Goal: Task Accomplishment & Management: Manage account settings

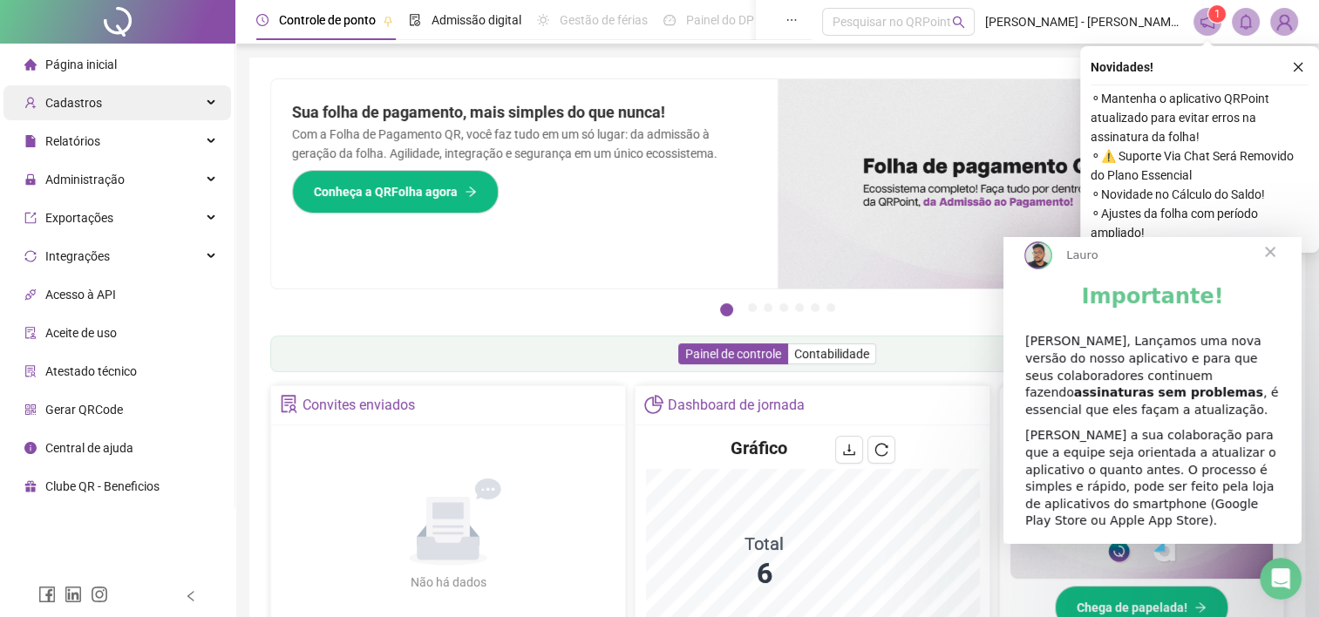
click at [80, 100] on span "Cadastros" at bounding box center [73, 103] width 57 height 14
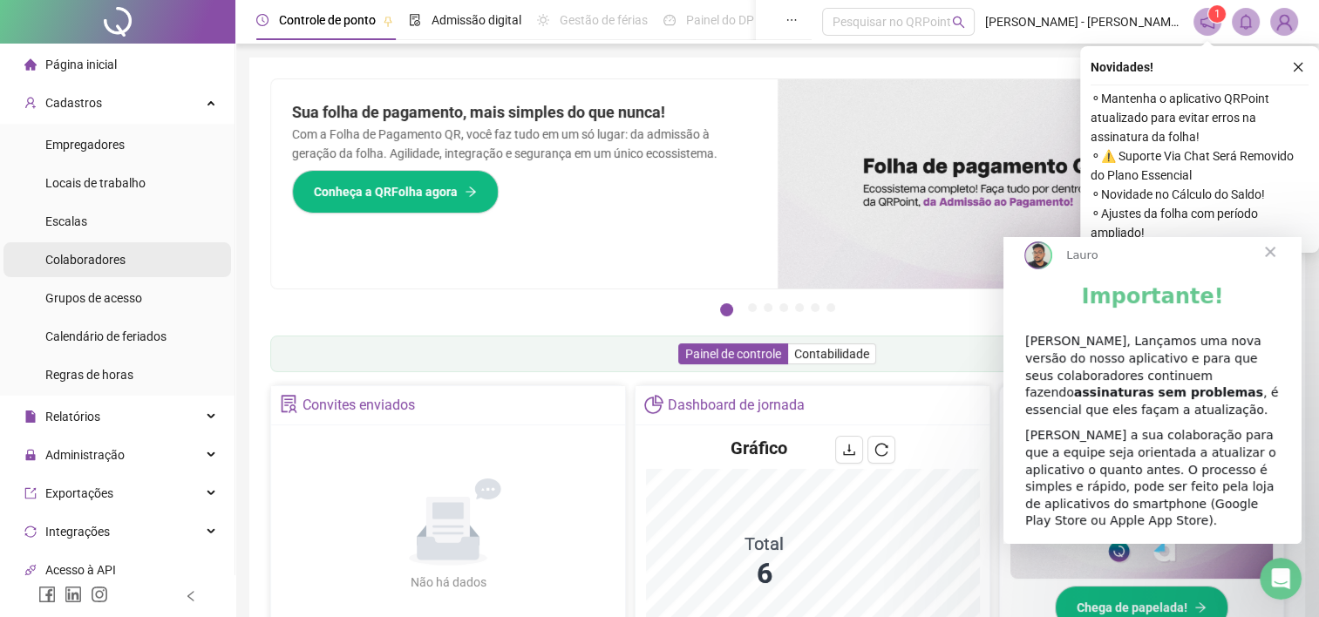
click at [75, 268] on div "Colaboradores" at bounding box center [85, 259] width 80 height 35
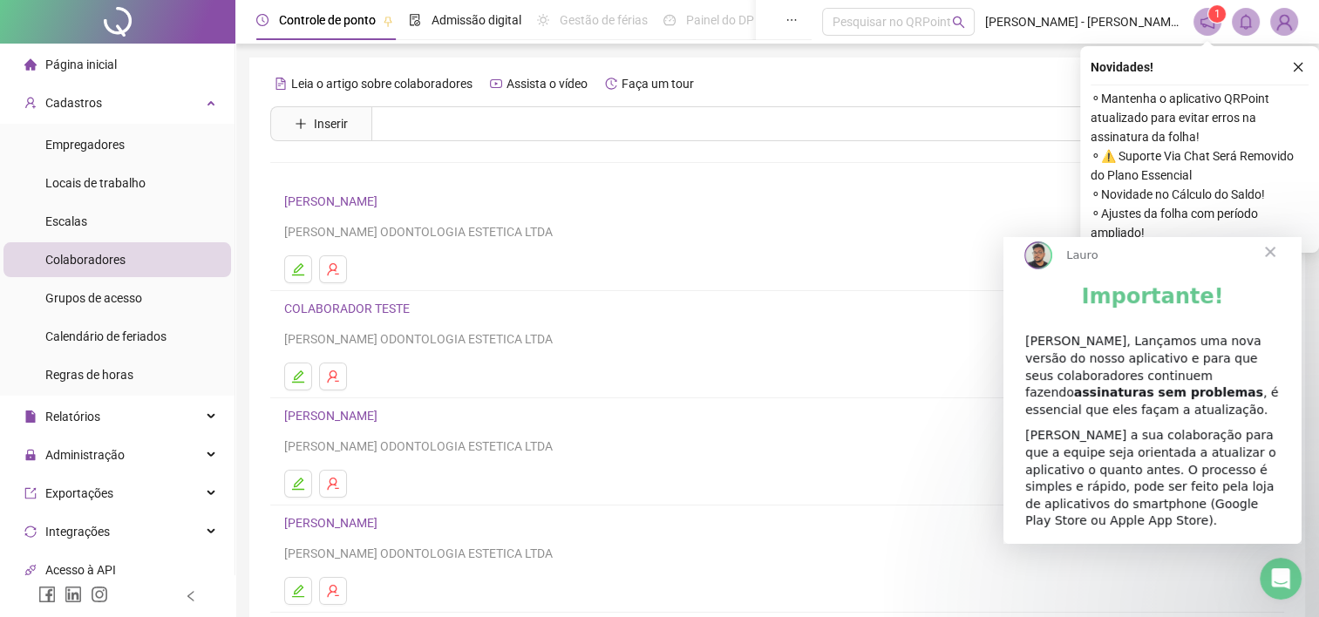
click at [1272, 265] on span "Fechar" at bounding box center [1270, 252] width 63 height 63
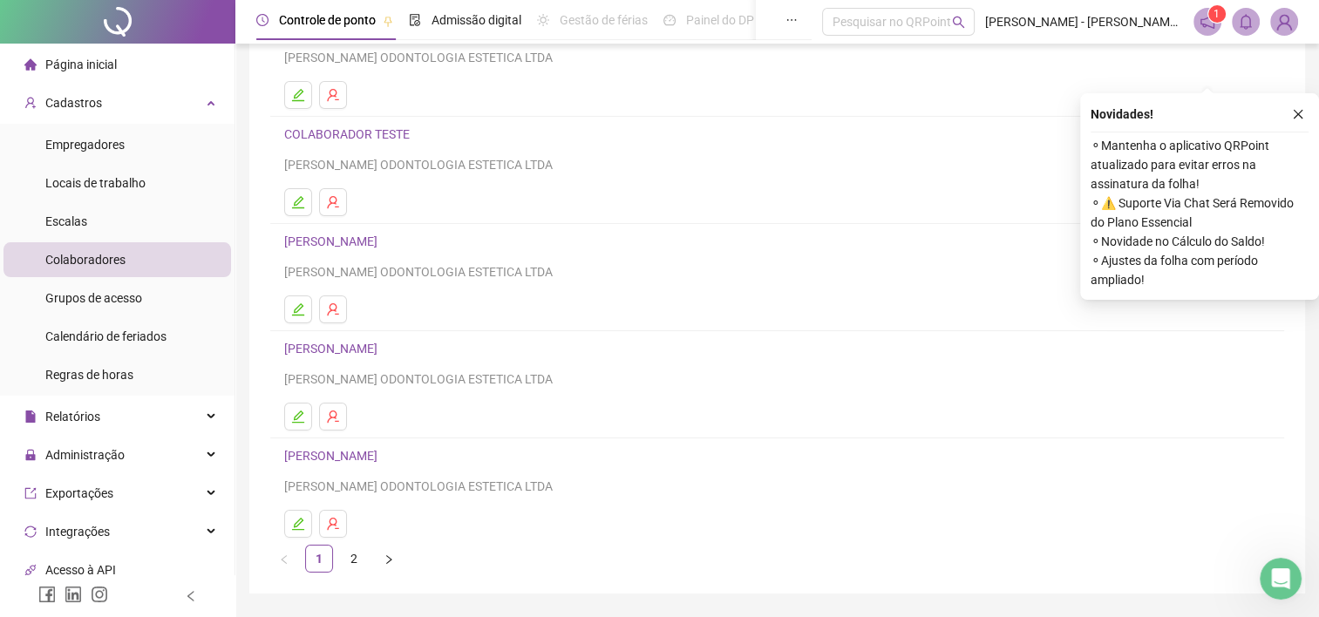
scroll to position [225, 0]
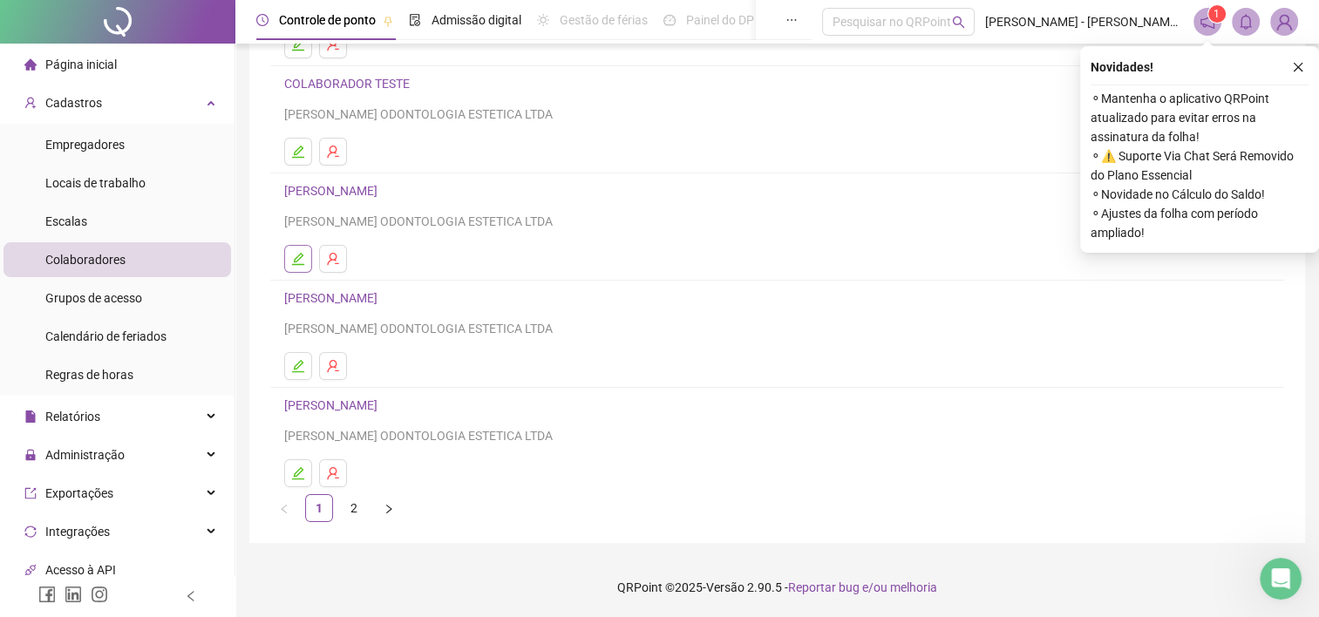
click at [302, 249] on button "button" at bounding box center [298, 259] width 28 height 28
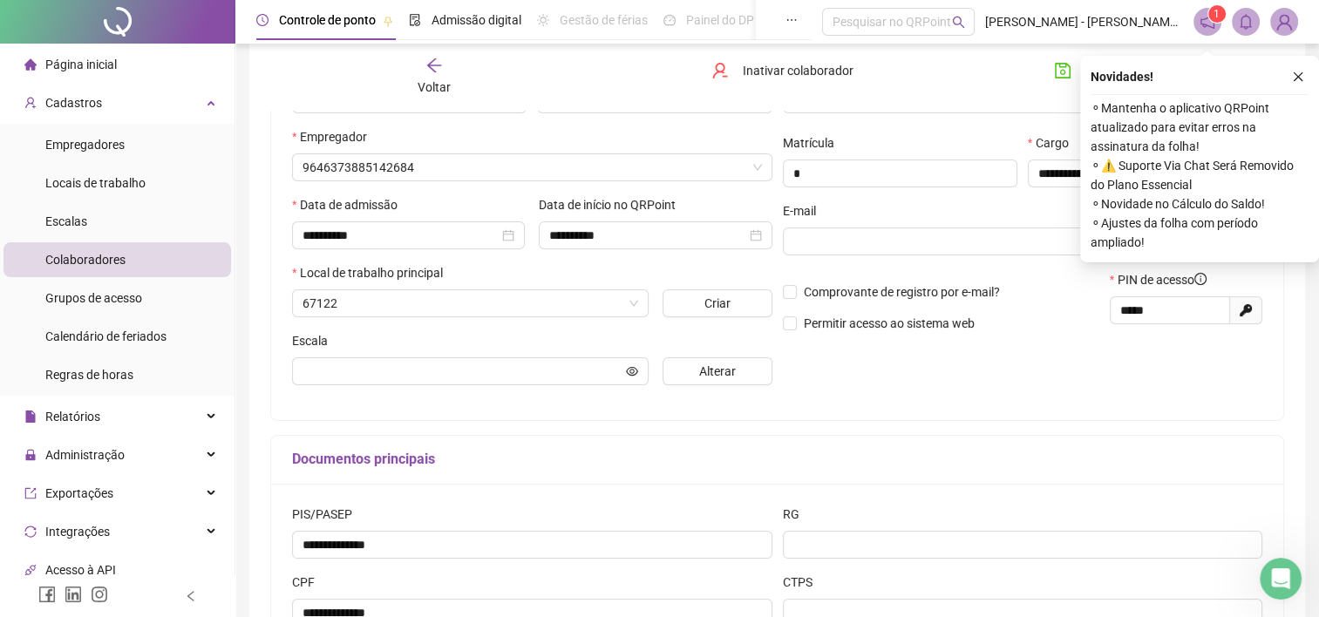
scroll to position [234, 0]
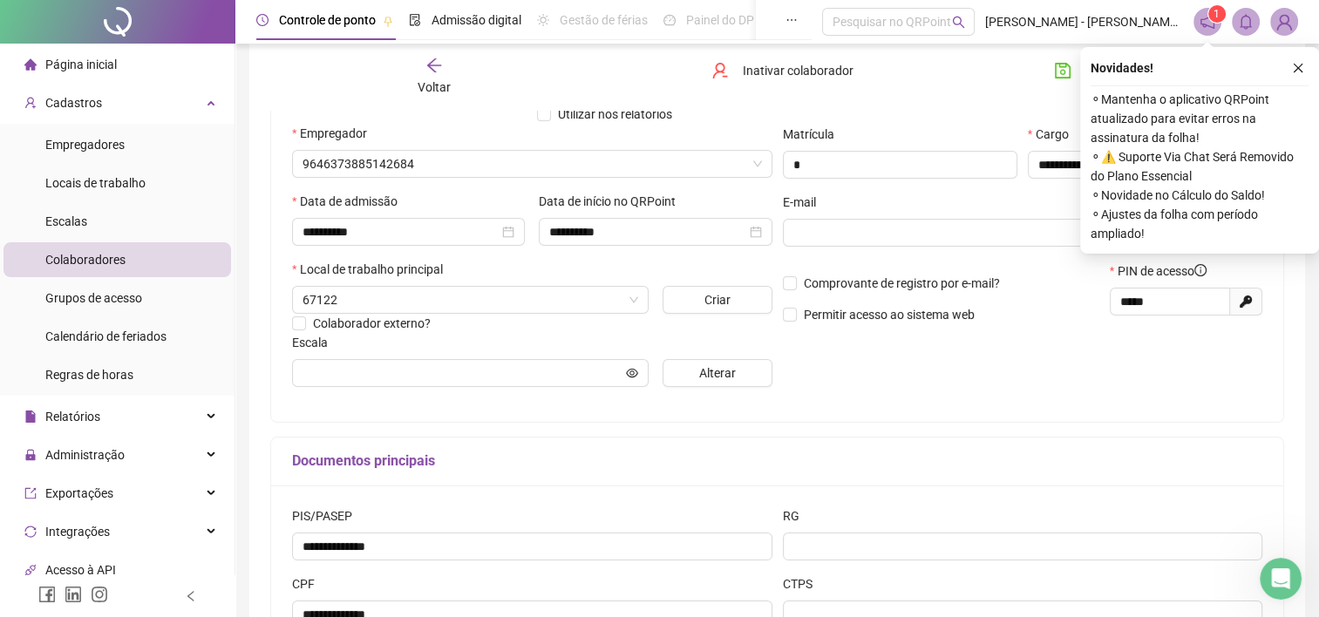
type input "**********"
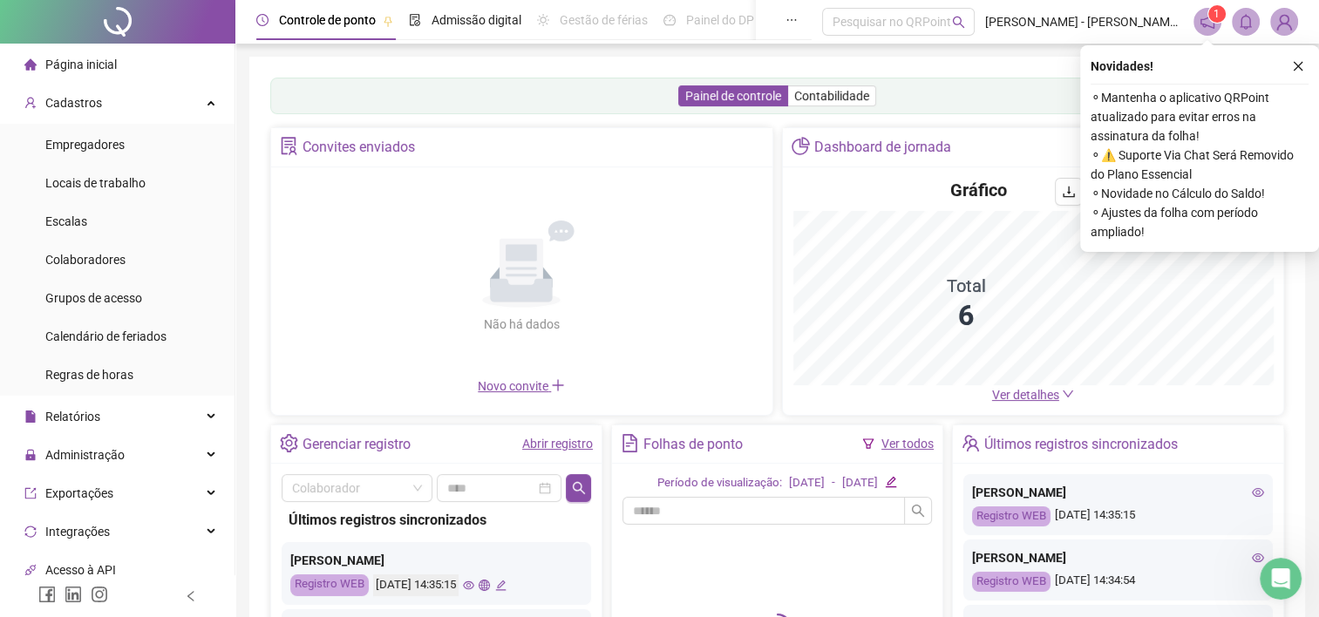
scroll to position [87, 0]
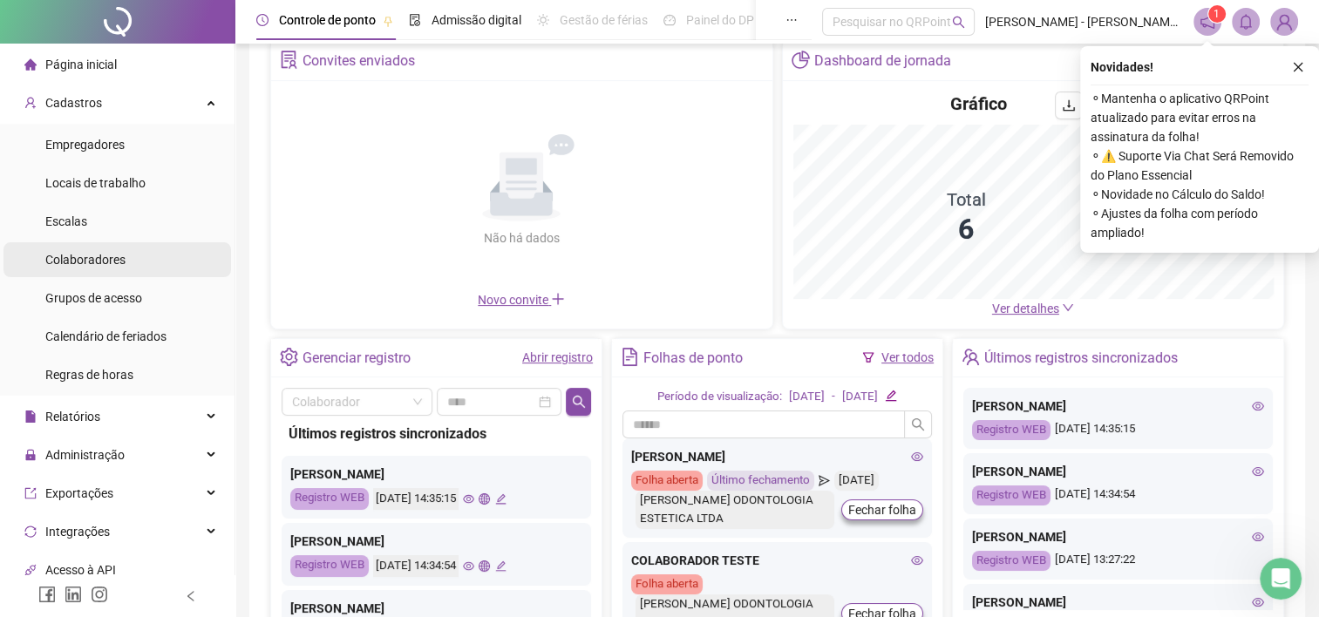
click at [132, 248] on li "Colaboradores" at bounding box center [117, 259] width 228 height 35
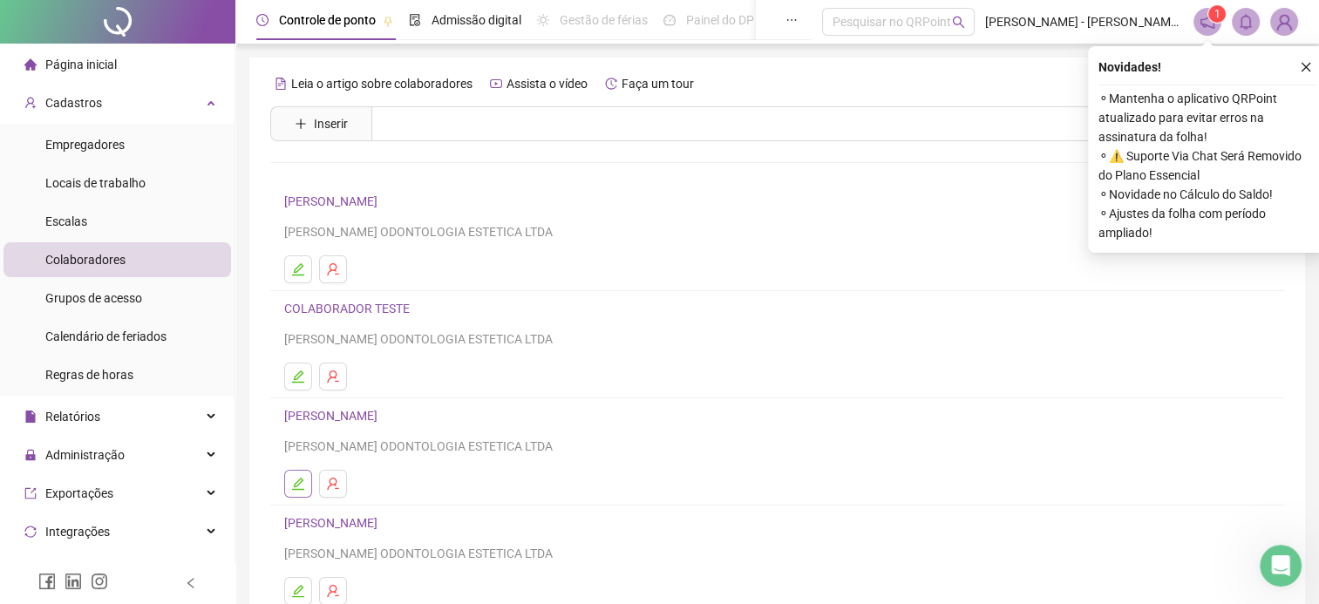
click at [293, 479] on icon "edit" at bounding box center [298, 484] width 14 height 14
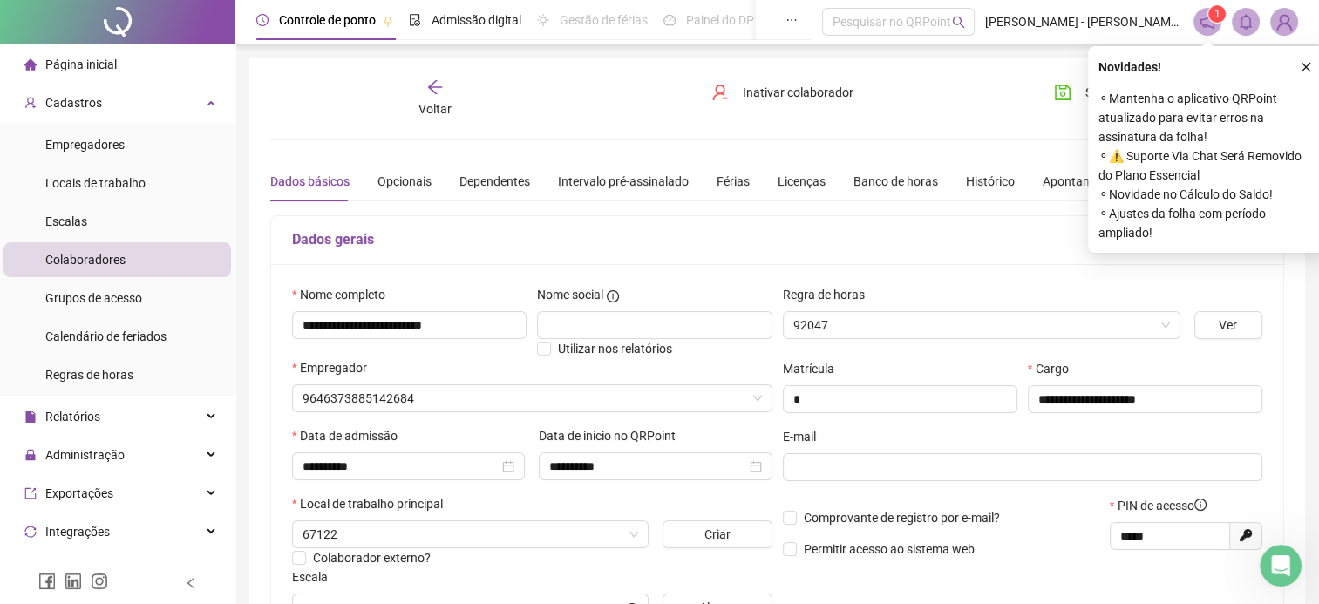
type input "**********"
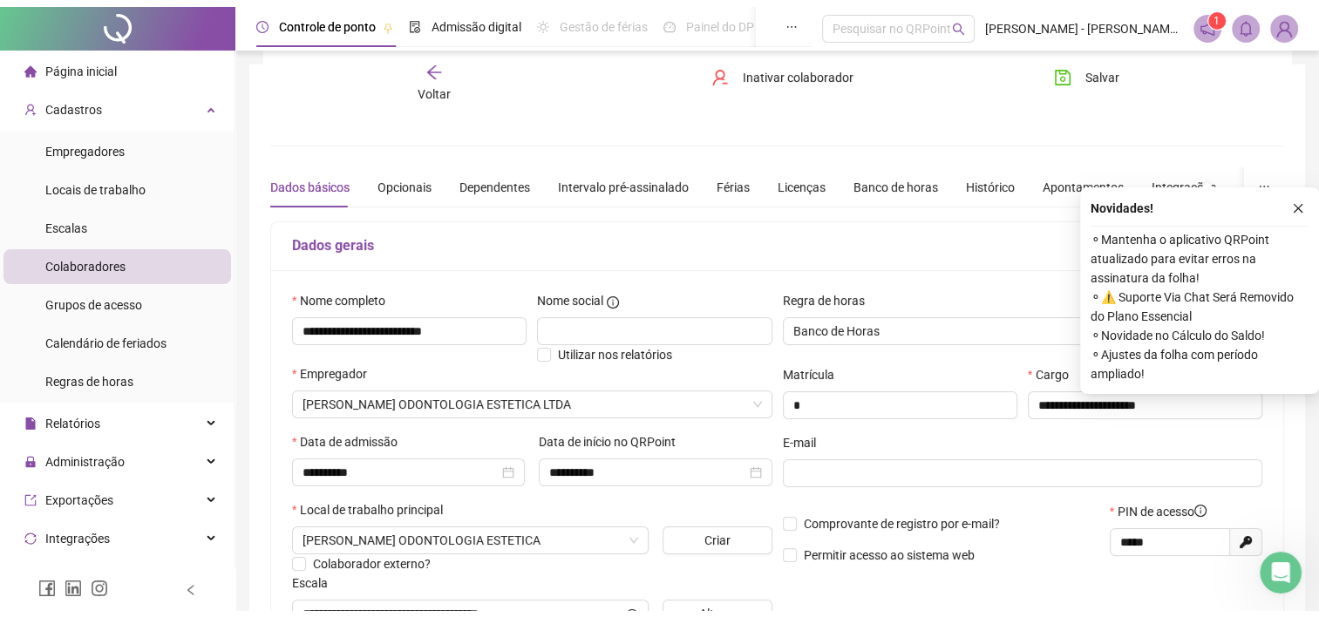
scroll to position [262, 0]
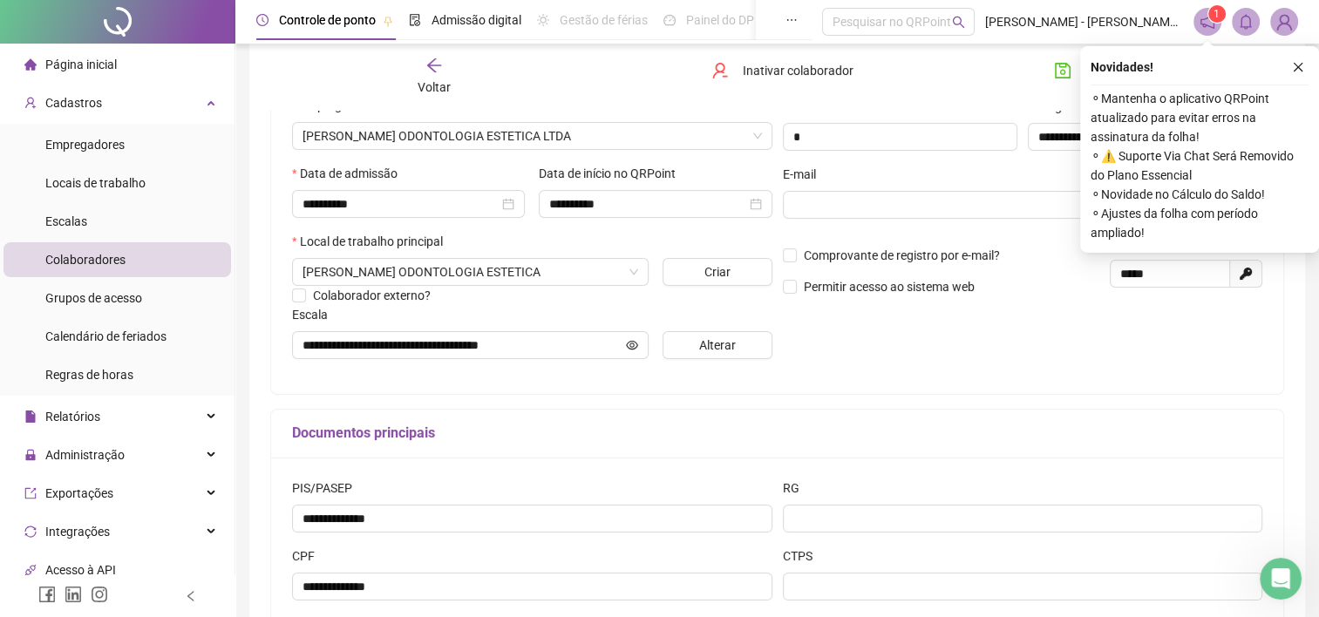
click at [1294, 317] on div "**********" at bounding box center [777, 226] width 1056 height 861
click at [544, 356] on span "**********" at bounding box center [470, 345] width 357 height 28
click at [551, 352] on input "**********" at bounding box center [462, 345] width 320 height 19
click at [696, 353] on button "Alterar" at bounding box center [717, 345] width 110 height 28
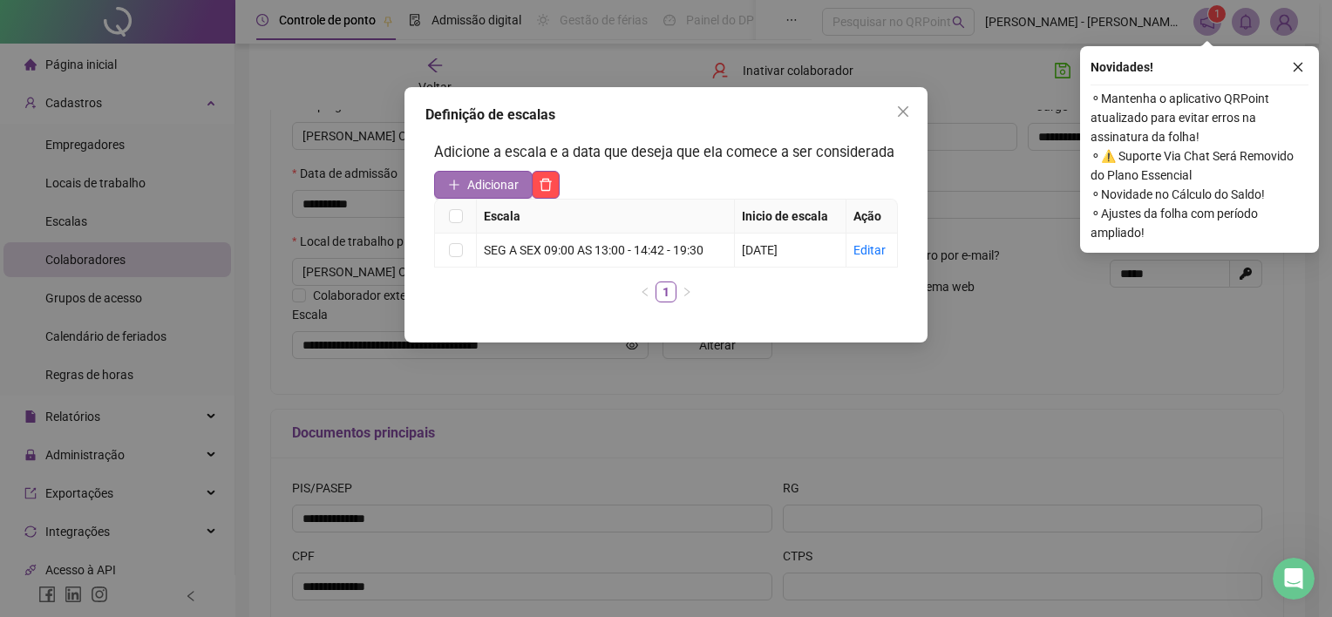
click at [482, 185] on span "Adicionar" at bounding box center [492, 184] width 51 height 19
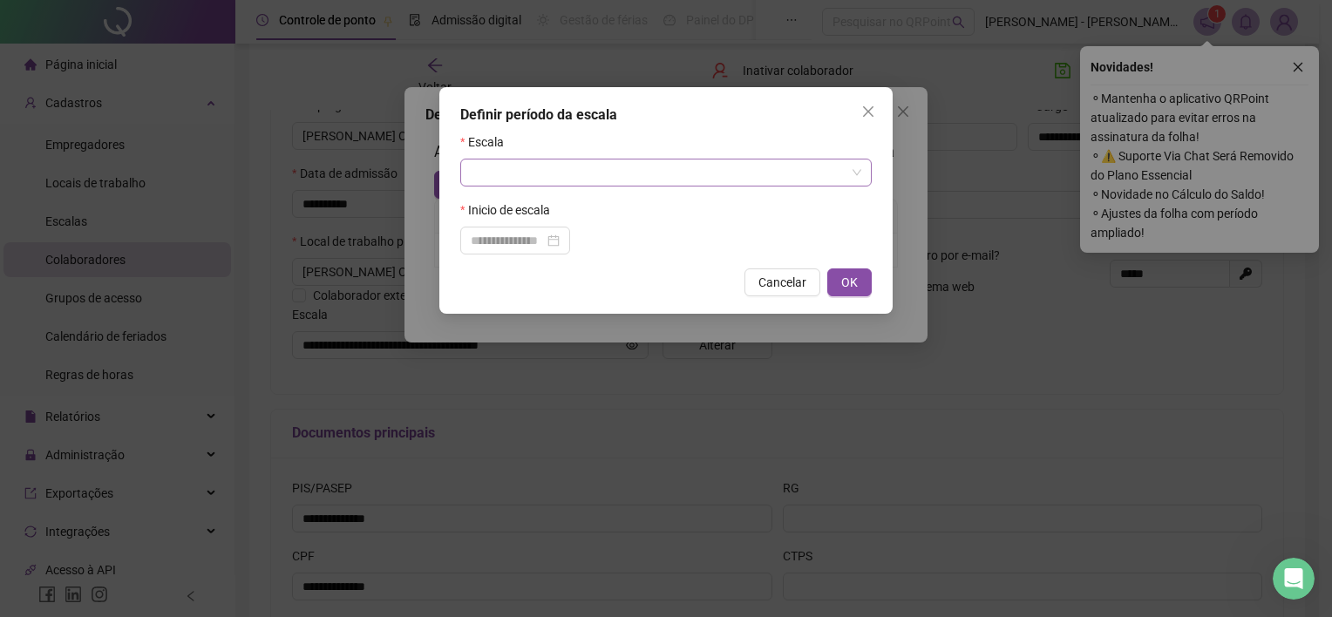
click at [574, 171] on input "search" at bounding box center [658, 173] width 375 height 26
click at [874, 105] on button "Close" at bounding box center [868, 112] width 28 height 28
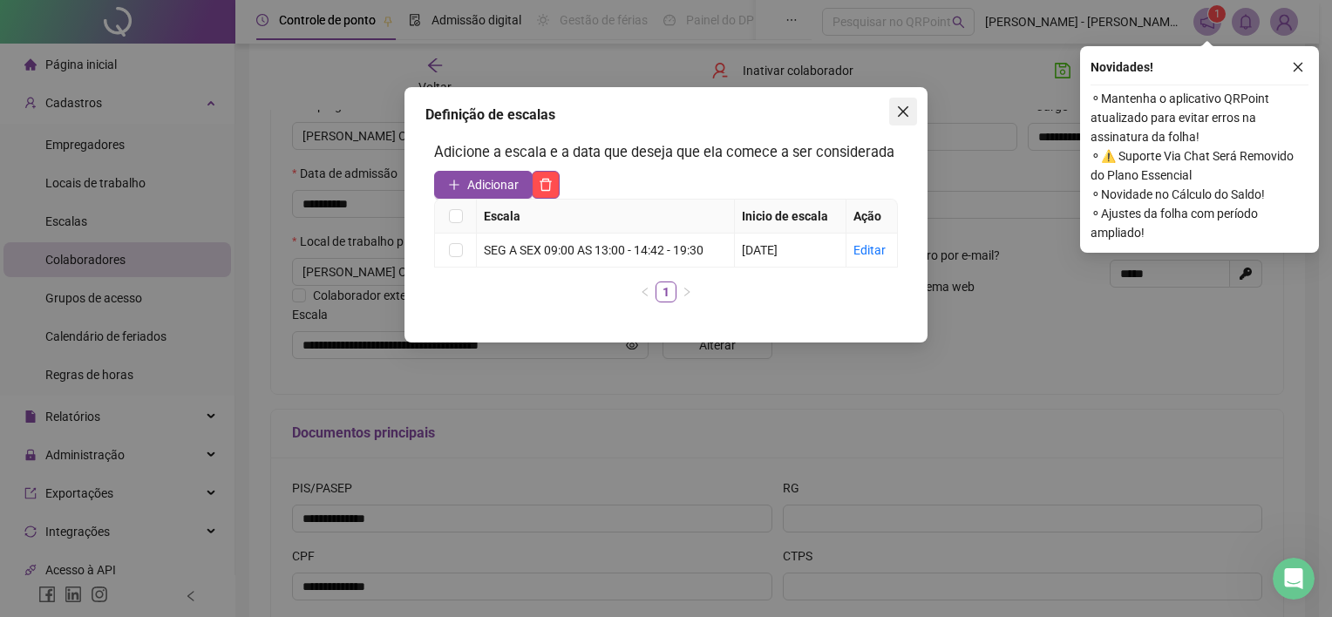
click at [907, 112] on icon "close" at bounding box center [903, 112] width 14 height 14
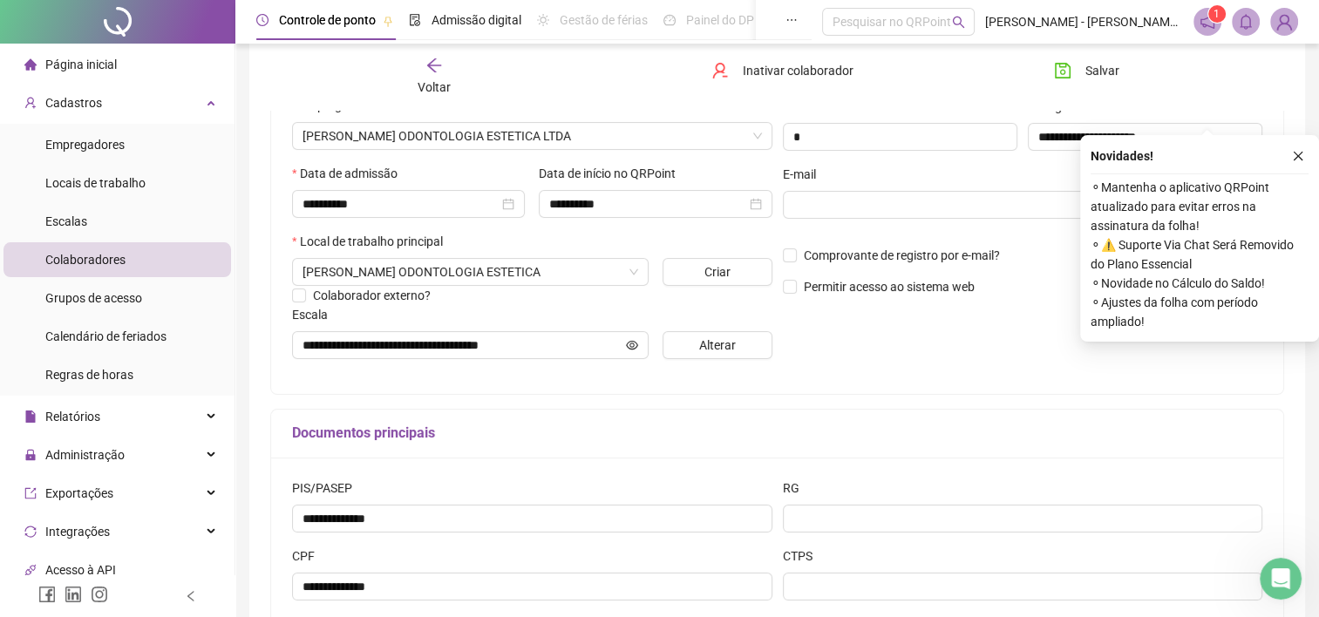
scroll to position [377, 0]
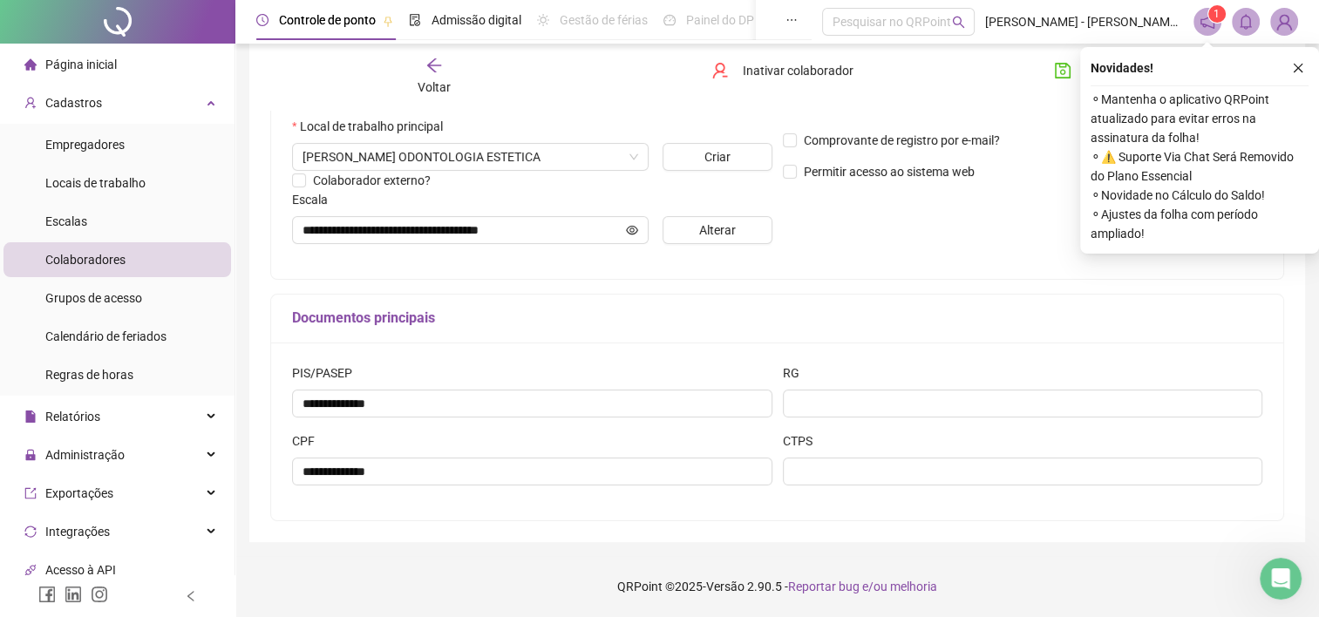
click at [442, 64] on icon "arrow-left" at bounding box center [433, 65] width 17 height 17
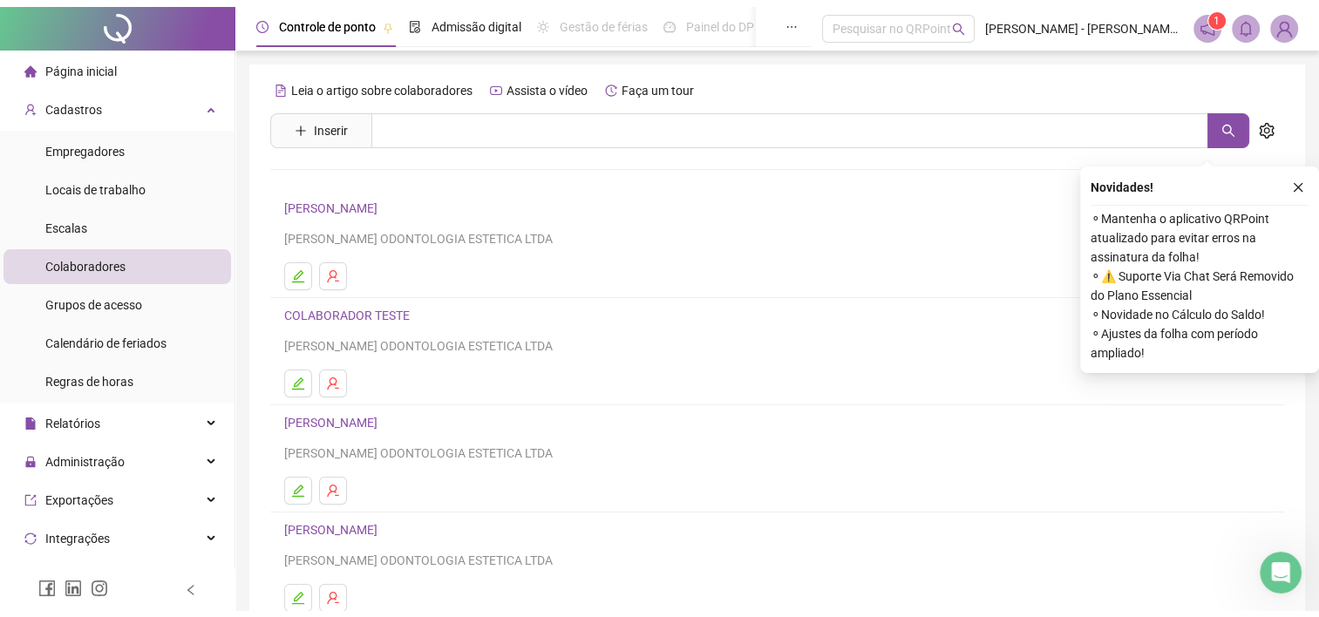
scroll to position [225, 0]
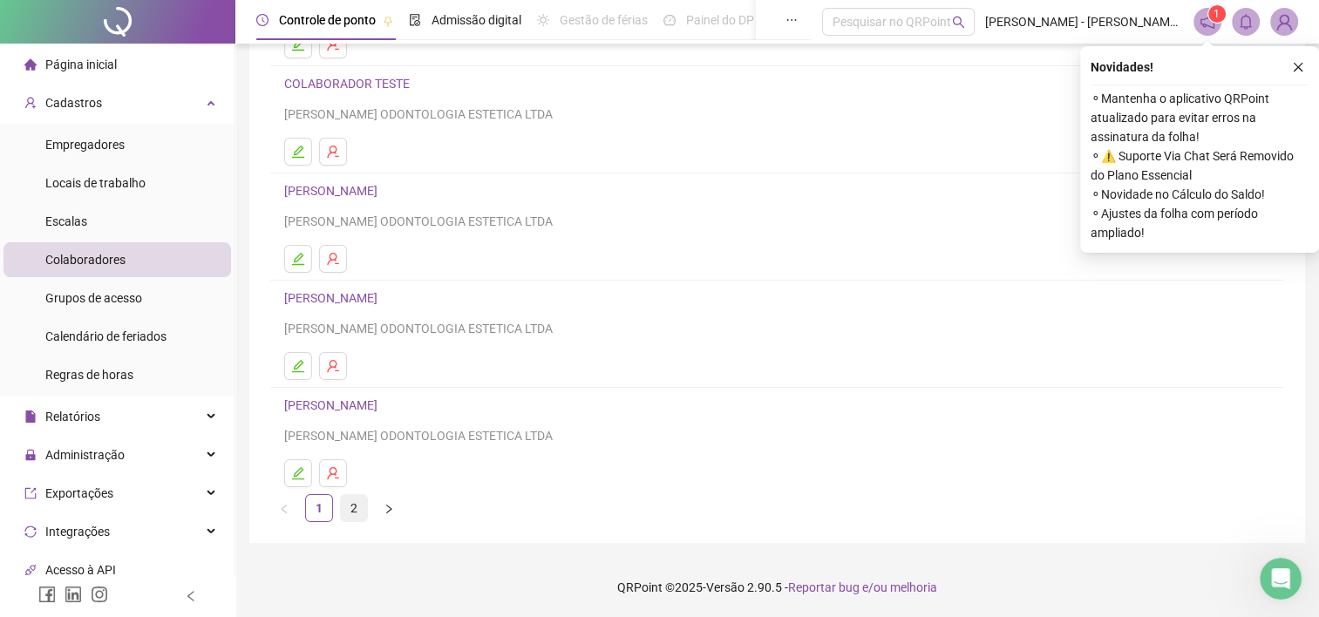
click at [356, 504] on link "2" at bounding box center [354, 508] width 26 height 26
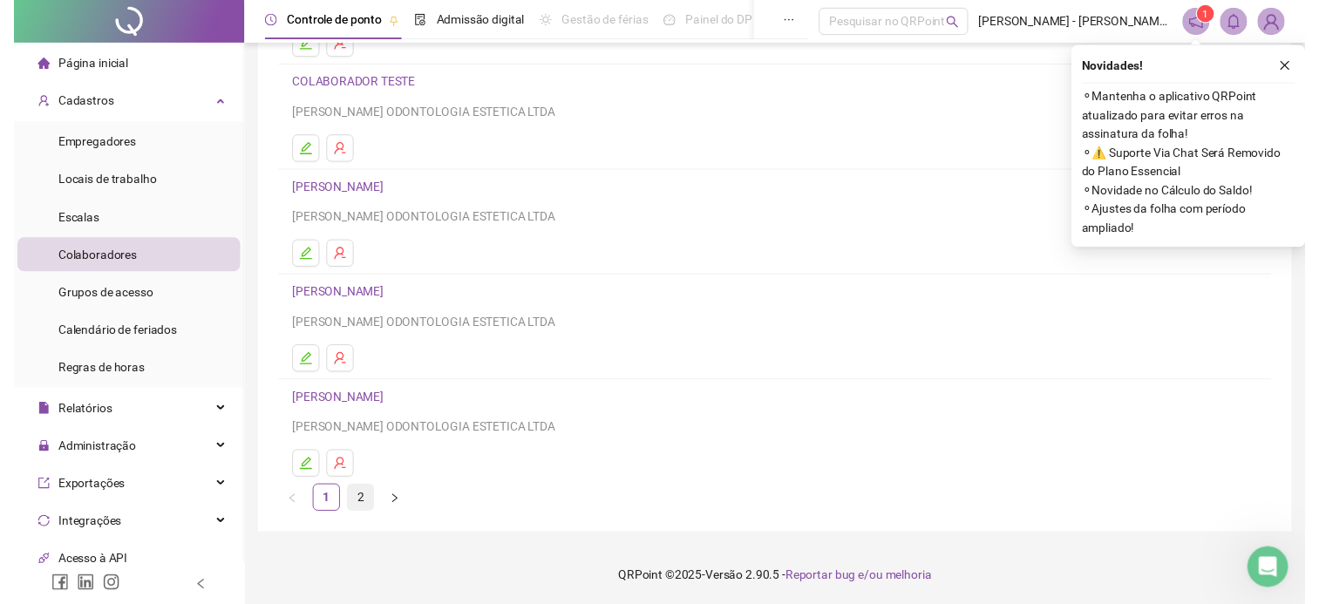
scroll to position [0, 0]
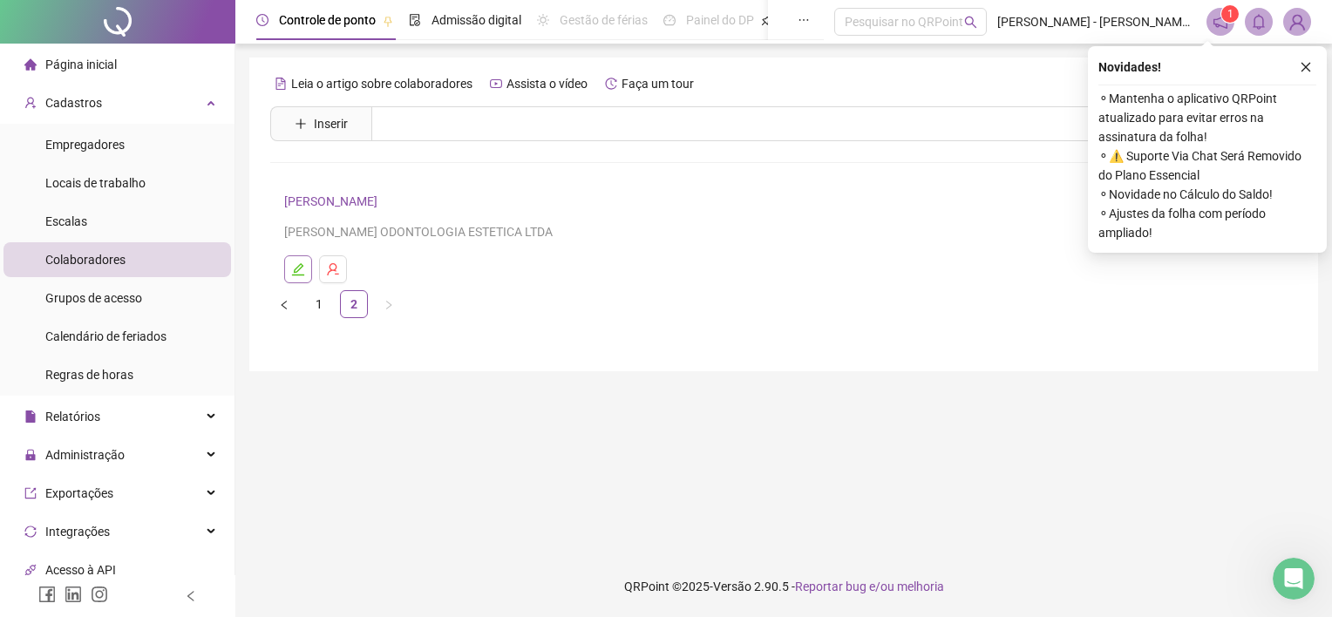
click at [298, 265] on icon "edit" at bounding box center [298, 269] width 12 height 12
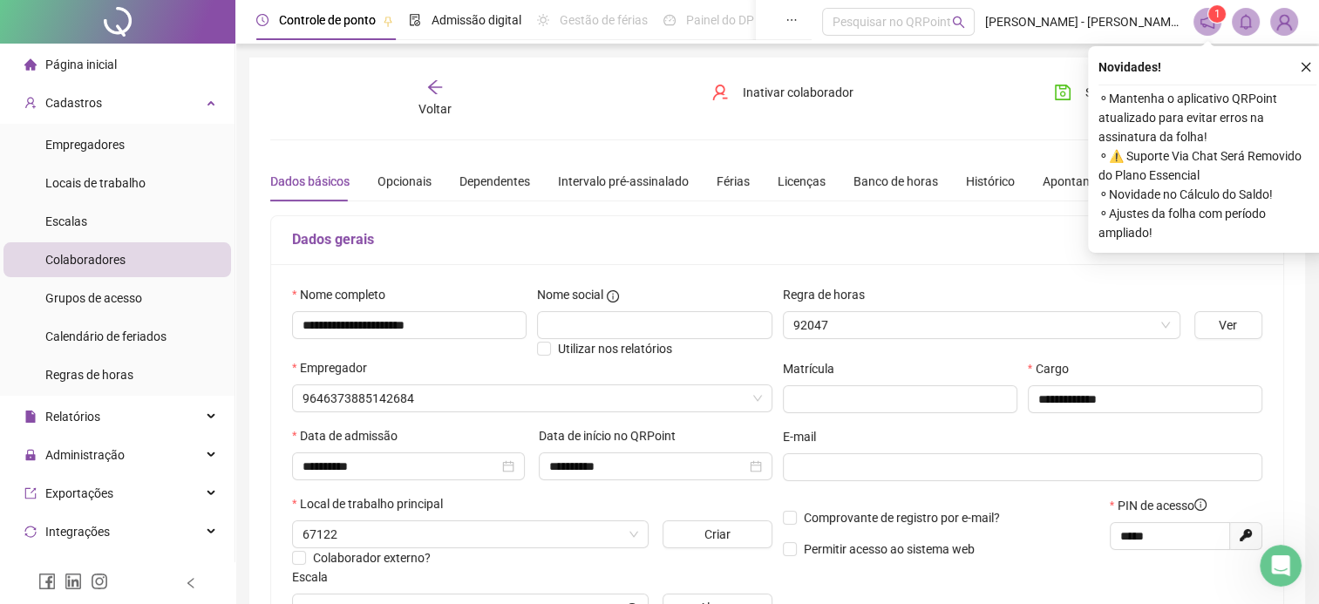
type input "**********"
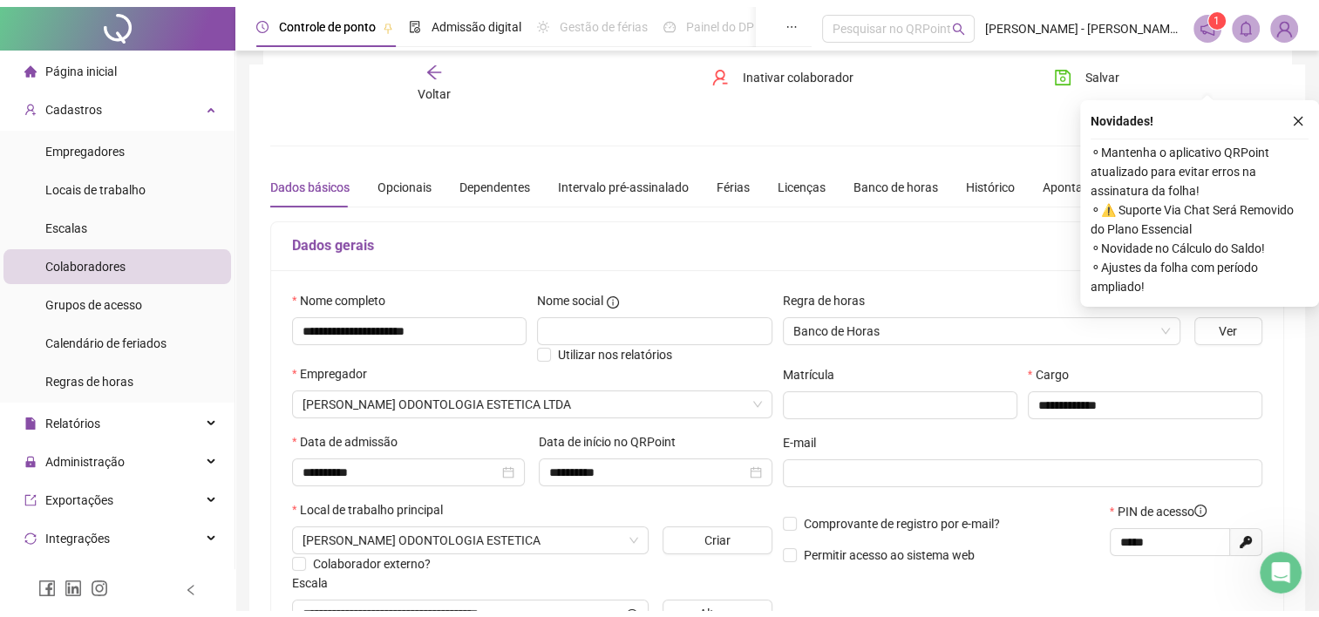
scroll to position [349, 0]
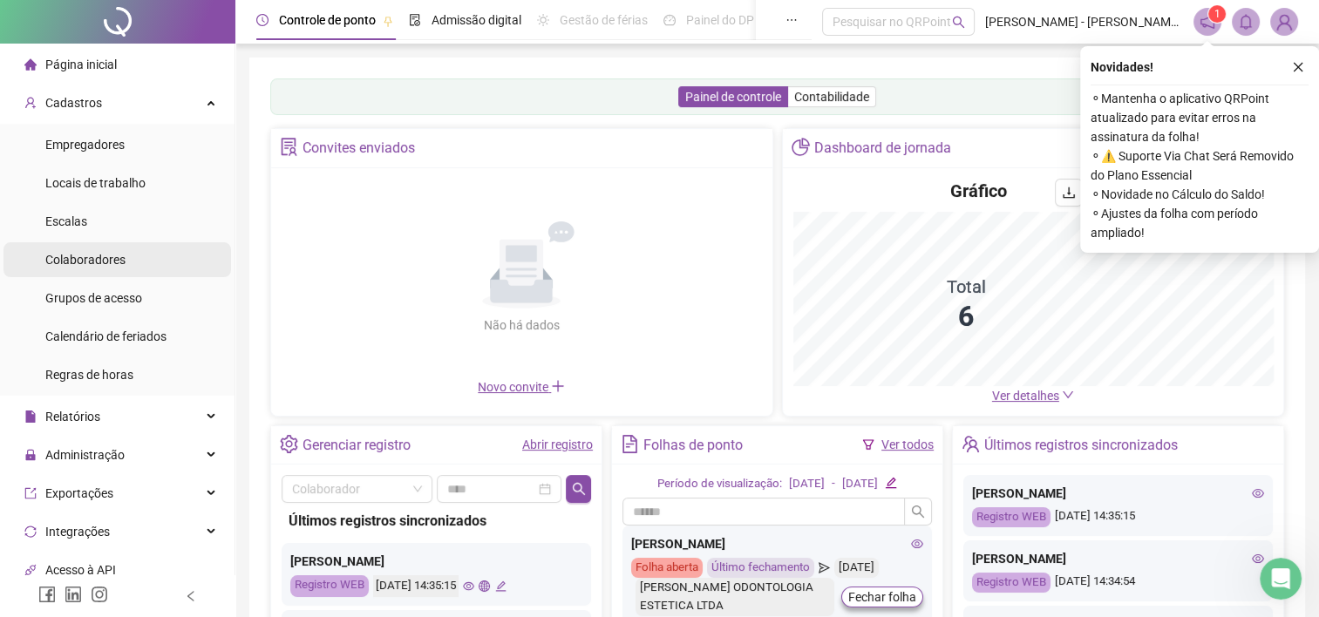
click at [77, 253] on span "Colaboradores" at bounding box center [85, 260] width 80 height 14
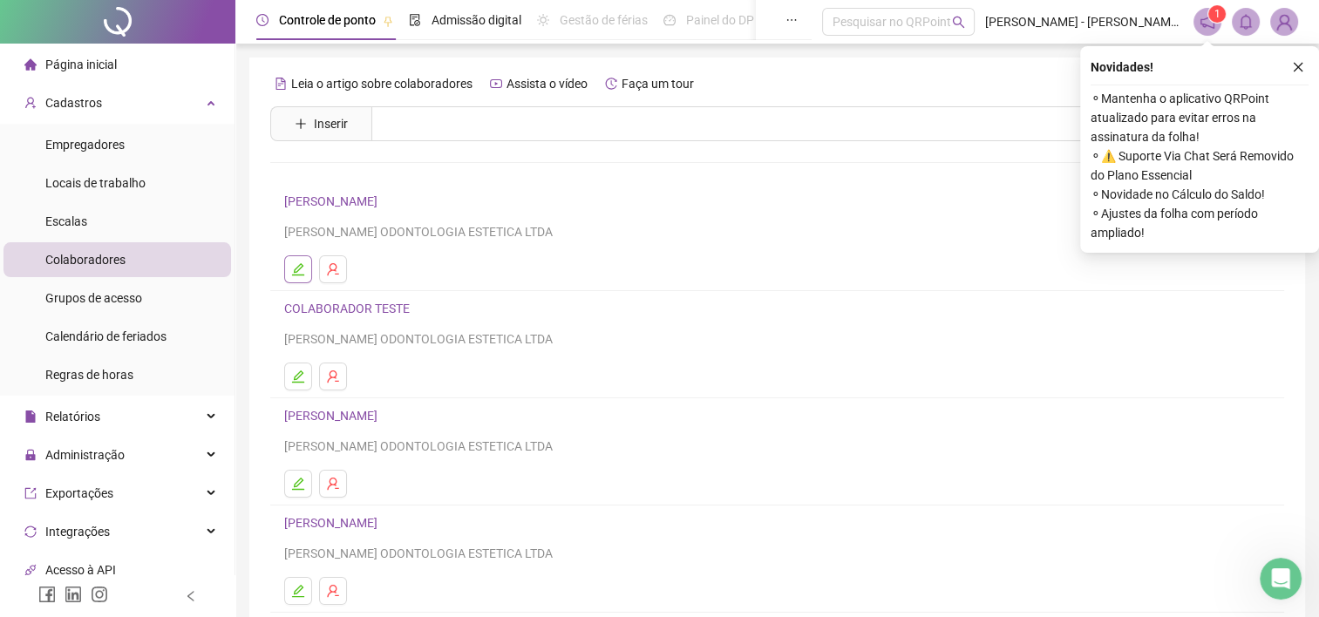
click at [303, 268] on icon "edit" at bounding box center [298, 269] width 14 height 14
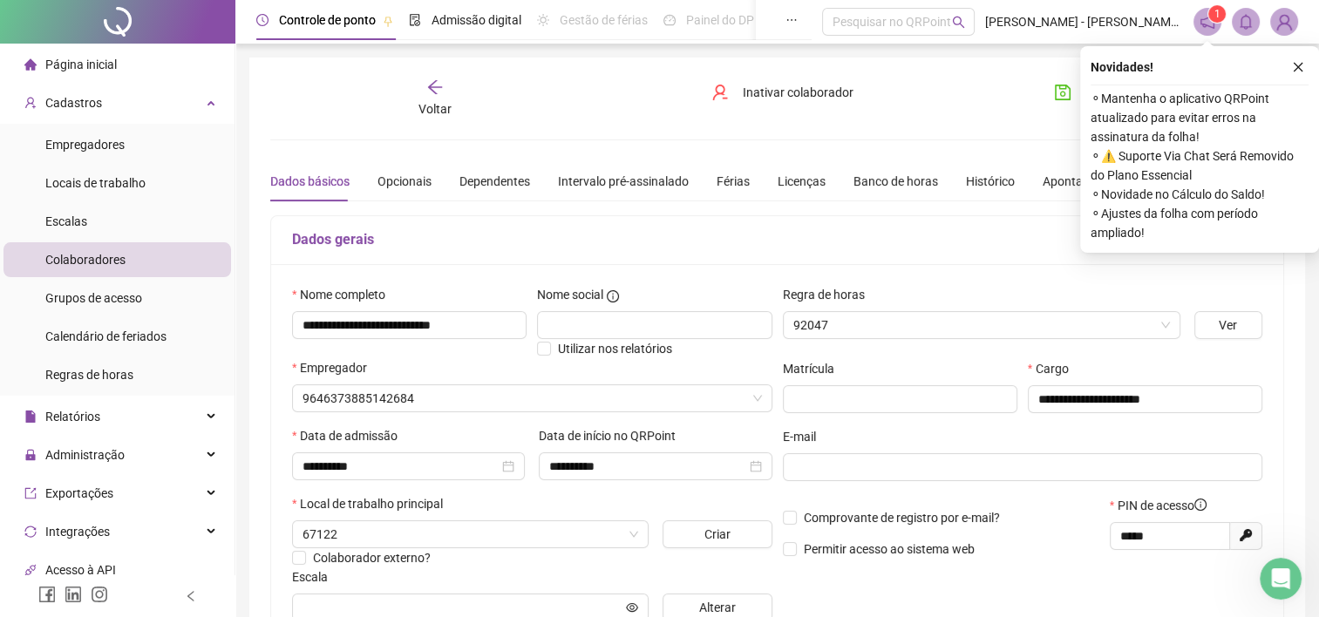
type input "**********"
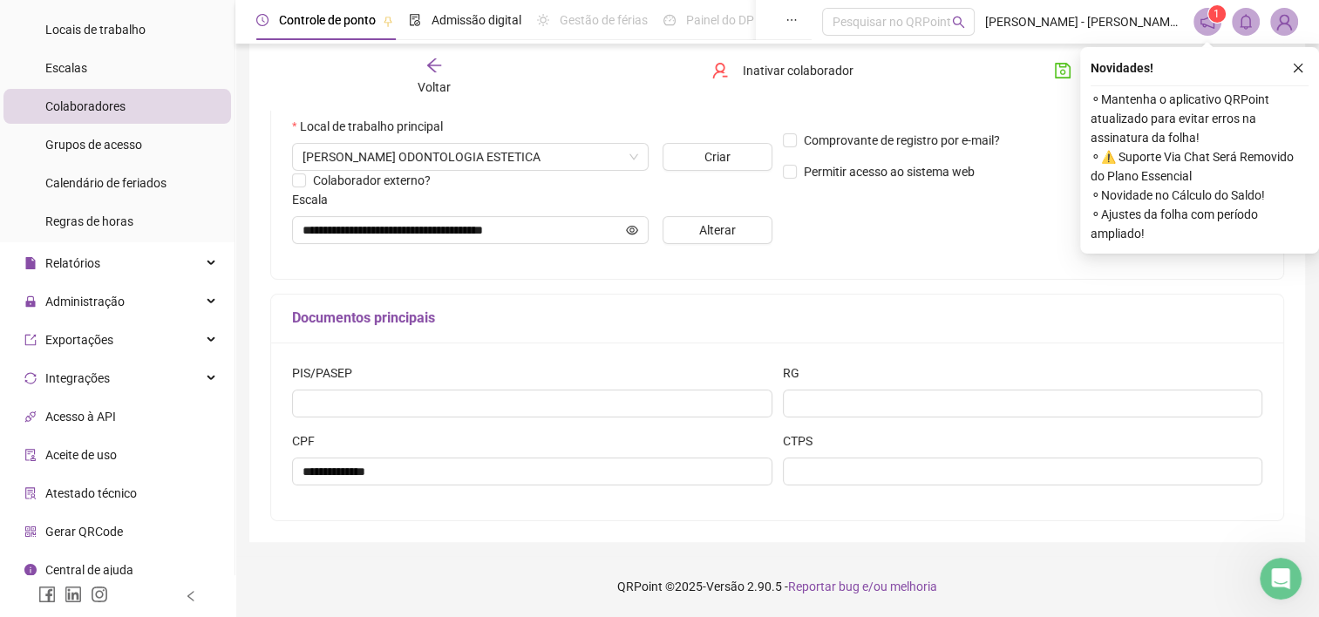
scroll to position [166, 0]
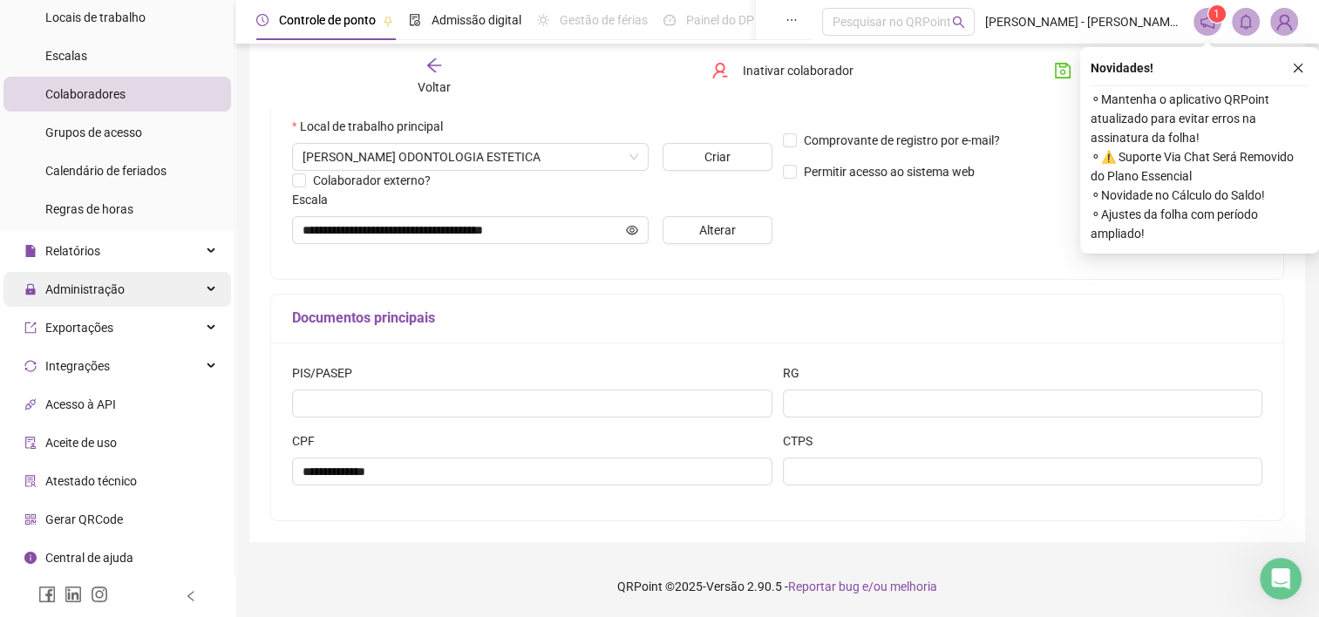
click at [84, 286] on span "Administração" at bounding box center [84, 289] width 79 height 14
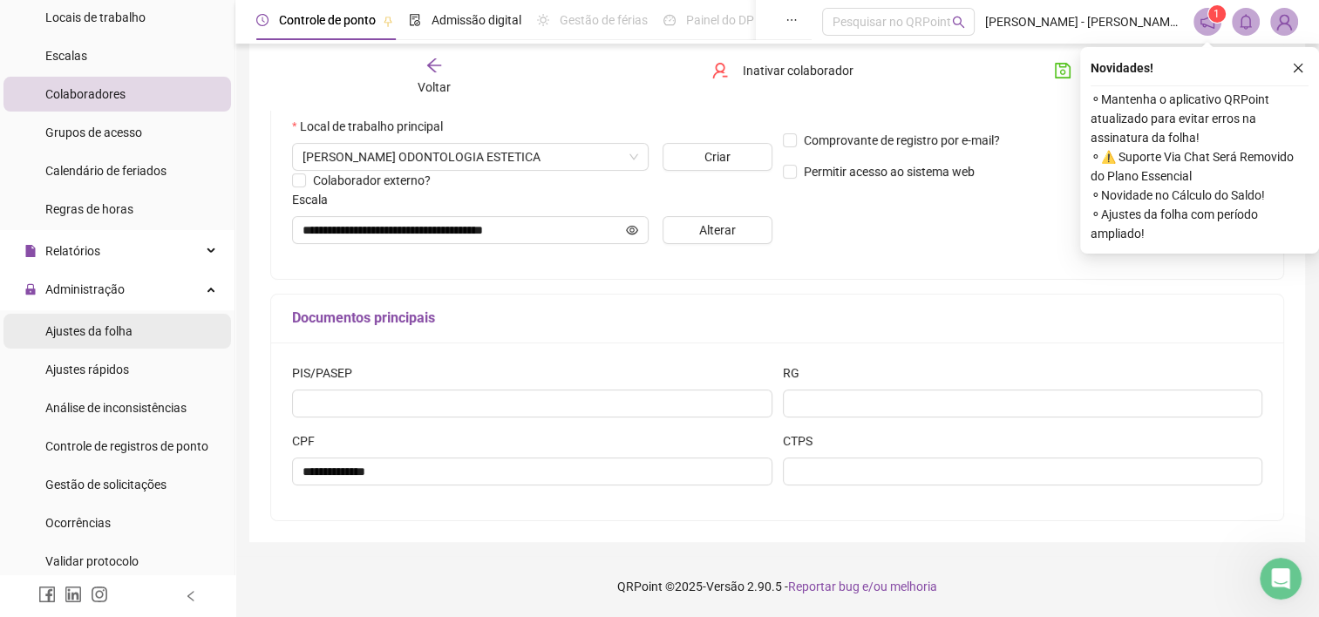
click at [53, 337] on span "Ajustes da folha" at bounding box center [88, 331] width 87 height 14
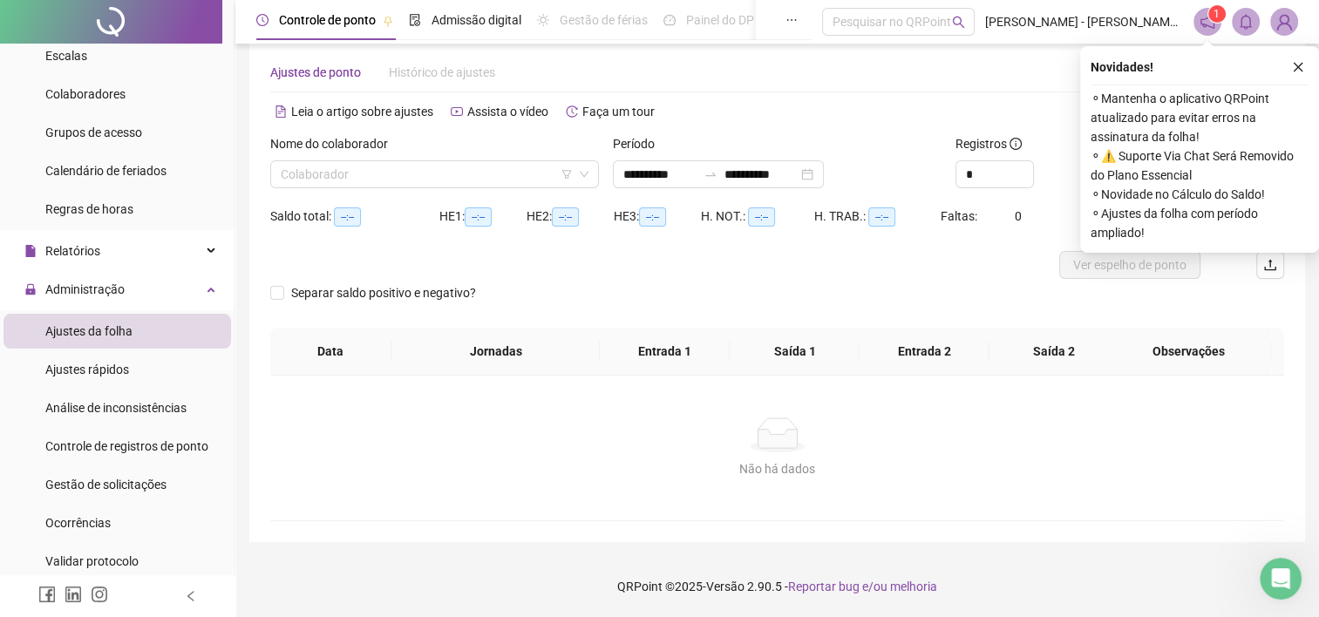
scroll to position [25, 0]
click at [400, 170] on input "search" at bounding box center [427, 175] width 292 height 26
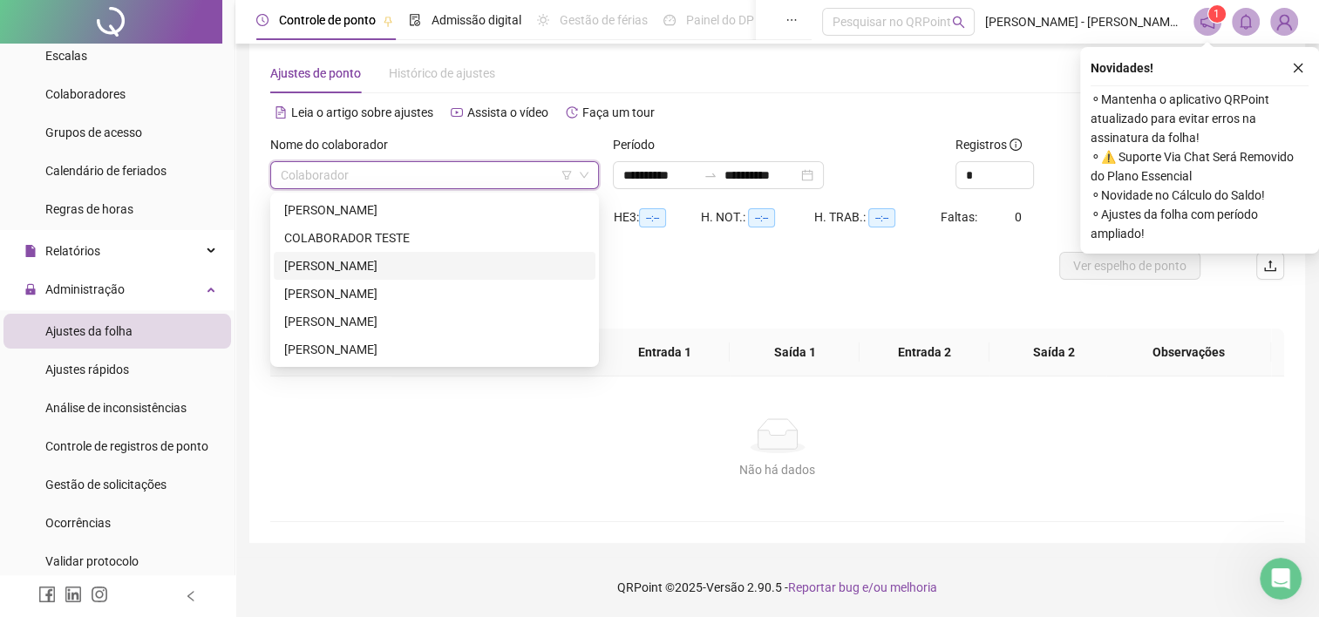
click at [337, 265] on div "[PERSON_NAME]" at bounding box center [434, 265] width 301 height 19
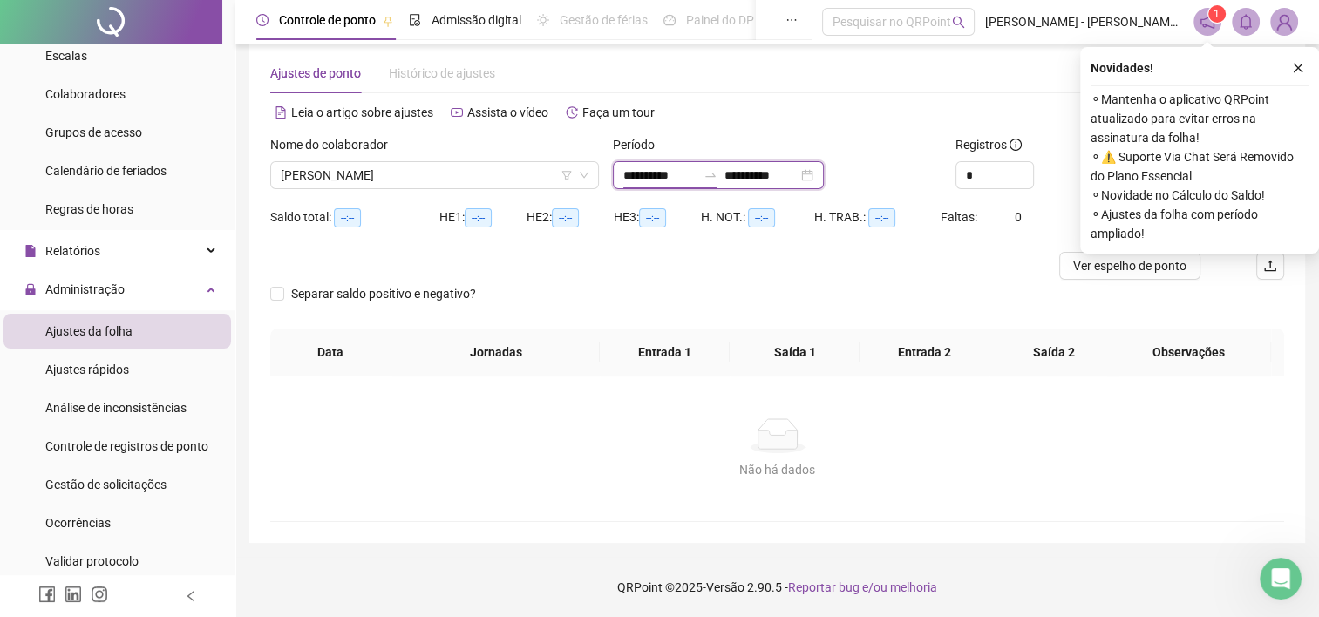
click at [696, 171] on input "**********" at bounding box center [659, 175] width 73 height 19
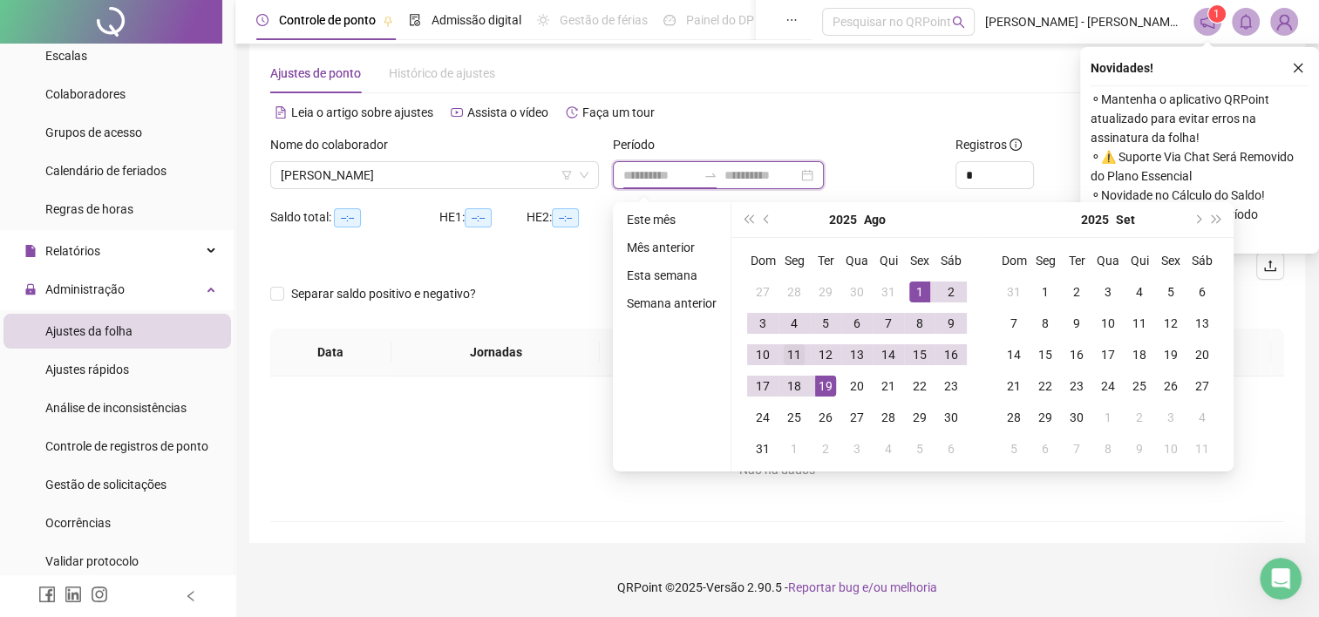
type input "**********"
click at [768, 216] on span "prev-year" at bounding box center [768, 219] width 9 height 9
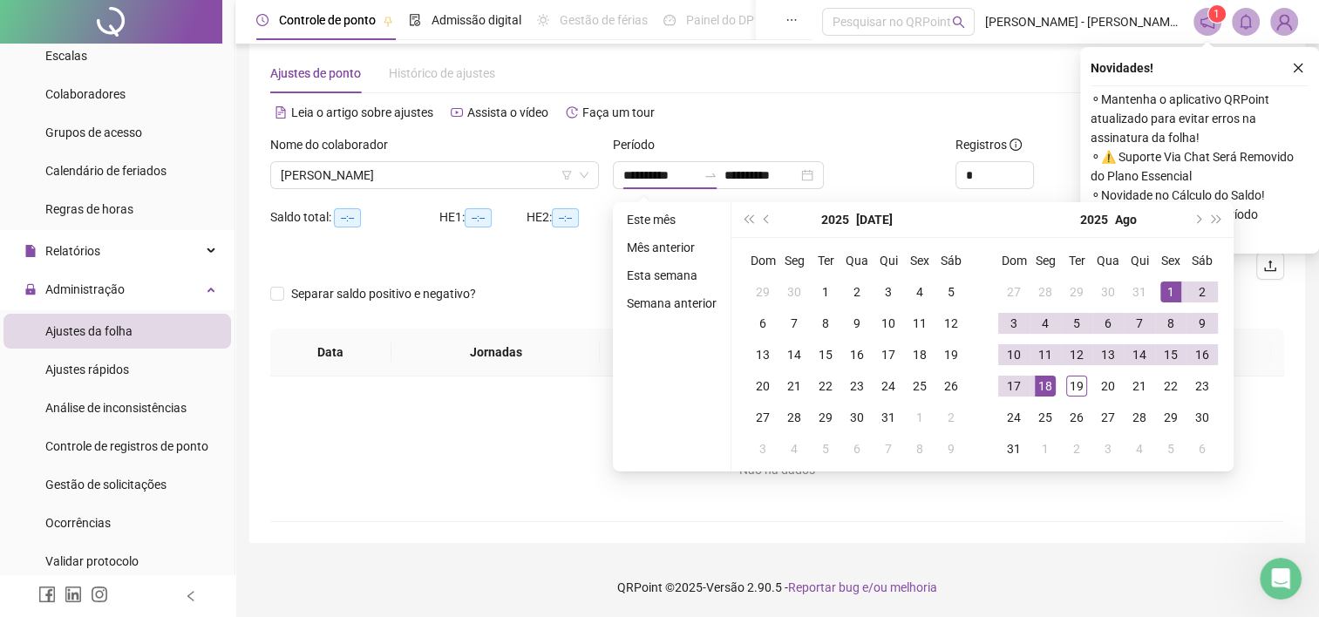
type input "**********"
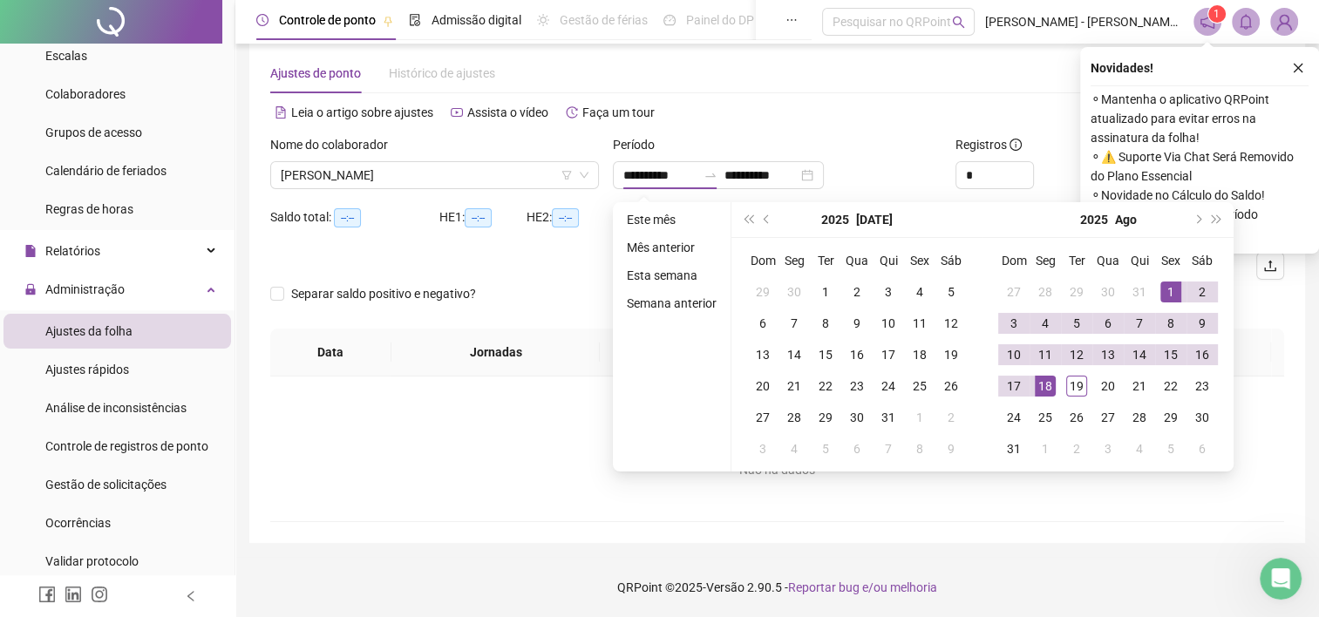
type input "**********"
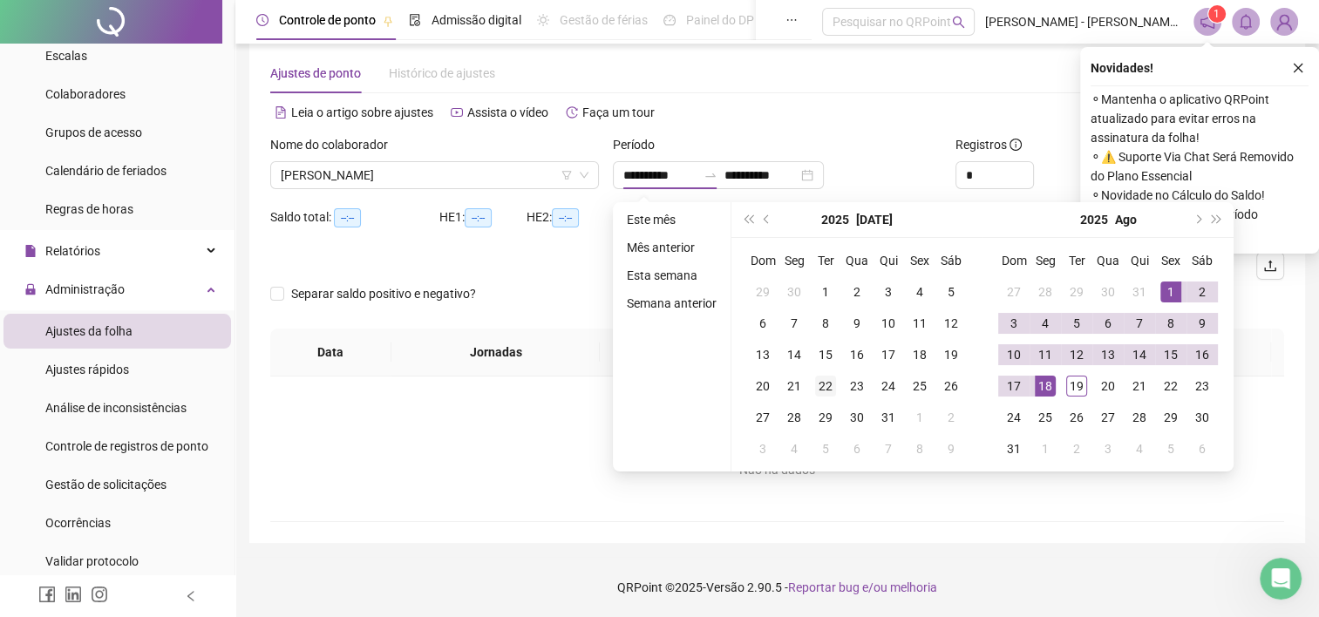
type input "**********"
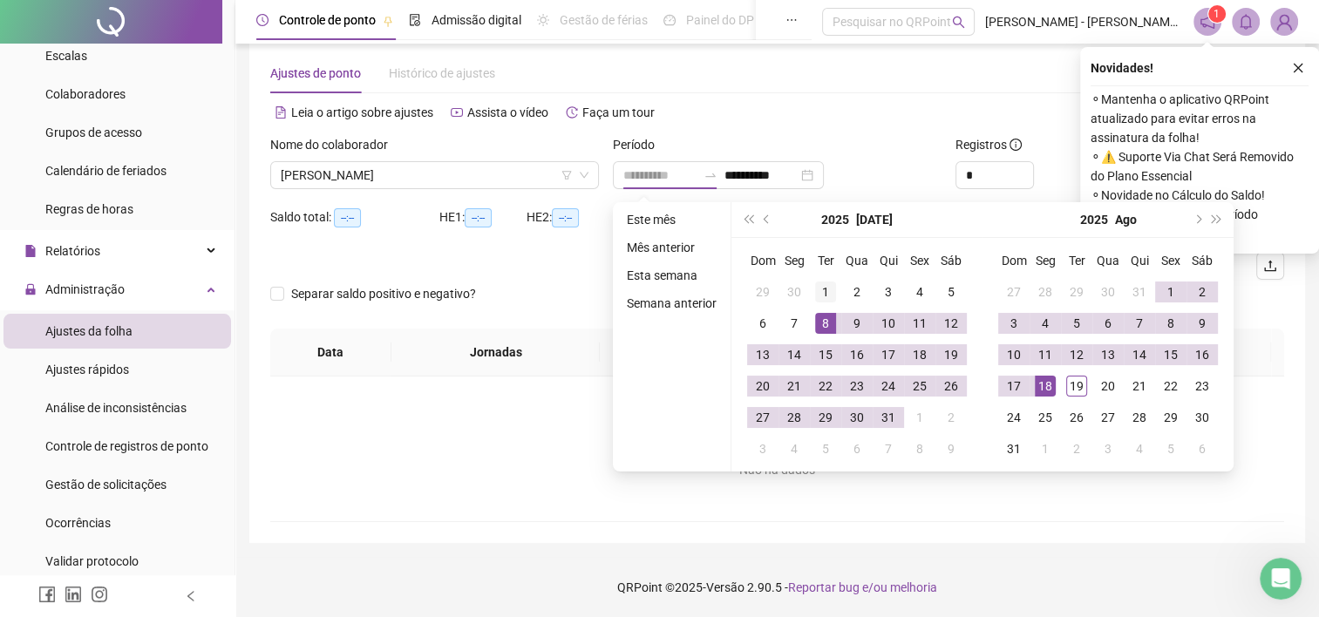
type input "**********"
click at [829, 289] on div "1" at bounding box center [825, 292] width 21 height 21
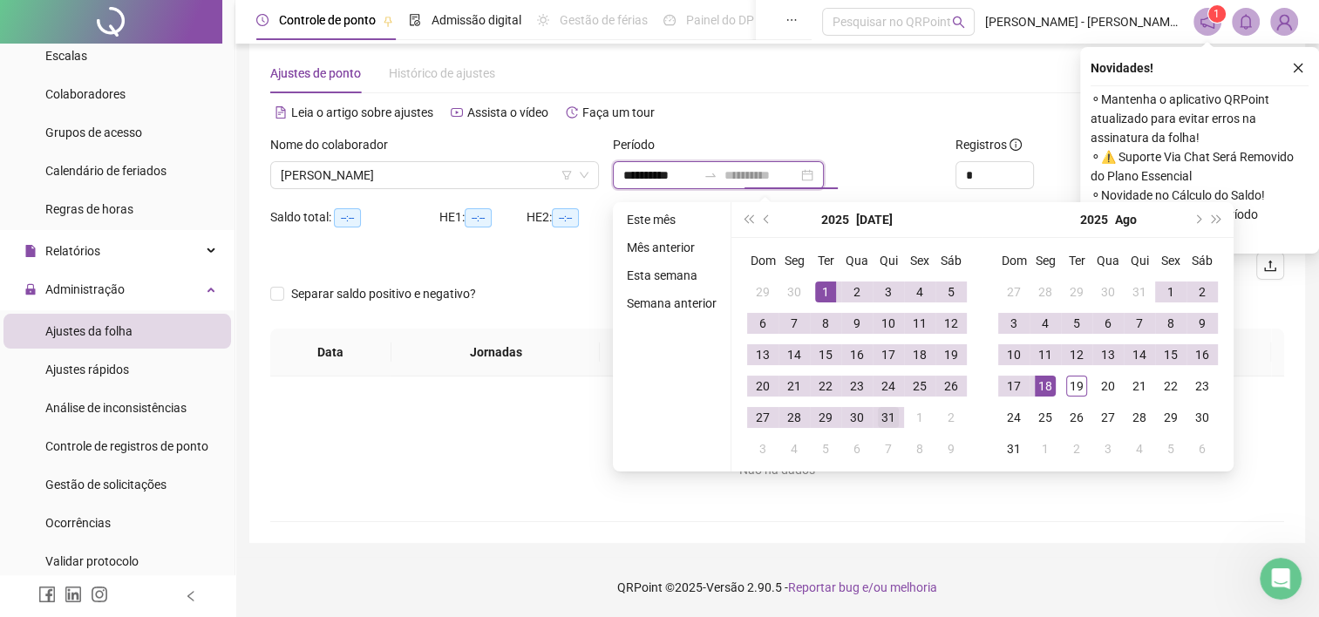
type input "**********"
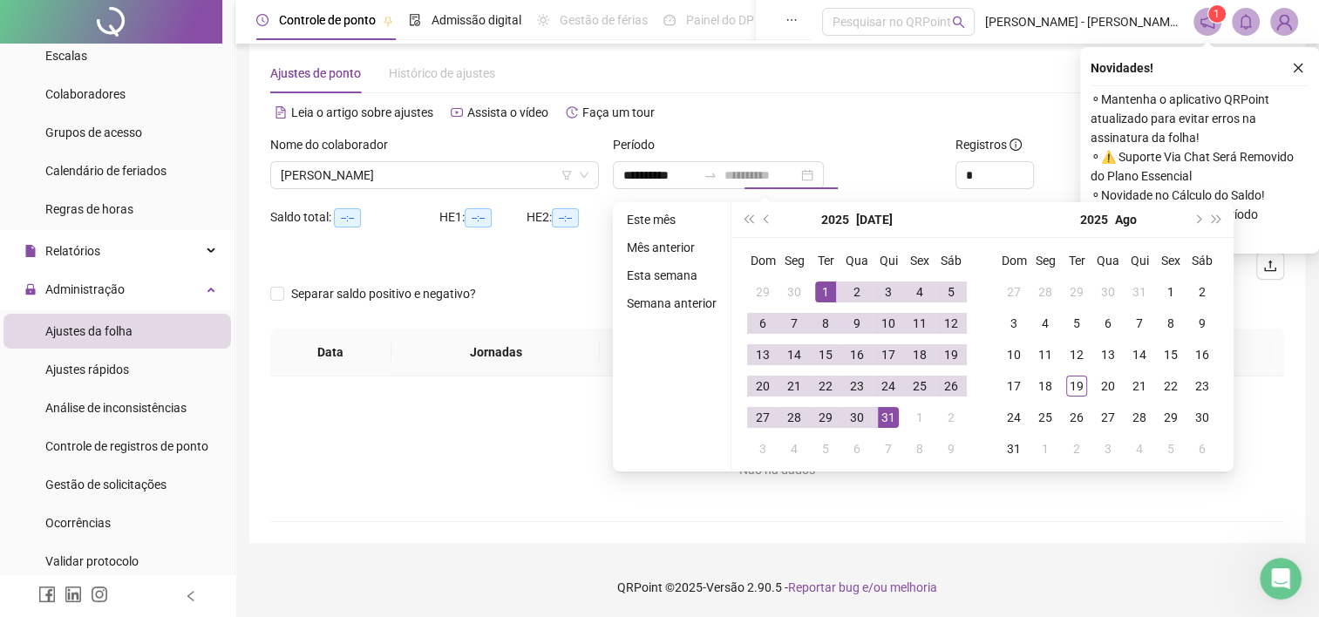
click at [891, 411] on div "31" at bounding box center [888, 417] width 21 height 21
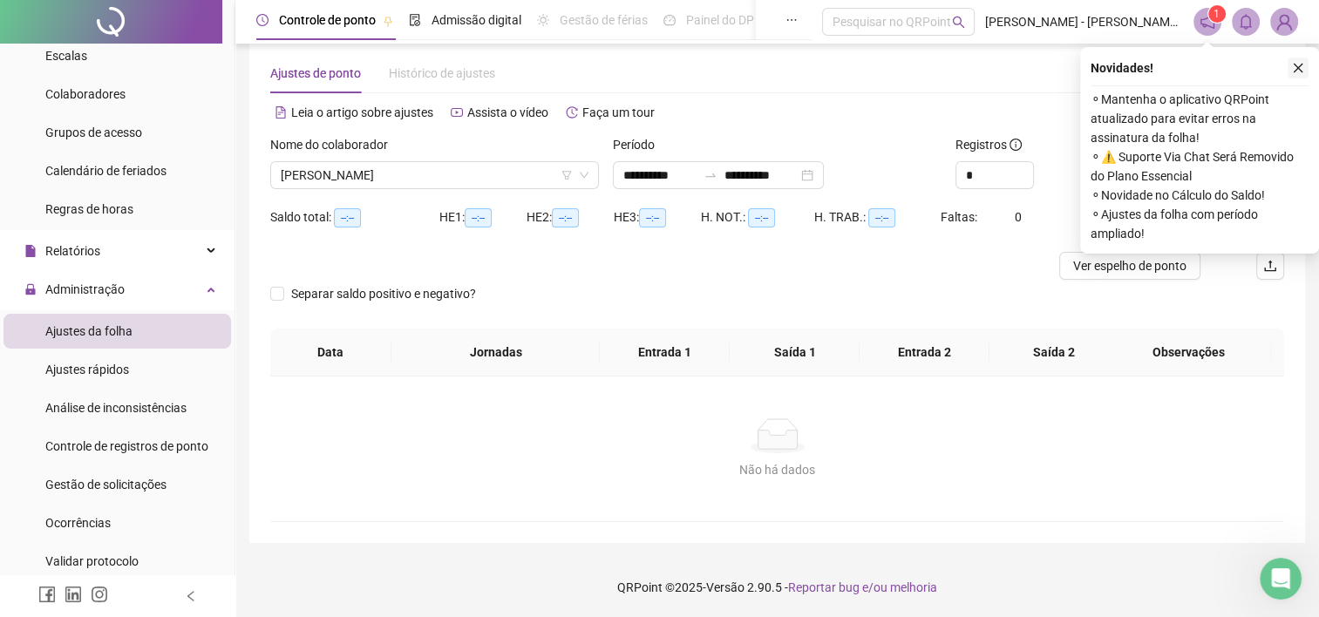
drag, startPoint x: 1300, startPoint y: 64, endPoint x: 1036, endPoint y: 104, distance: 267.2
click at [1298, 64] on icon "close" at bounding box center [1298, 68] width 12 height 12
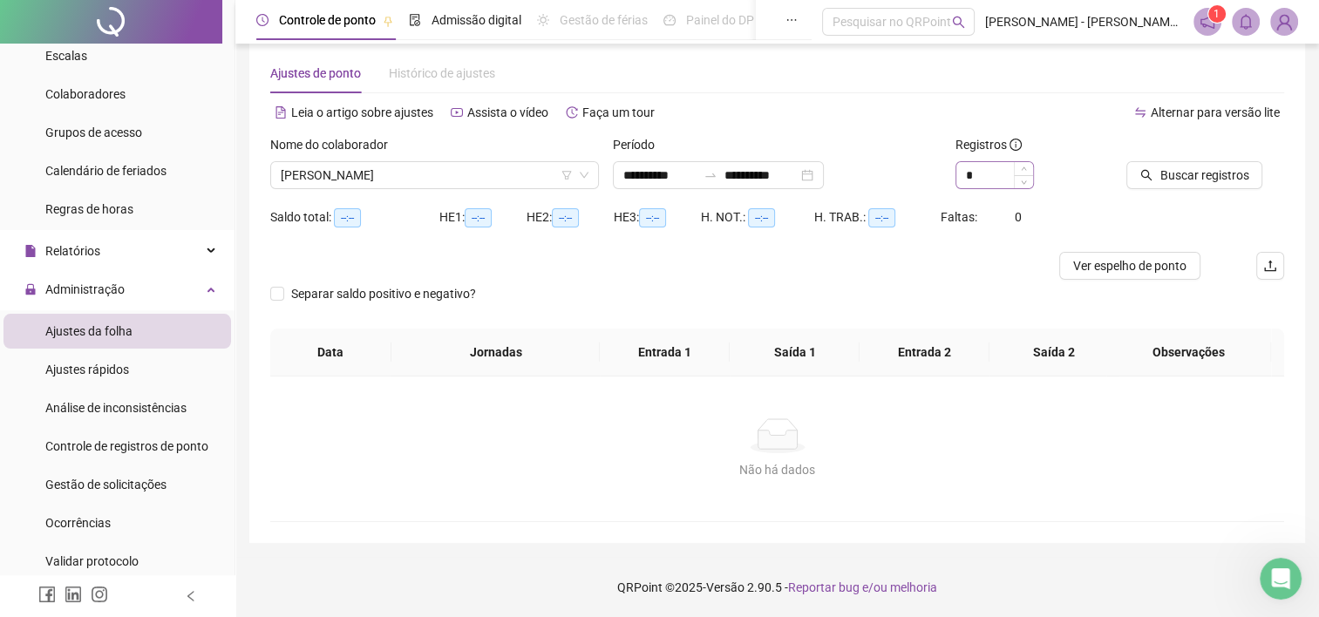
click at [1029, 162] on div "*" at bounding box center [994, 175] width 77 height 26
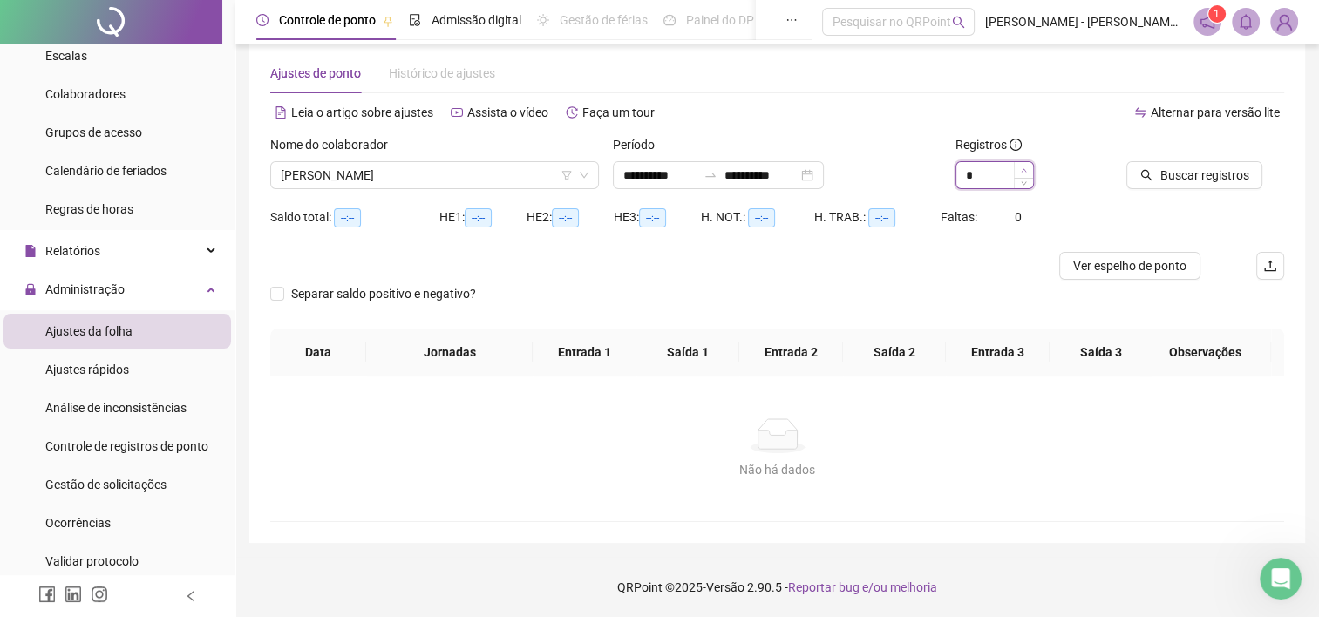
click at [1023, 167] on icon "up" at bounding box center [1024, 170] width 6 height 6
click at [1189, 168] on span "Buscar registros" at bounding box center [1203, 175] width 89 height 19
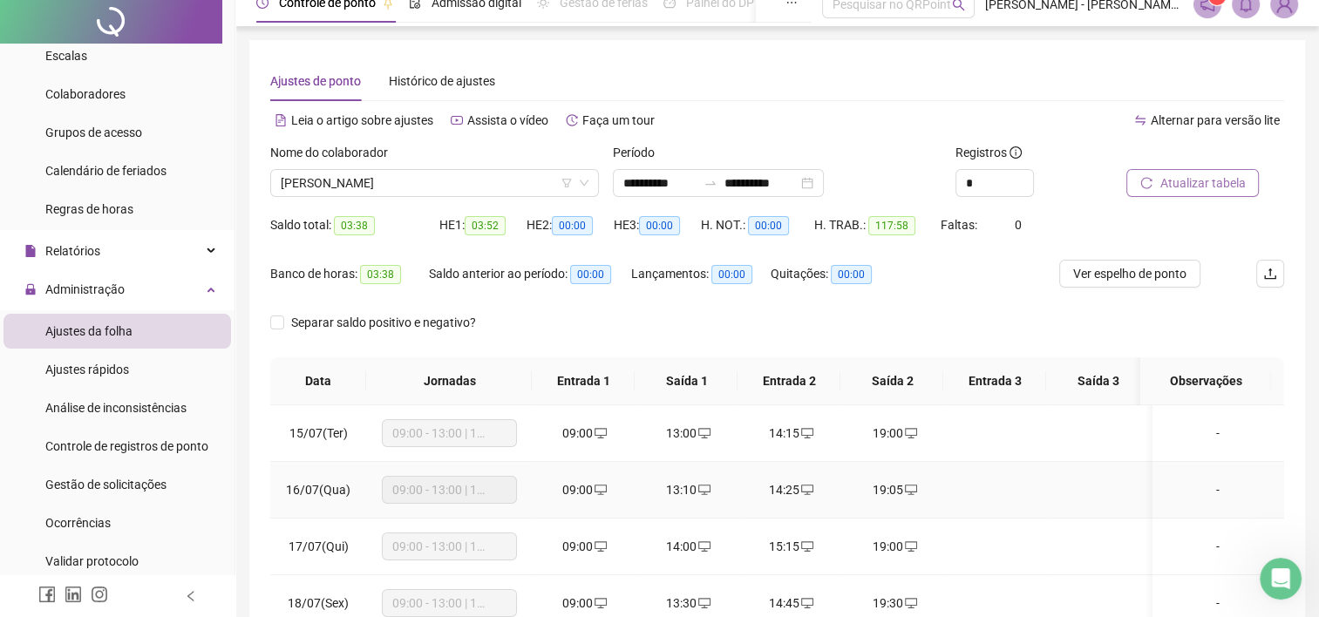
scroll to position [0, 0]
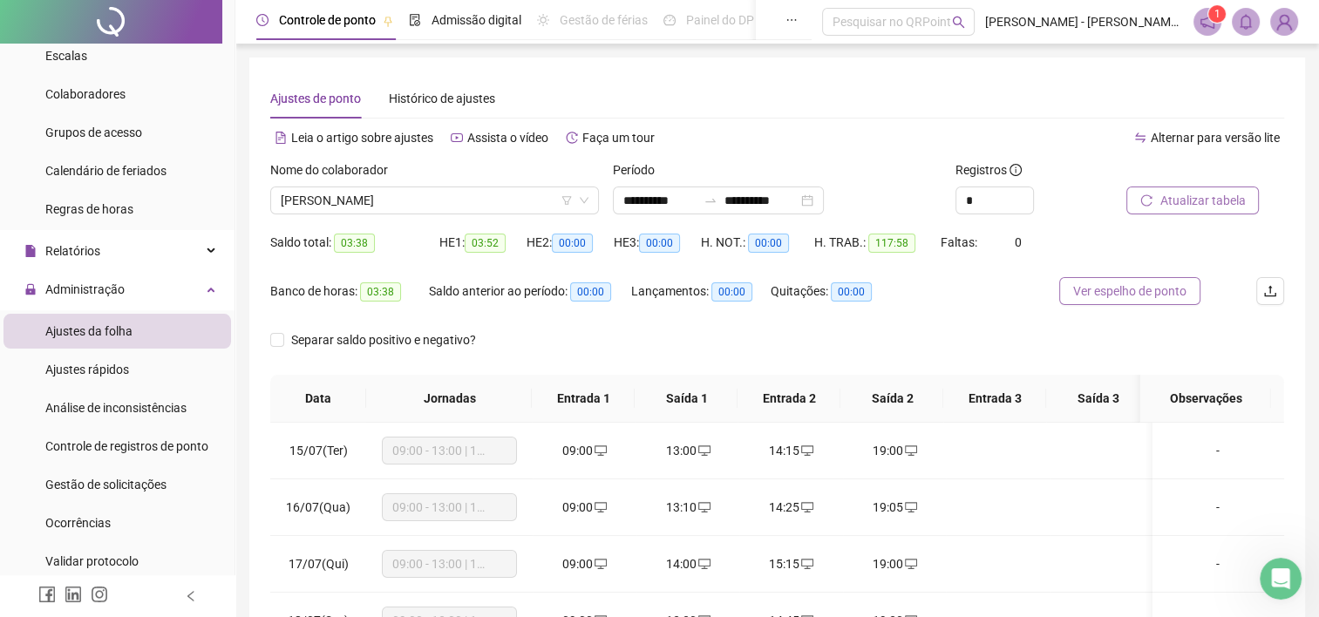
click at [1120, 284] on span "Ver espelho de ponto" at bounding box center [1129, 291] width 113 height 19
type input "*"
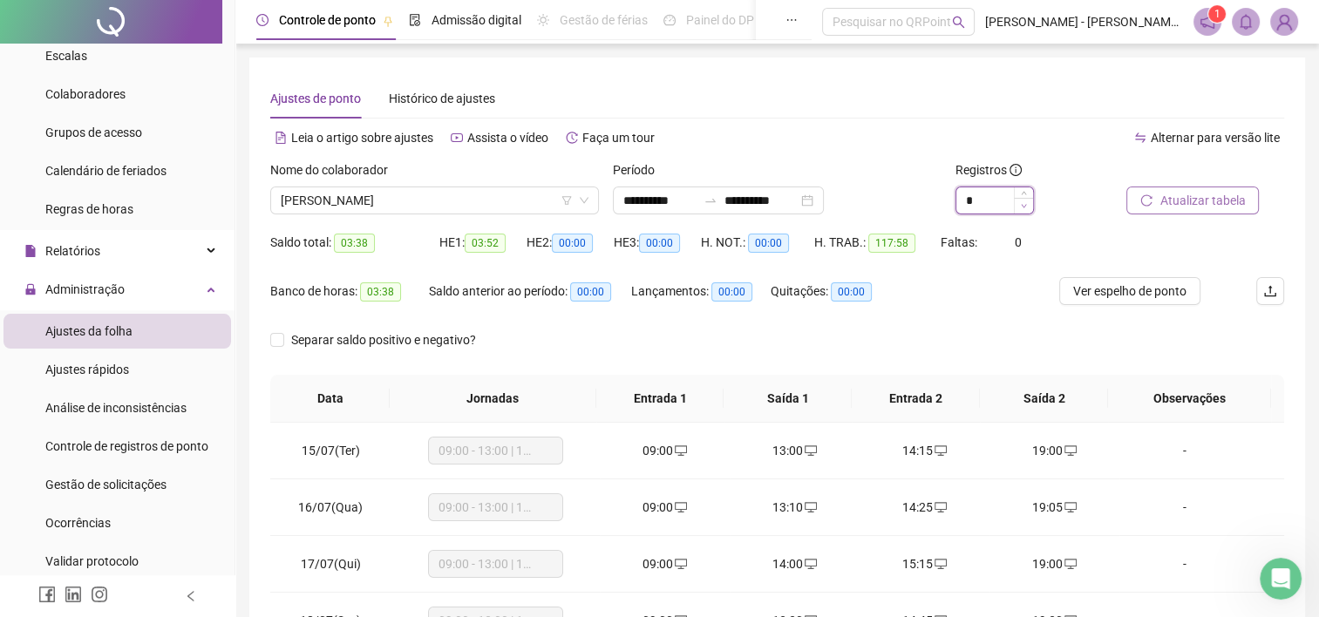
click at [1027, 209] on span "Decrease Value" at bounding box center [1023, 206] width 19 height 16
click at [1195, 210] on button "Atualizar tabela" at bounding box center [1192, 201] width 132 height 28
click at [1114, 294] on span "Ver espelho de ponto" at bounding box center [1129, 291] width 113 height 19
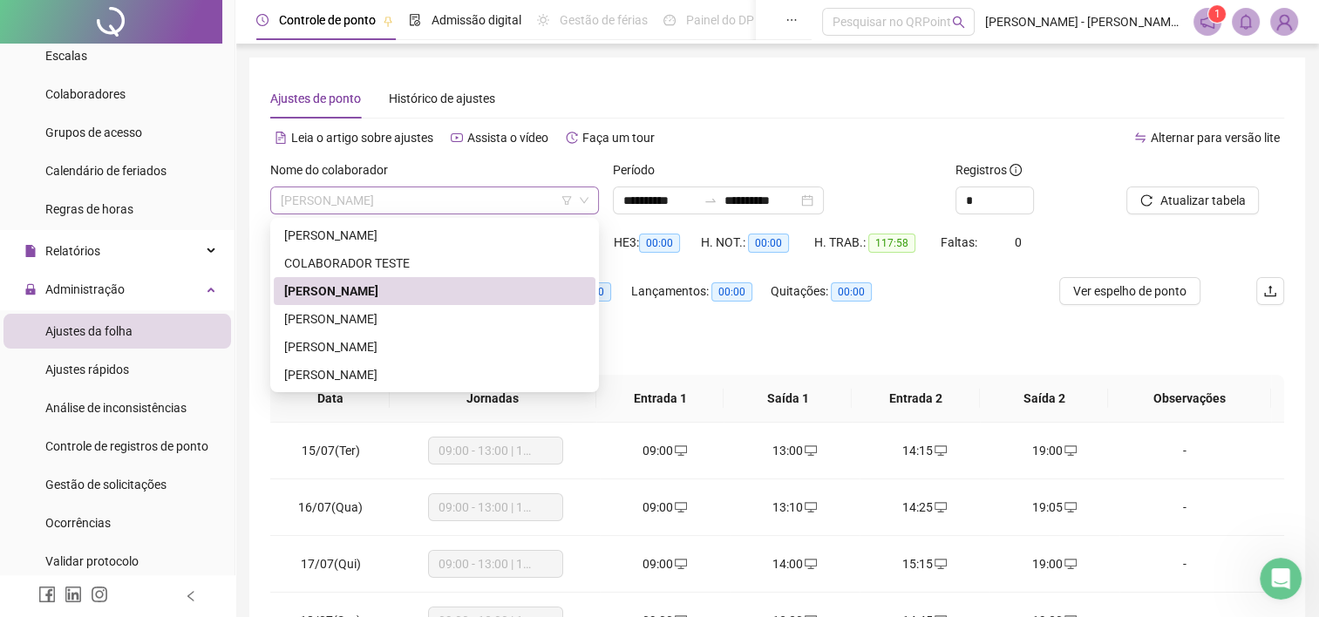
click at [417, 195] on span "[PERSON_NAME]" at bounding box center [435, 200] width 308 height 26
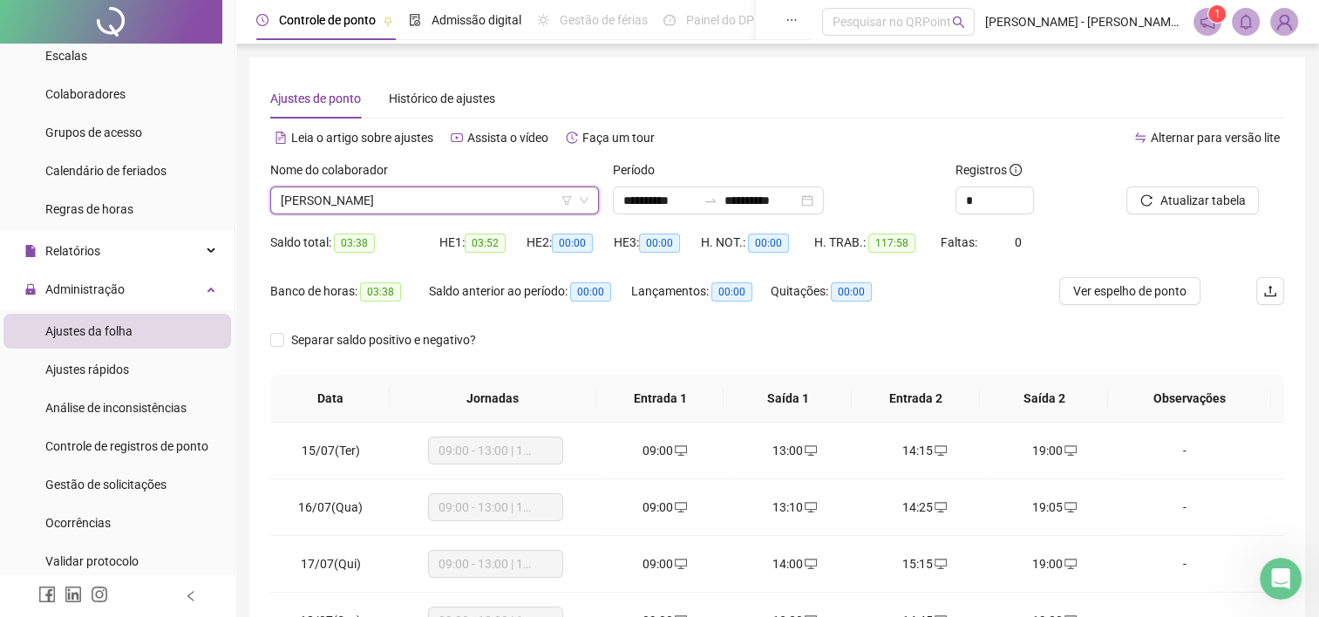
click at [417, 196] on span "[PERSON_NAME]" at bounding box center [435, 200] width 308 height 26
drag, startPoint x: 736, startPoint y: 194, endPoint x: 711, endPoint y: 192, distance: 24.5
click at [717, 194] on icon "swap-right" at bounding box center [710, 201] width 14 height 14
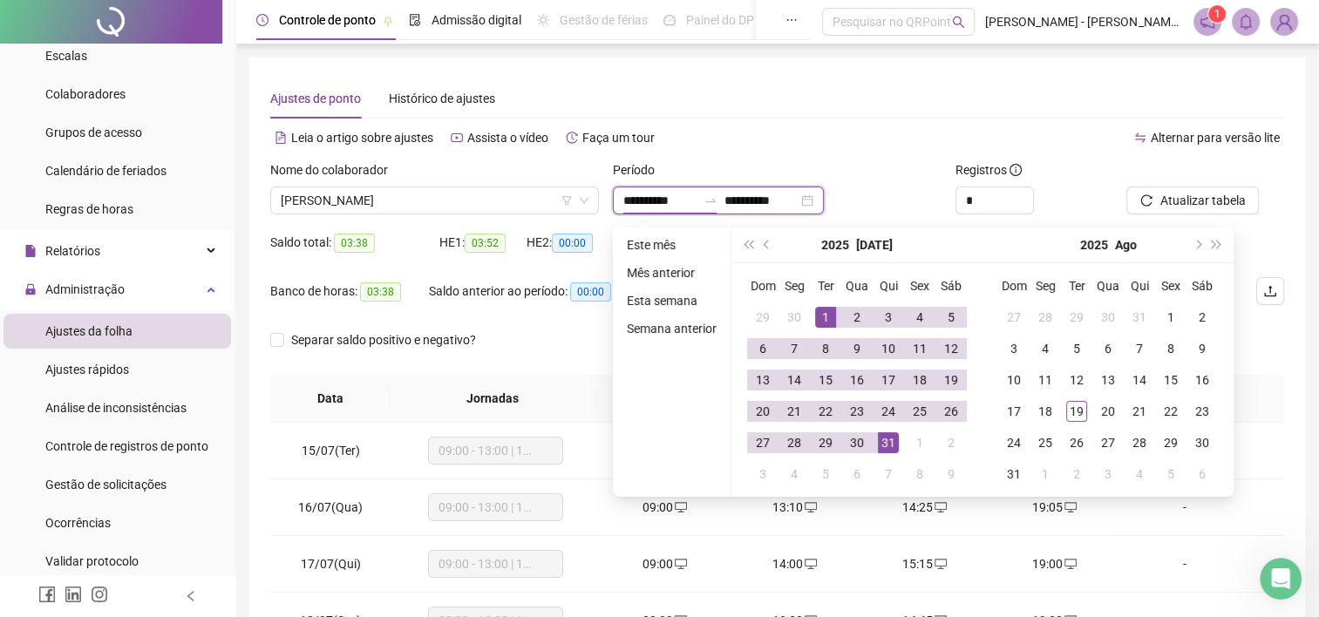
click at [696, 192] on input "**********" at bounding box center [659, 200] width 73 height 19
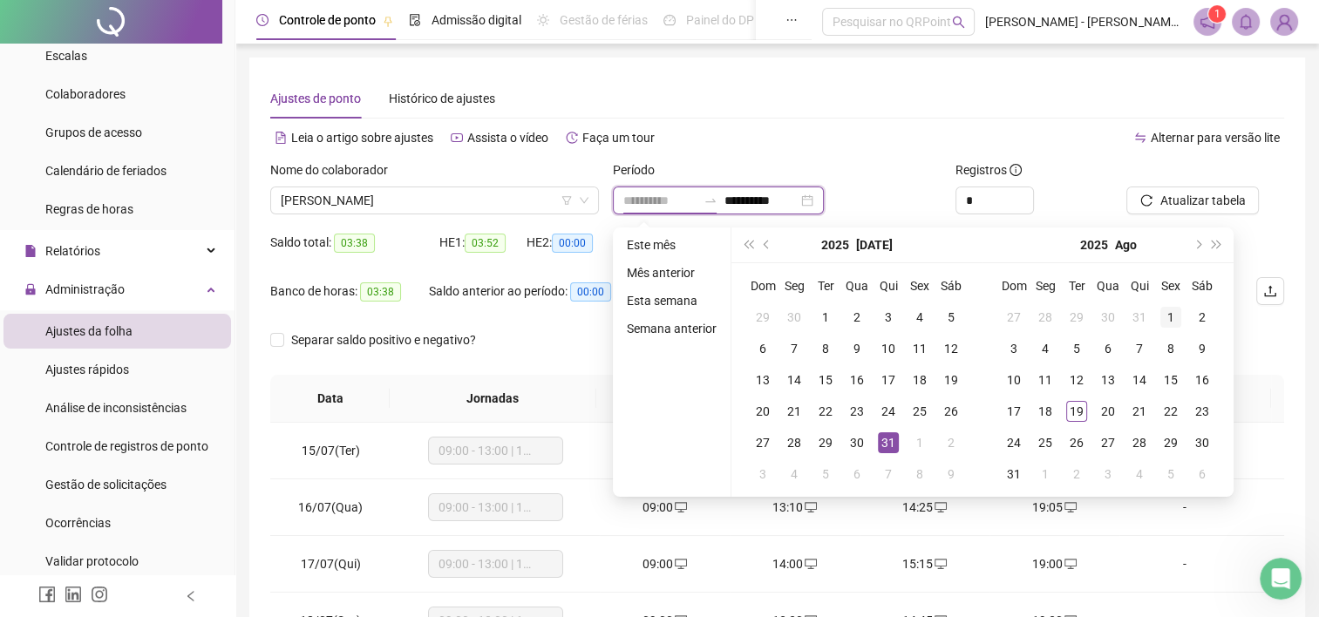
type input "**********"
click at [1164, 311] on div "1" at bounding box center [1170, 317] width 21 height 21
type input "**********"
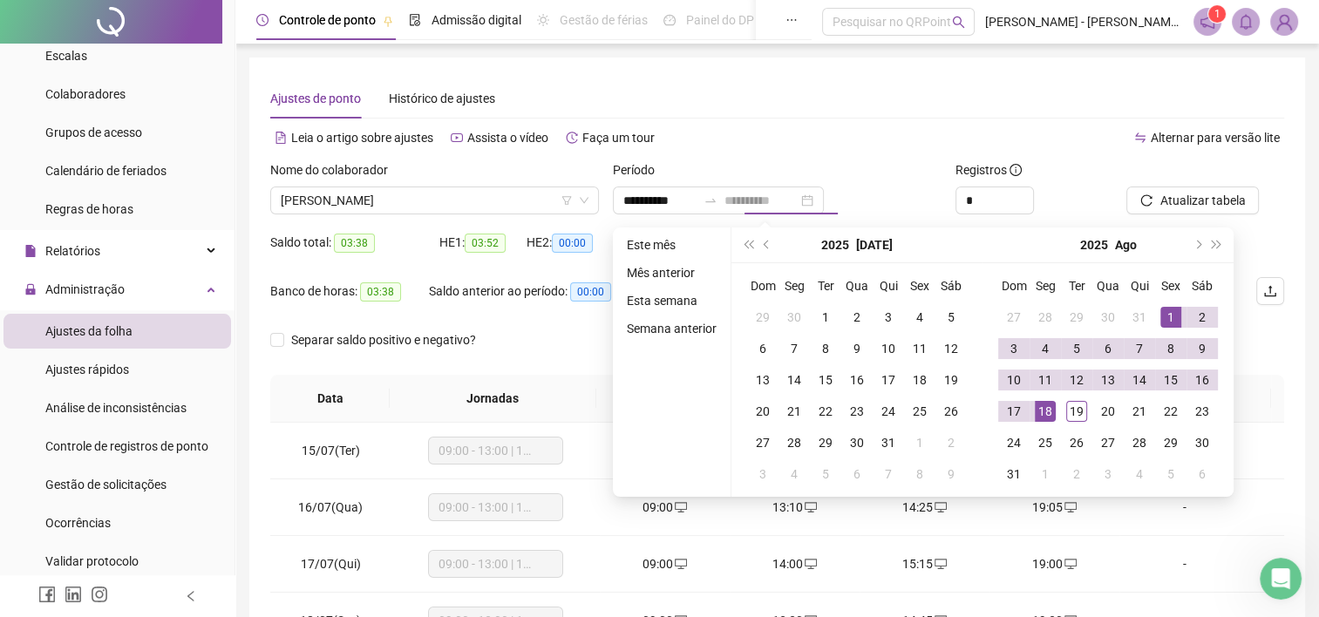
click at [1036, 413] on div "18" at bounding box center [1045, 411] width 21 height 21
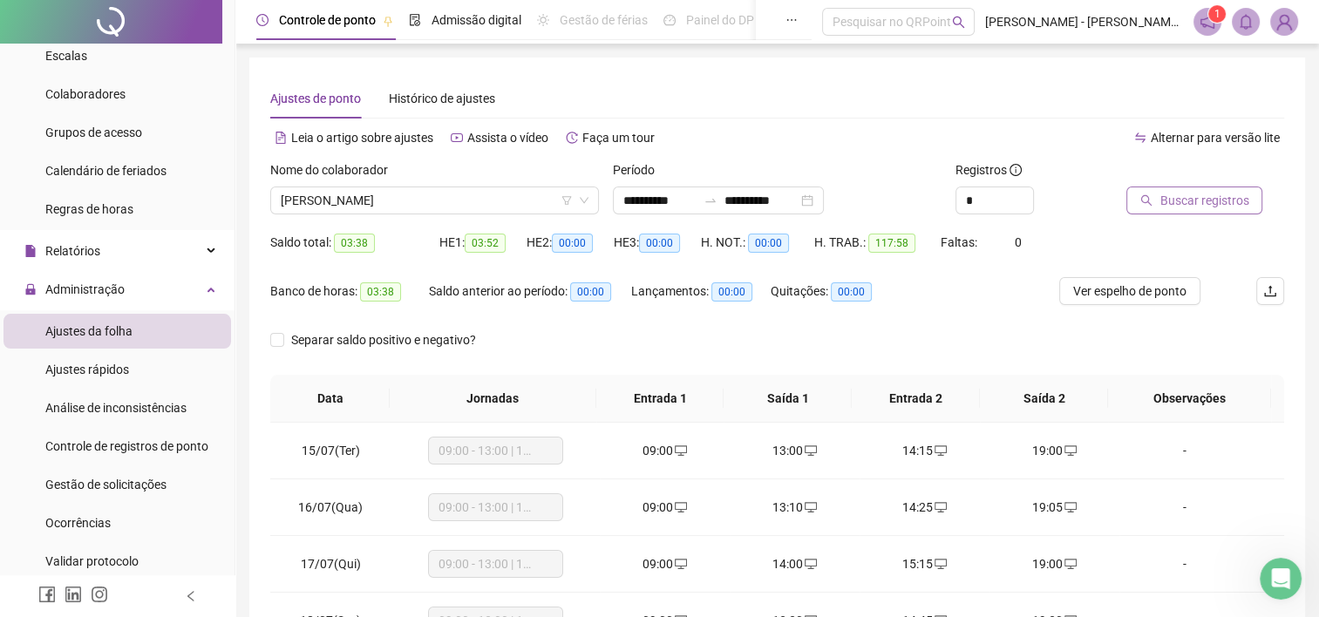
click at [1167, 202] on span "Buscar registros" at bounding box center [1203, 200] width 89 height 19
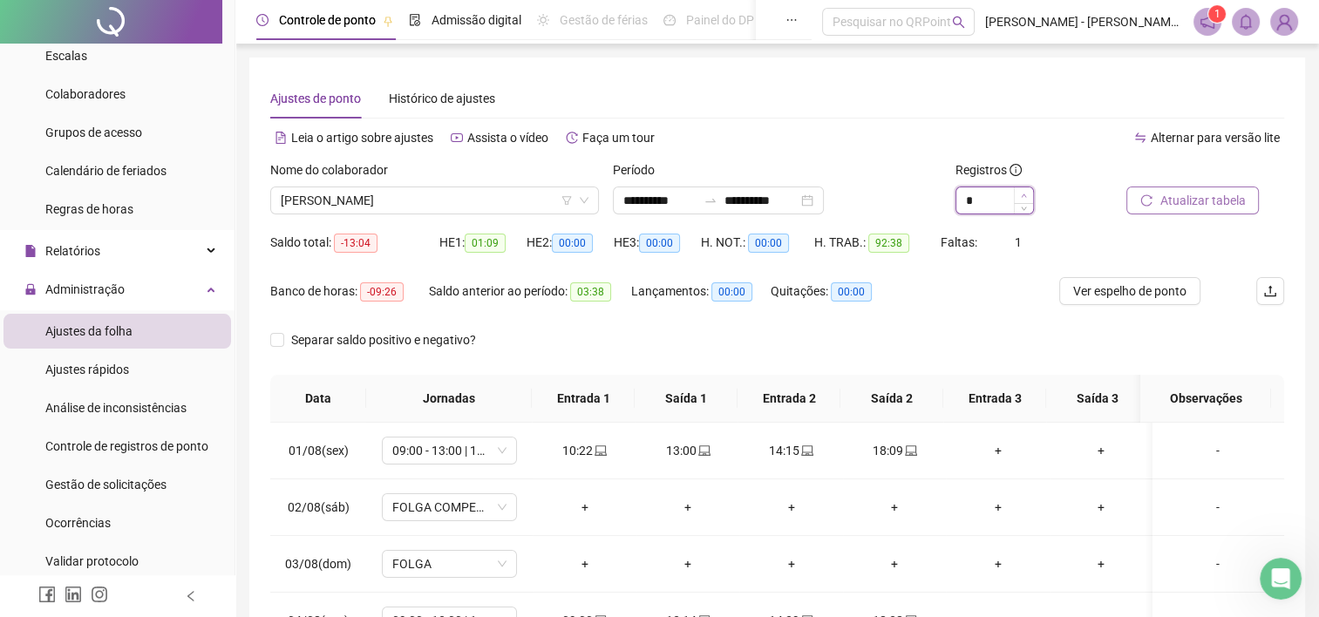
click at [1022, 190] on span "Increase Value" at bounding box center [1023, 195] width 19 height 16
click at [1131, 189] on button "Atualizar tabela" at bounding box center [1192, 201] width 132 height 28
type input "*"
click at [1024, 209] on span "Decrease Value" at bounding box center [1023, 206] width 19 height 16
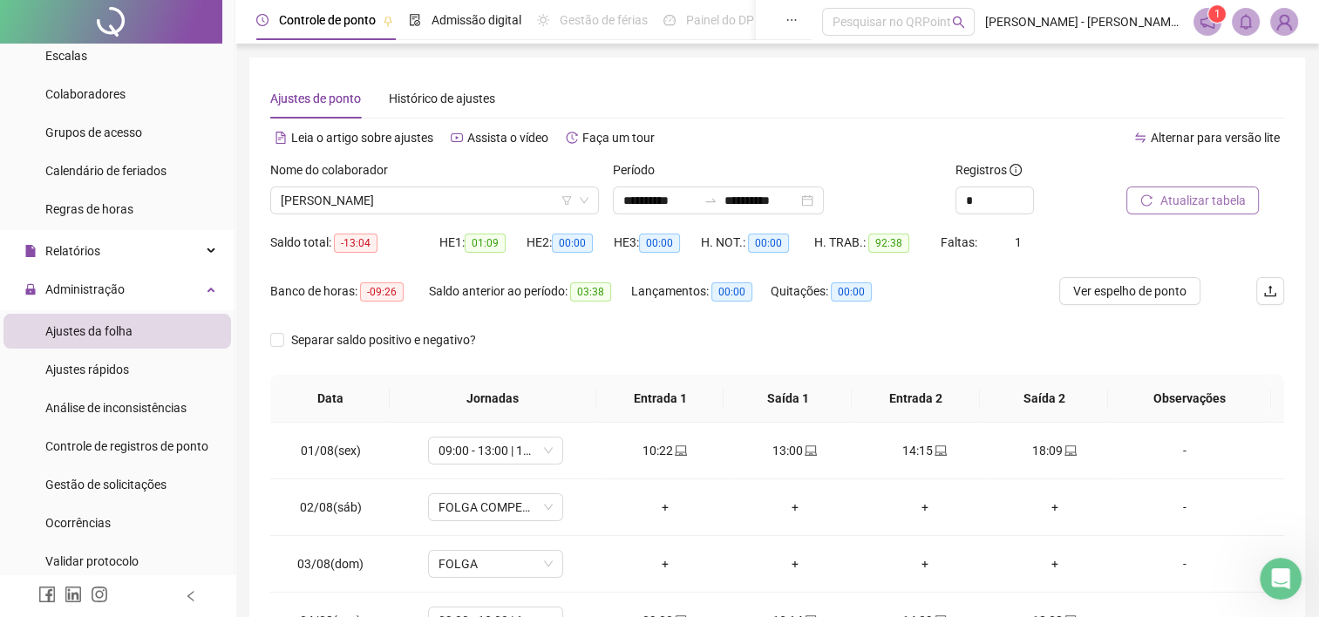
click at [1146, 196] on icon "reload" at bounding box center [1146, 200] width 12 height 12
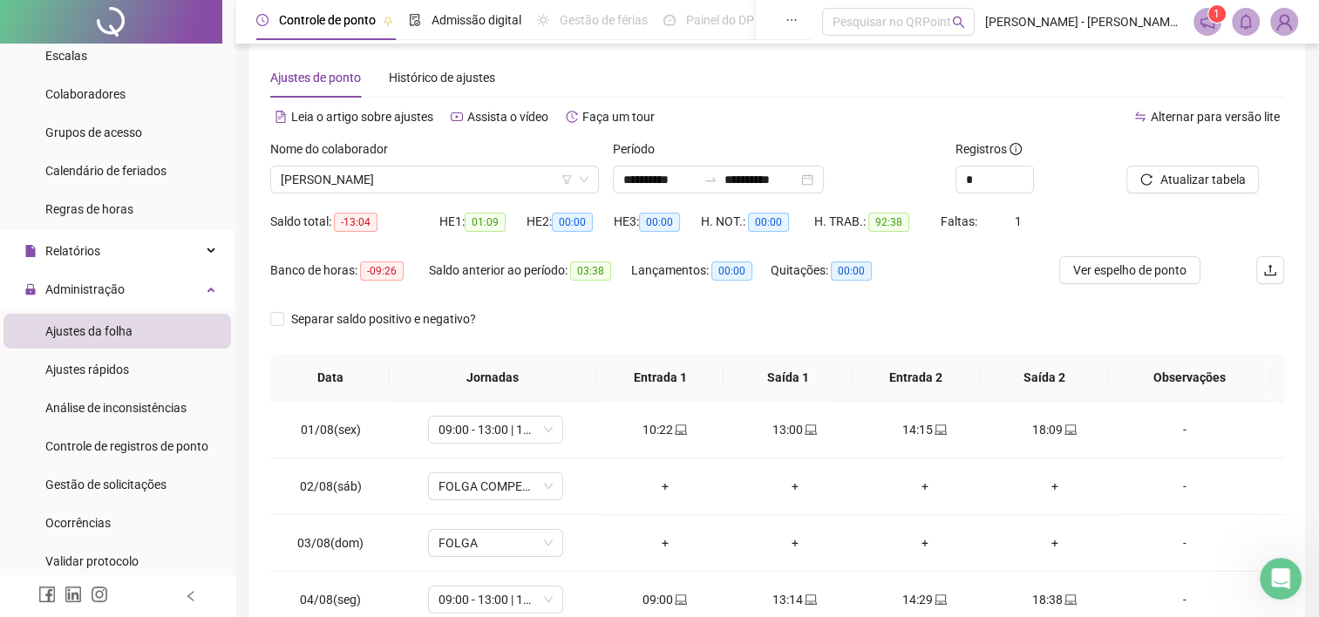
scroll to position [11, 0]
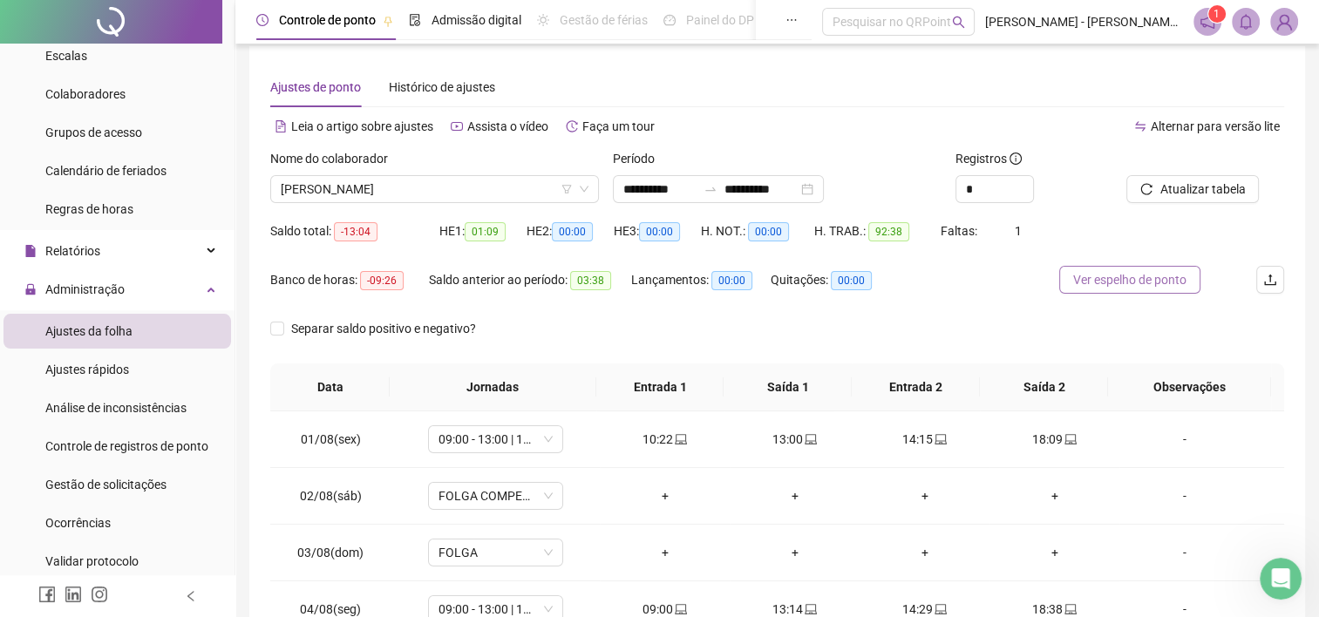
click at [1158, 266] on button "Ver espelho de ponto" at bounding box center [1129, 280] width 141 height 28
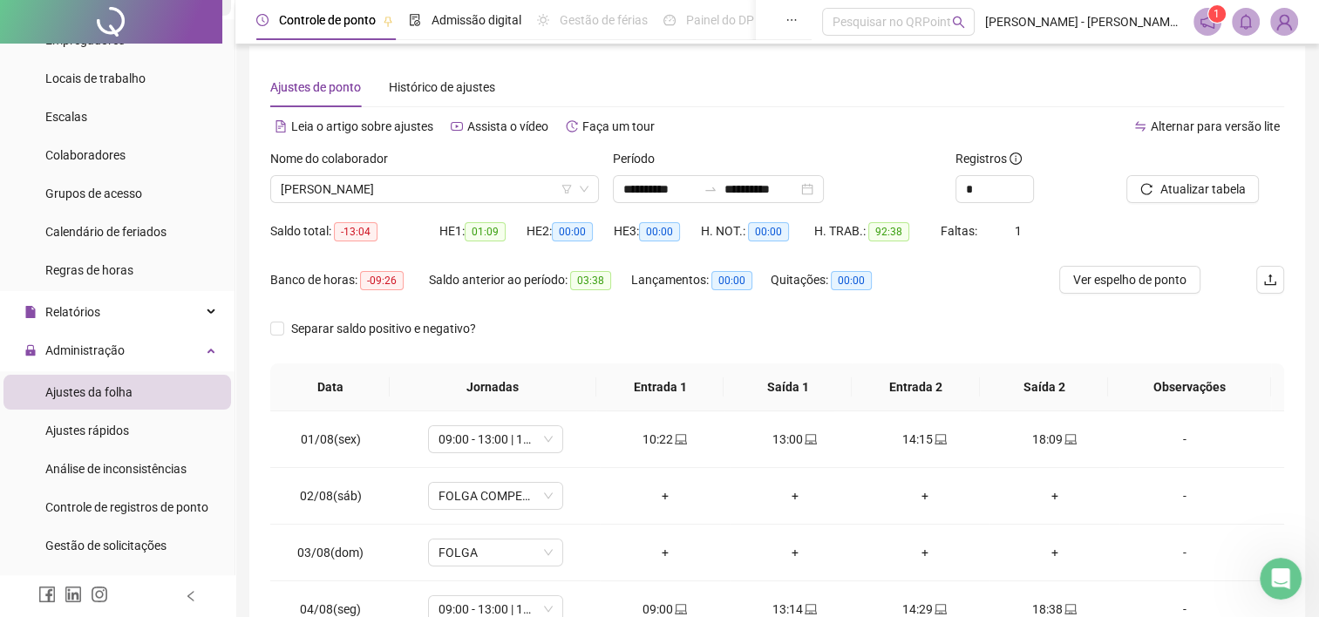
scroll to position [0, 0]
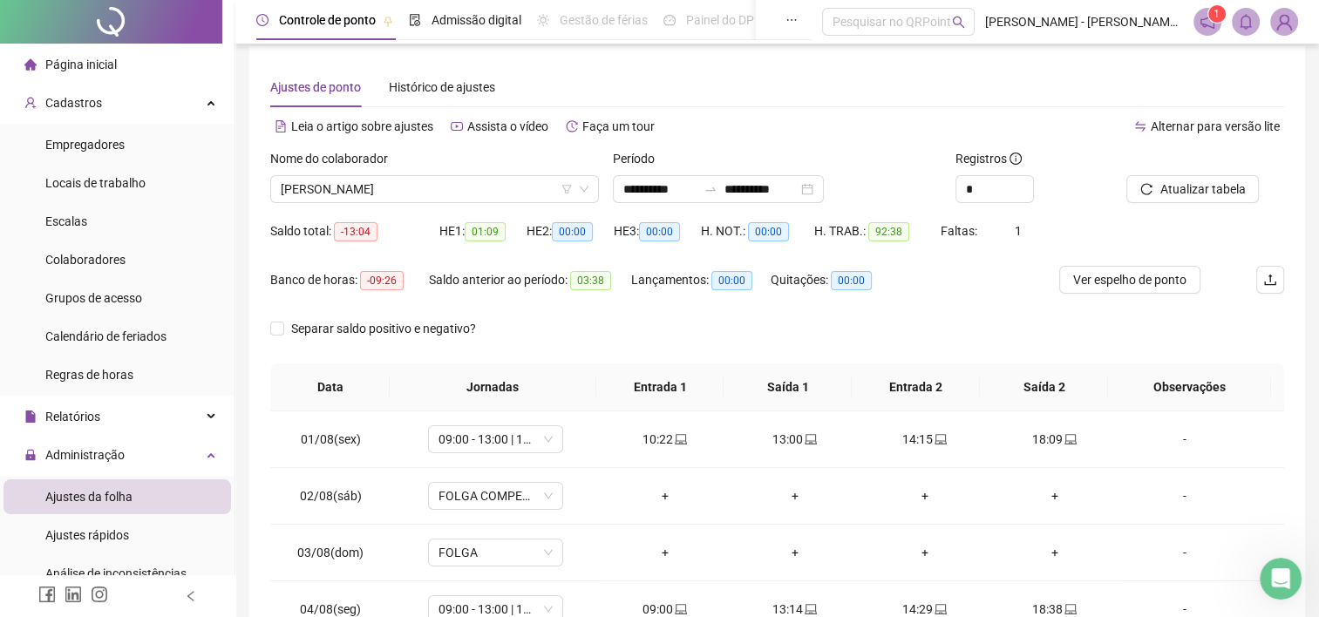
click at [58, 66] on span "Página inicial" at bounding box center [80, 65] width 71 height 14
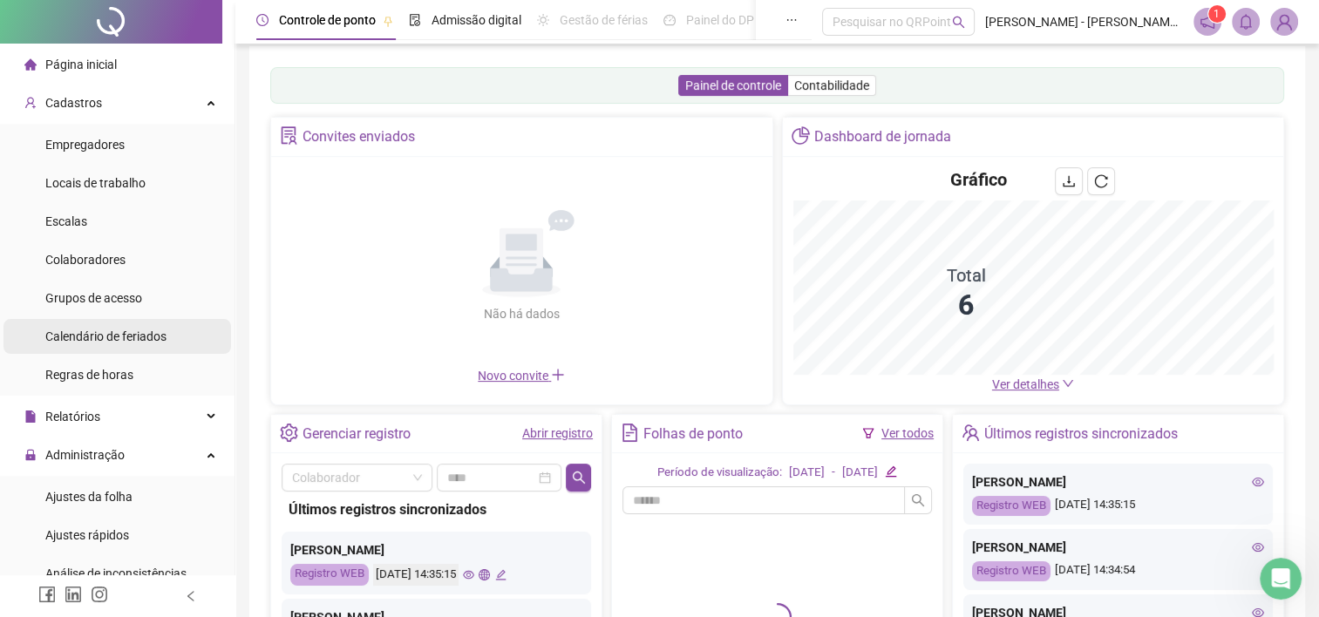
click at [97, 330] on span "Calendário de feriados" at bounding box center [105, 337] width 121 height 14
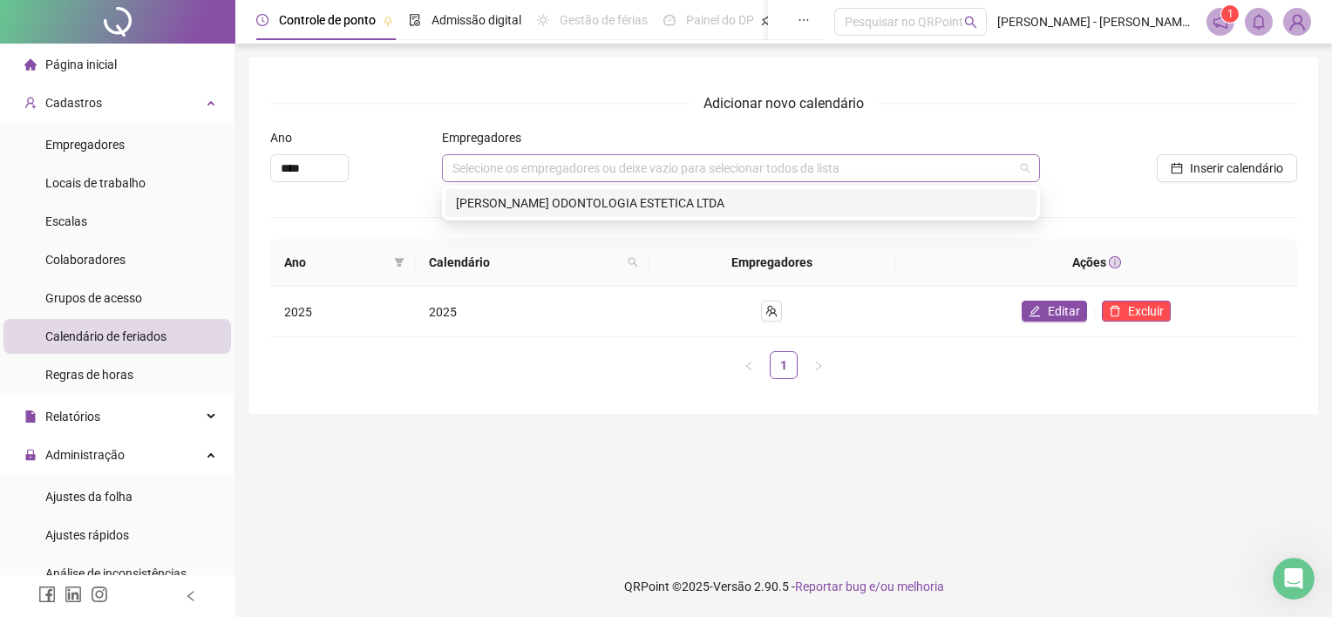
click at [536, 161] on div "Selecione os empregadores ou deixe vazio para selecionar todos da lista" at bounding box center [741, 168] width 598 height 28
click at [524, 206] on div "[PERSON_NAME] ODONTOLOGIA ESTETICA LTDA" at bounding box center [741, 203] width 570 height 19
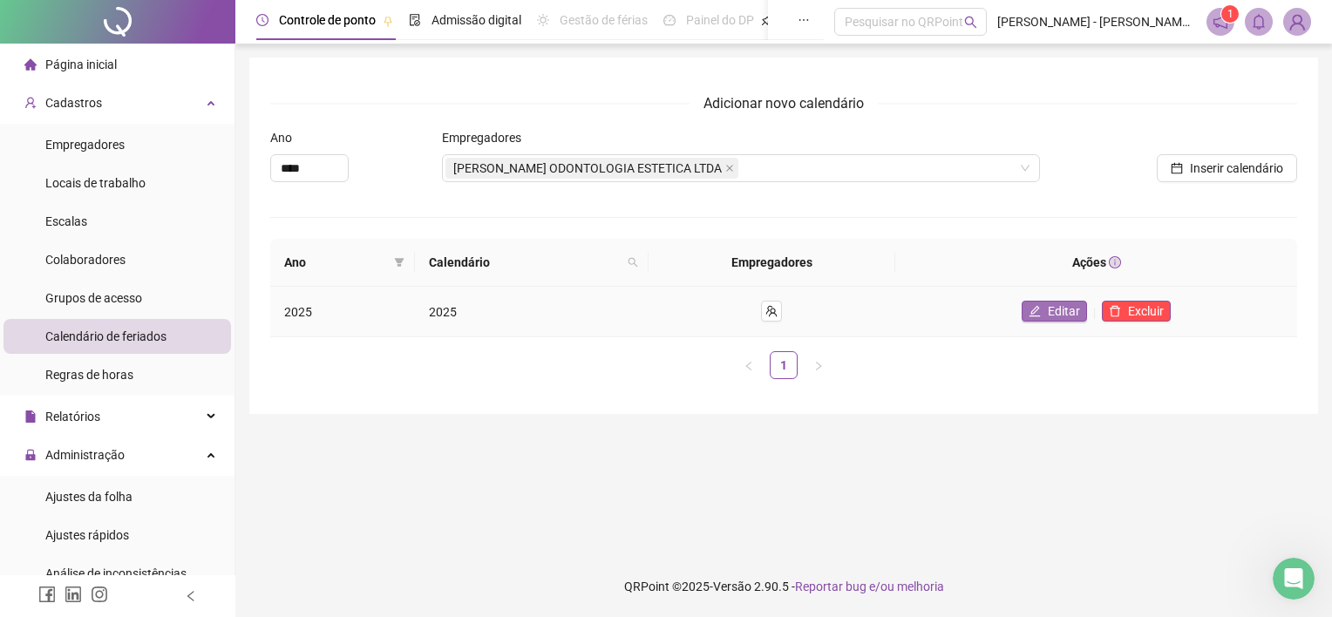
click at [1084, 321] on div "Editar Excluir" at bounding box center [1096, 312] width 374 height 22
click at [1070, 307] on span "Editar" at bounding box center [1064, 311] width 32 height 19
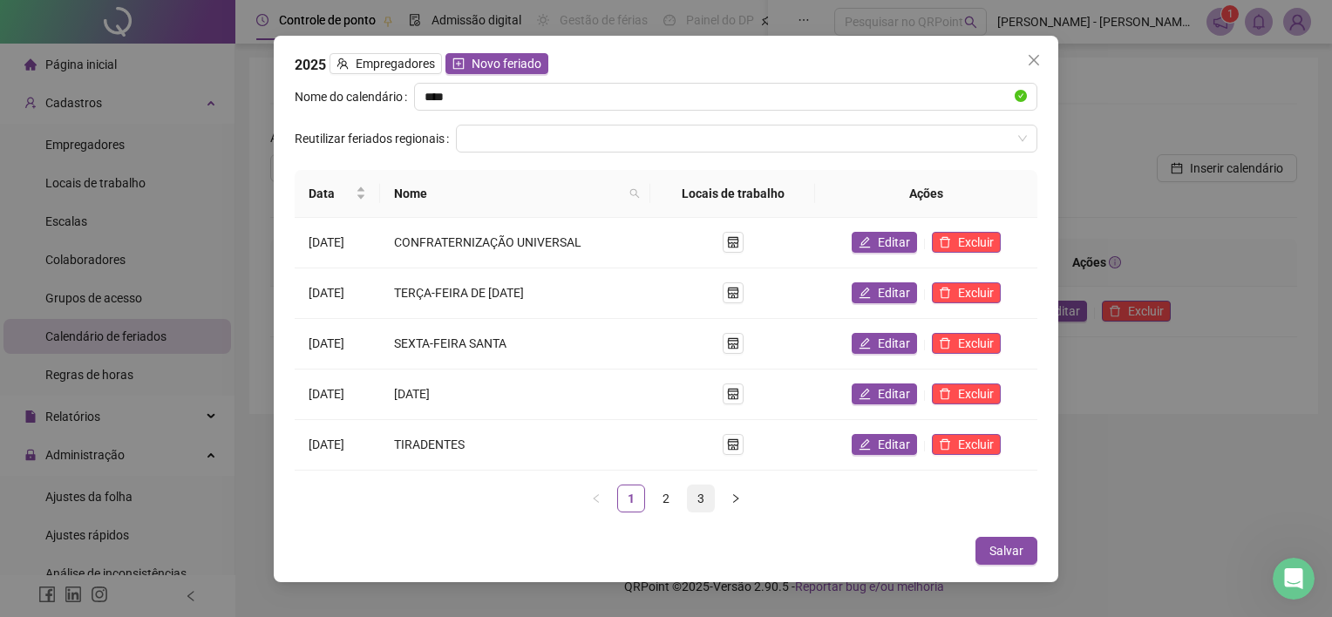
click at [697, 494] on link "3" at bounding box center [701, 499] width 26 height 26
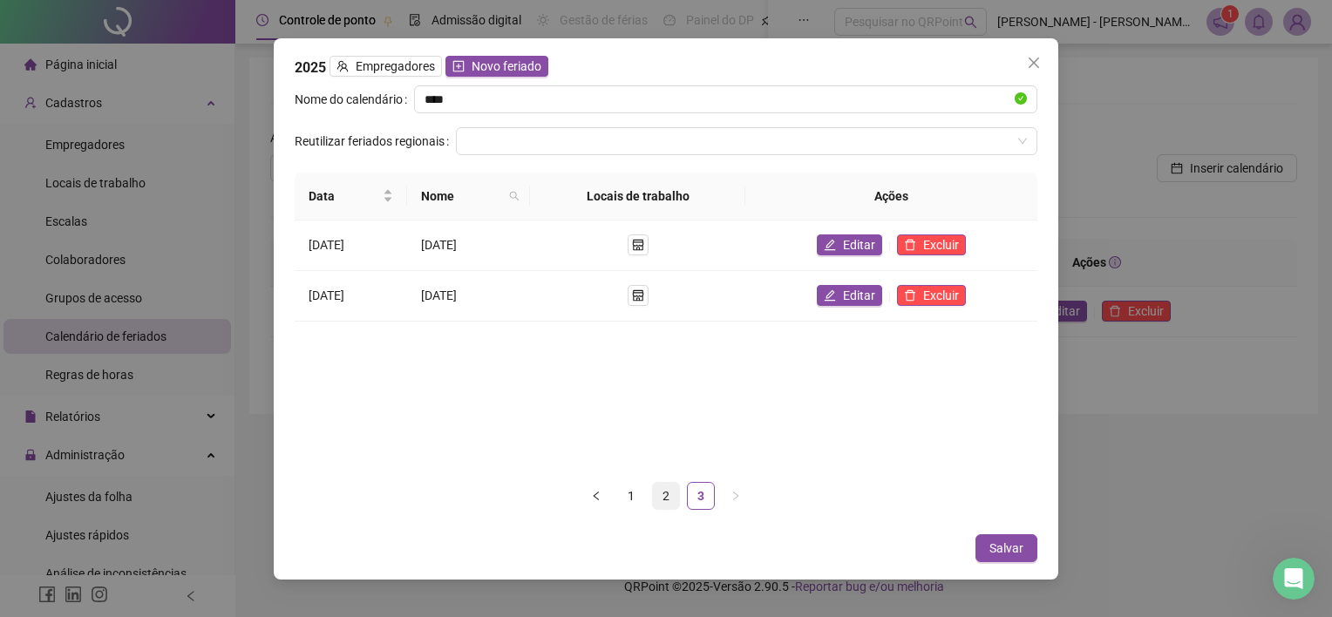
click at [673, 499] on link "2" at bounding box center [666, 496] width 26 height 26
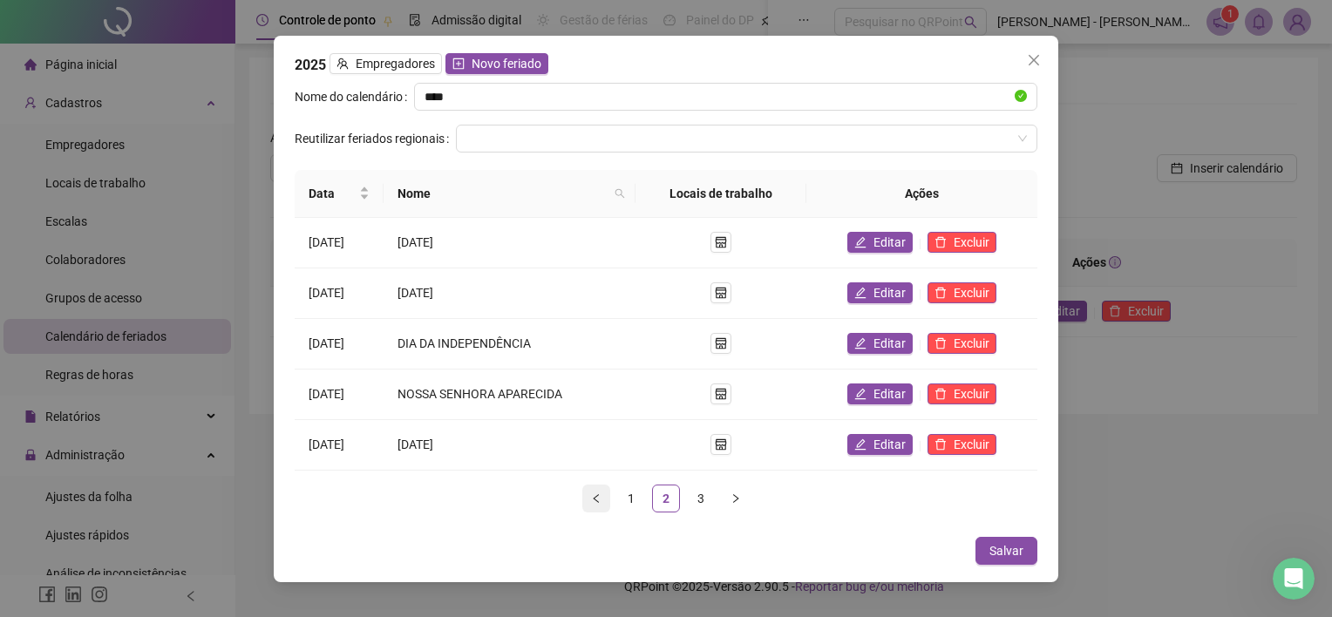
click at [601, 493] on icon "left" at bounding box center [596, 498] width 10 height 10
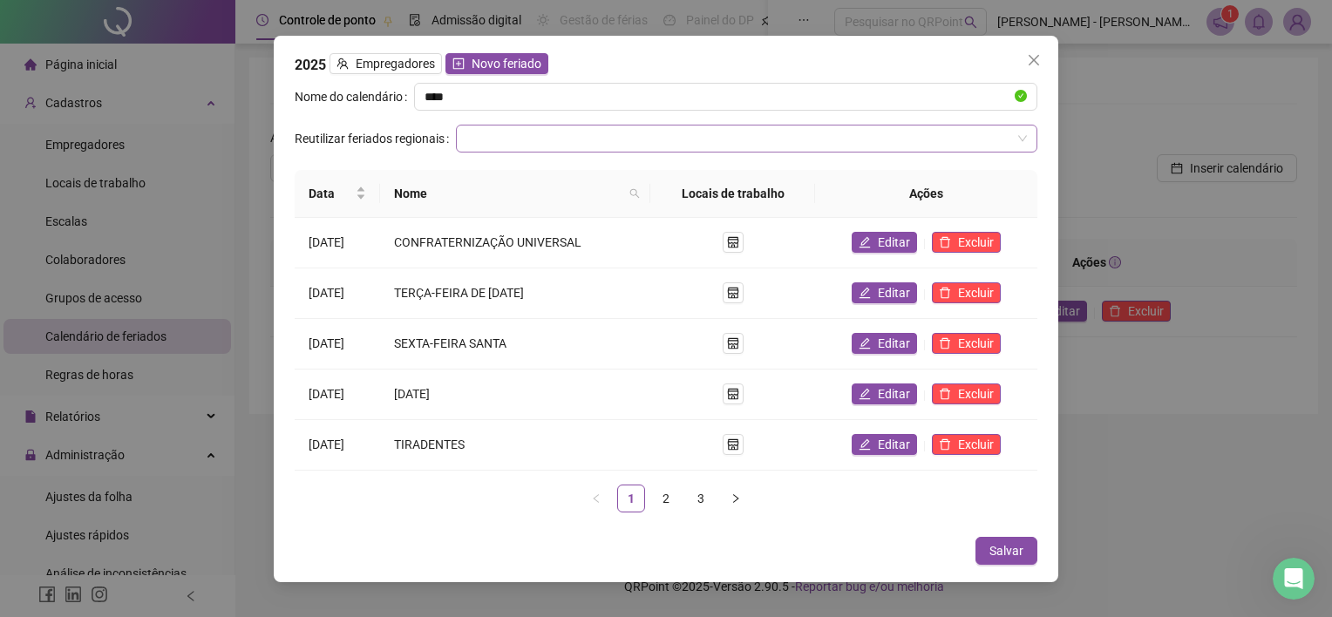
click at [530, 127] on input "search" at bounding box center [738, 139] width 545 height 26
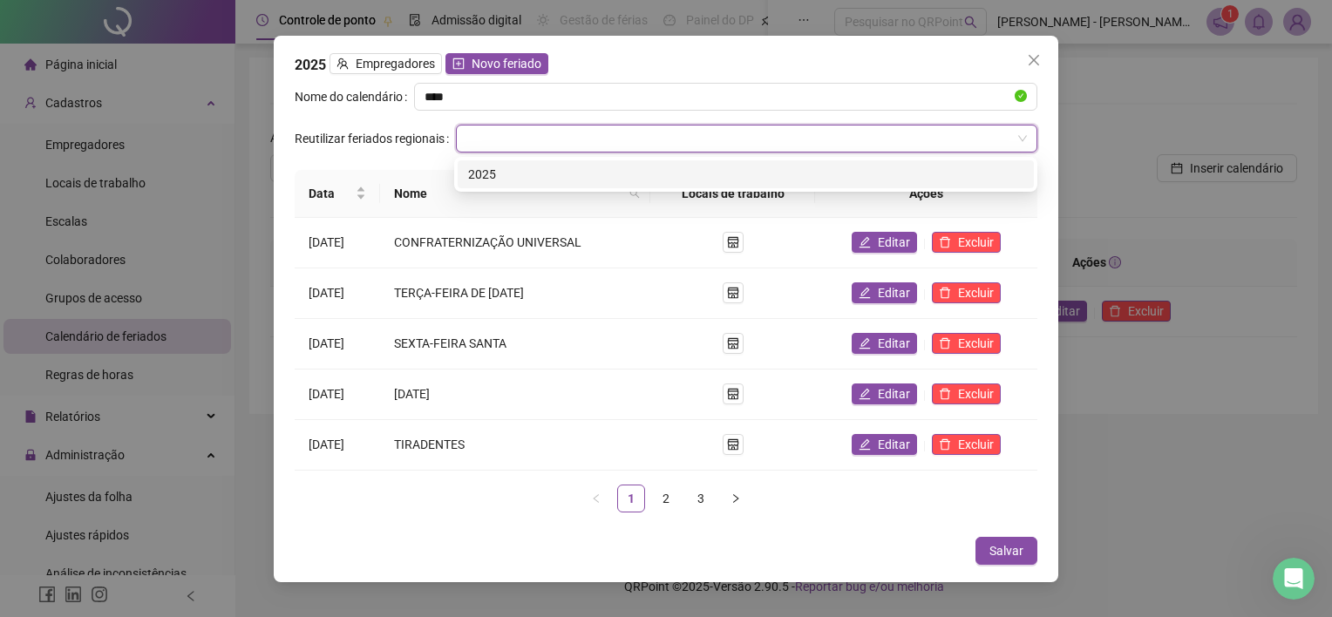
click at [499, 168] on div "2025" at bounding box center [745, 174] width 555 height 19
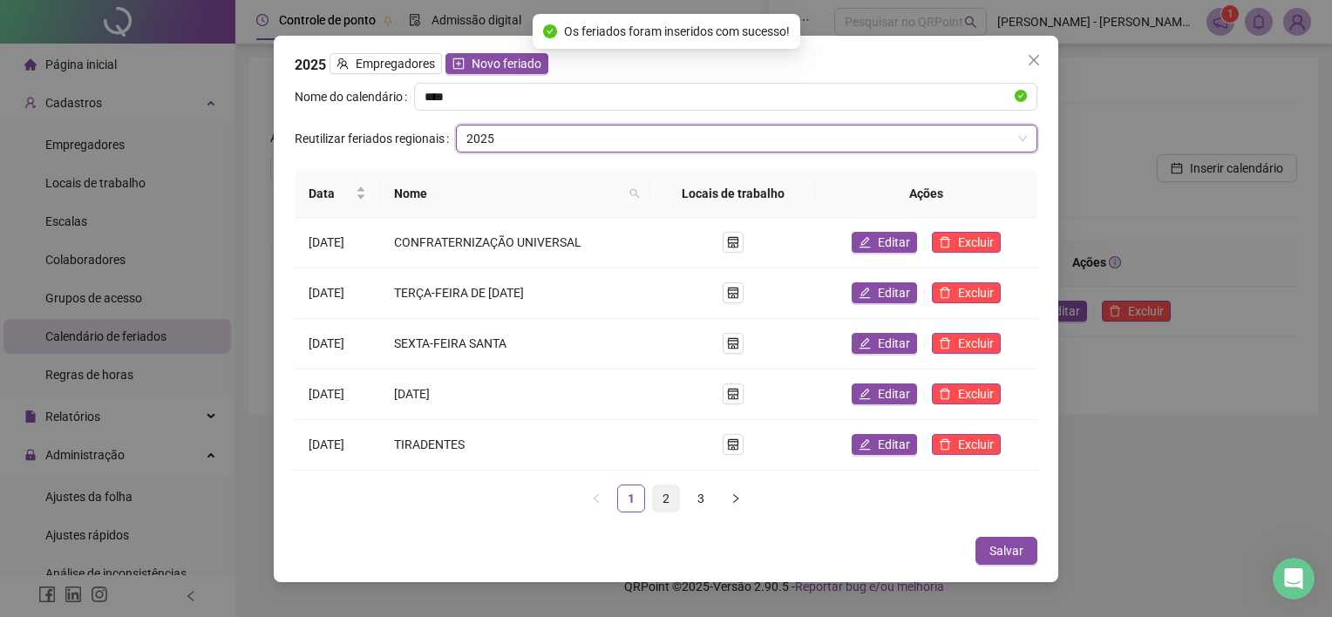
click at [674, 494] on link "2" at bounding box center [666, 499] width 26 height 26
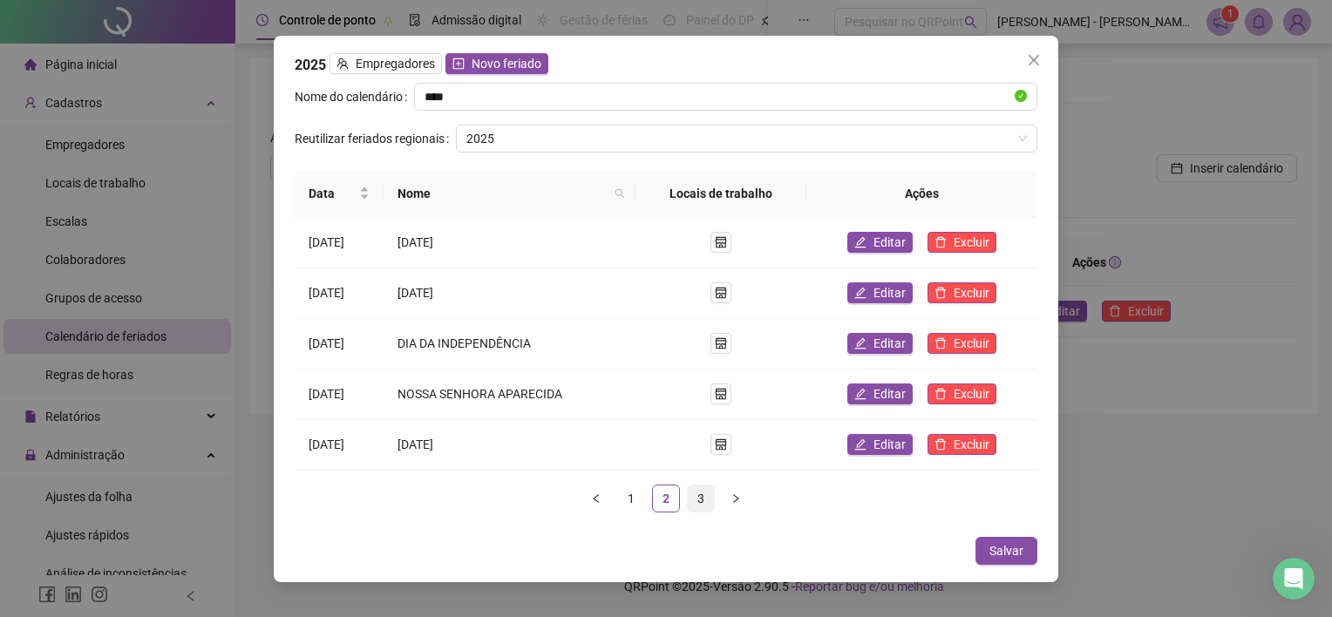
click at [704, 488] on link "3" at bounding box center [701, 499] width 26 height 26
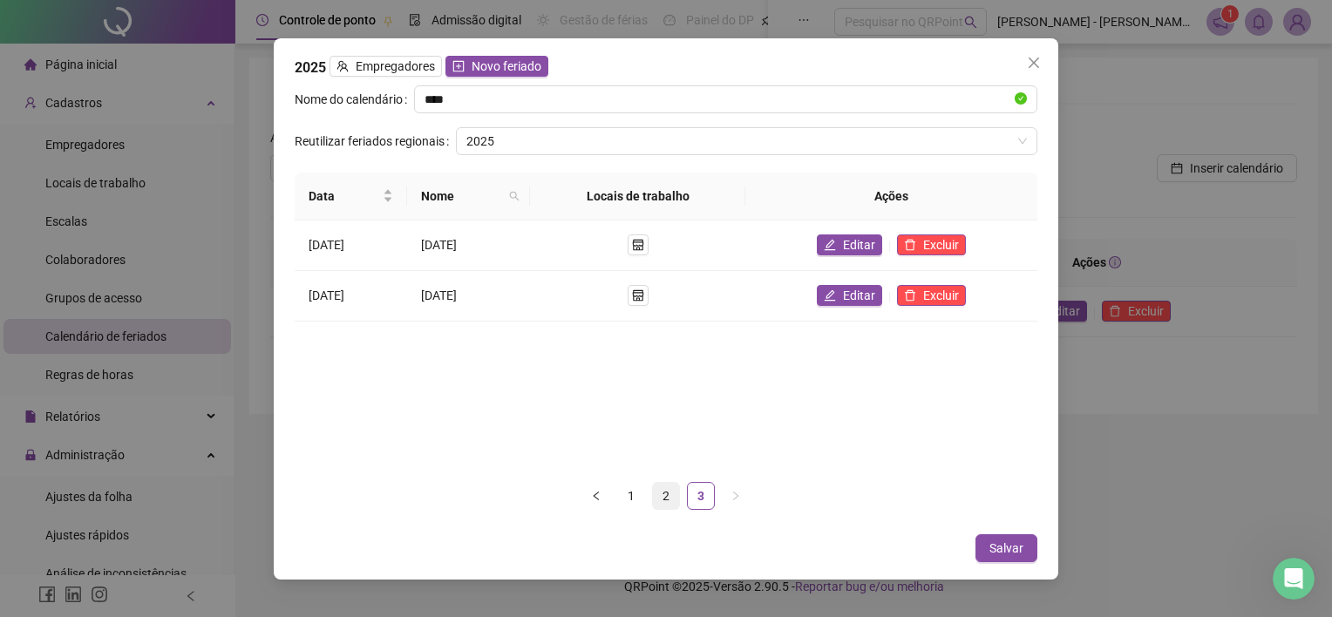
click at [666, 488] on link "2" at bounding box center [666, 496] width 26 height 26
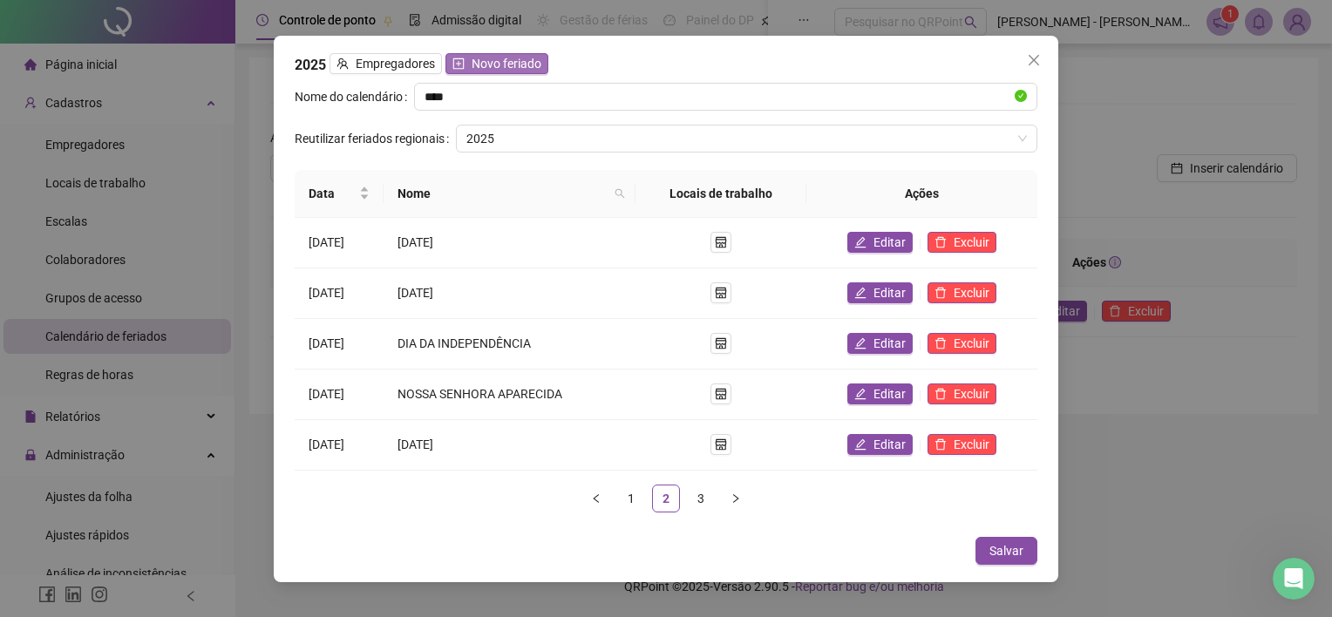
click at [484, 73] on span "Novo feriado" at bounding box center [507, 63] width 70 height 19
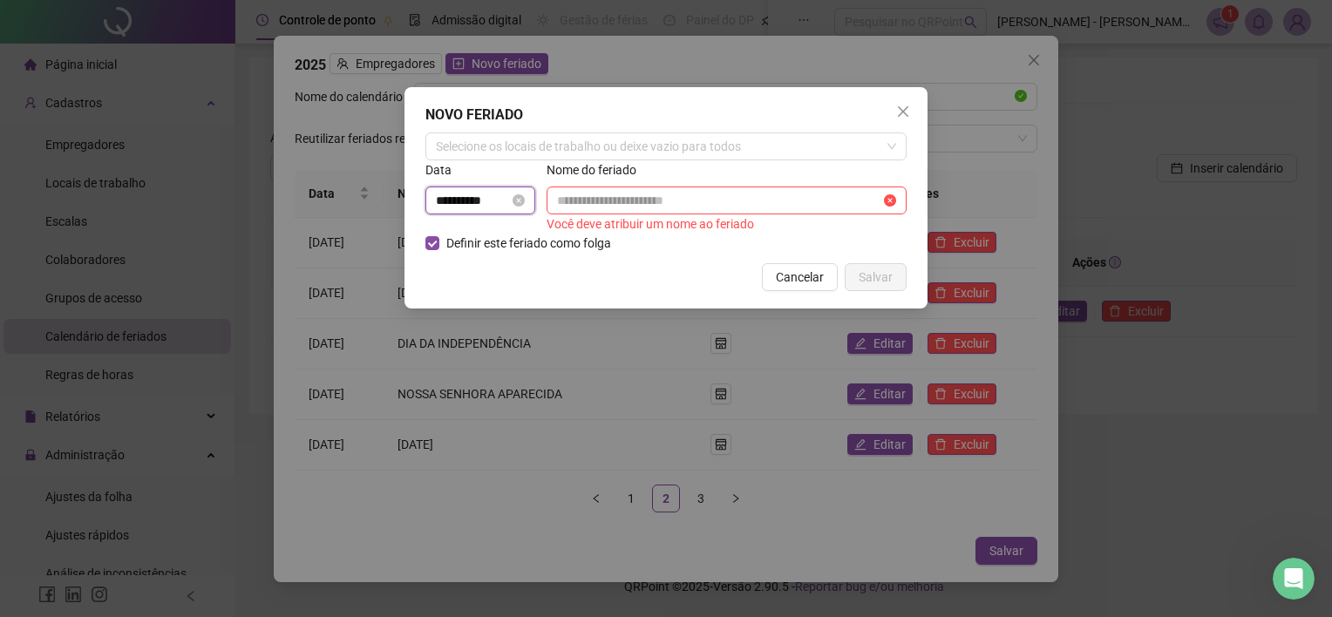
click at [492, 206] on input "**********" at bounding box center [472, 200] width 73 height 19
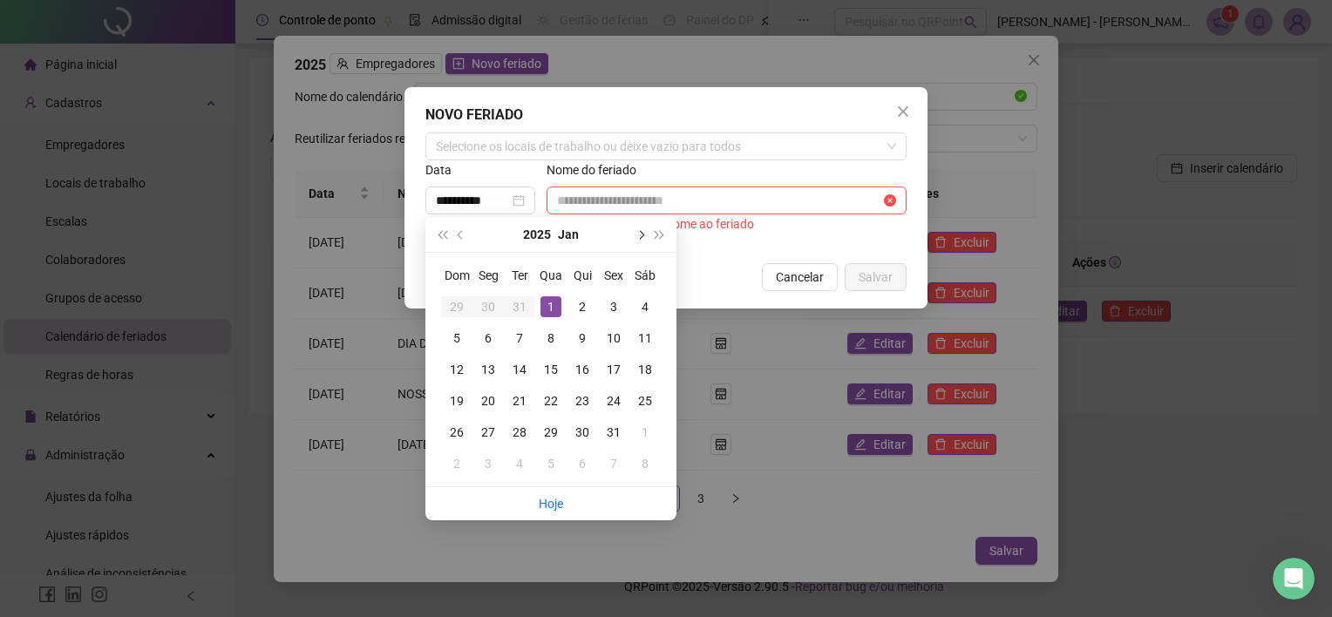
click at [638, 231] on span "next-year" at bounding box center [639, 234] width 9 height 9
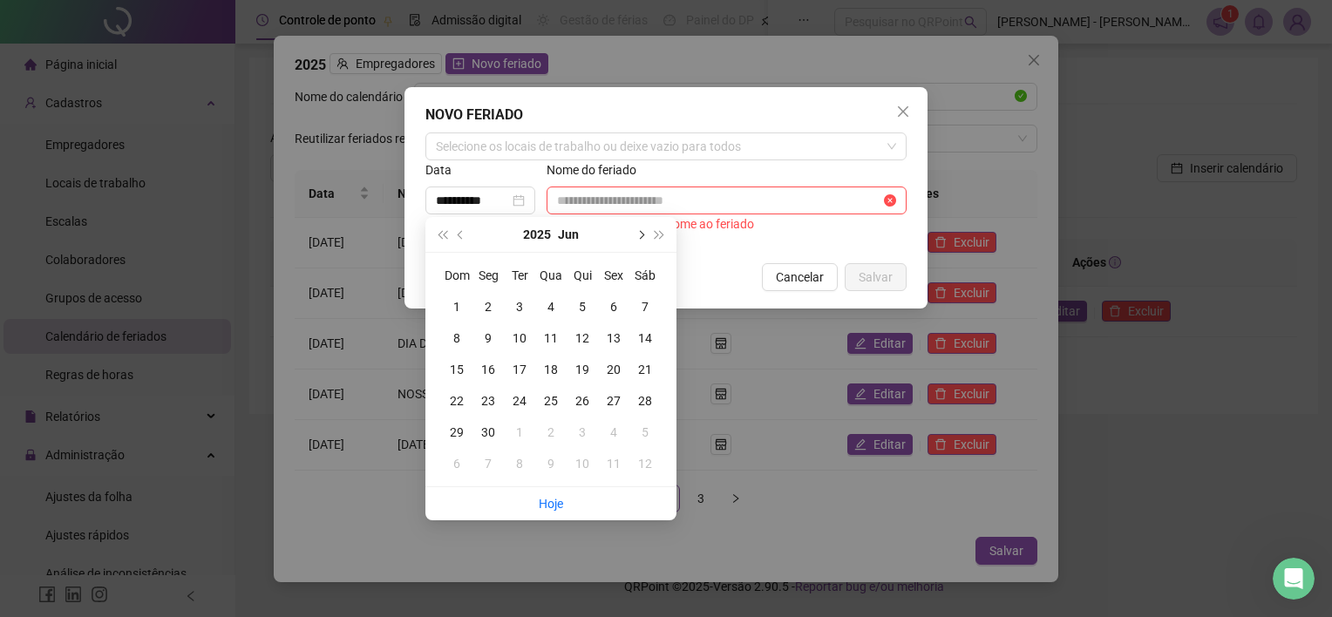
click at [638, 231] on span "next-year" at bounding box center [639, 234] width 9 height 9
click at [638, 230] on span "next-year" at bounding box center [639, 234] width 9 height 9
type input "**********"
click at [626, 359] on td "15" at bounding box center [613, 369] width 31 height 31
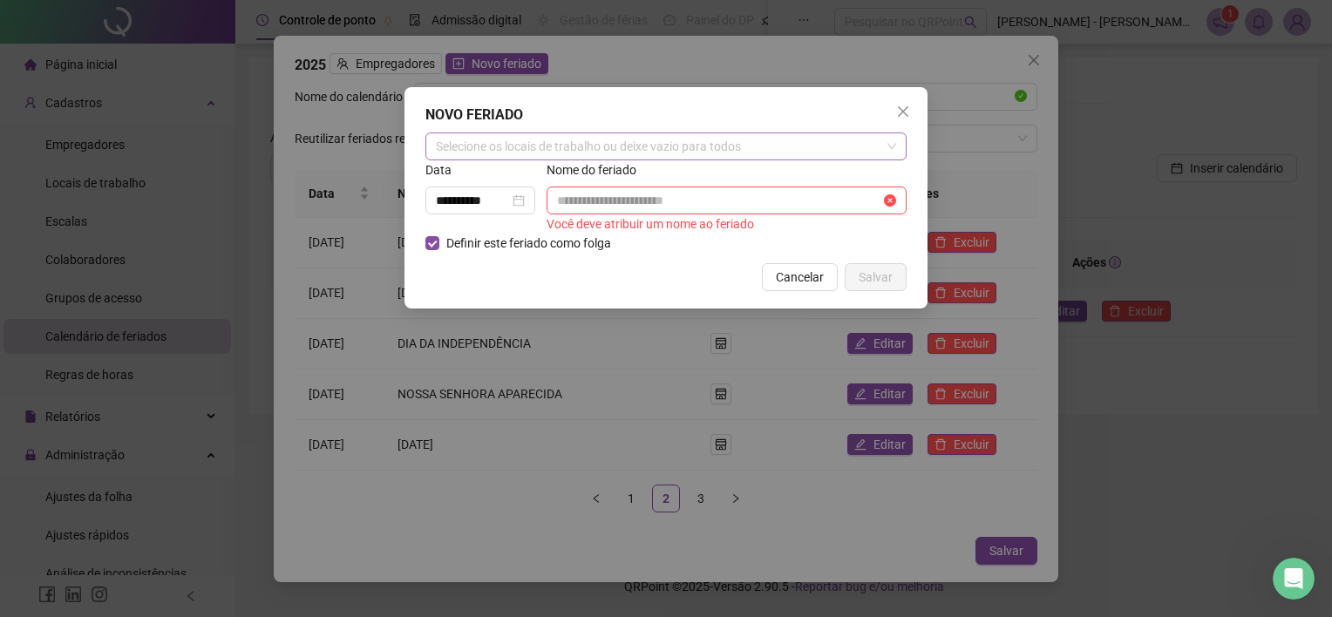
click at [511, 156] on div "Selecione os locais de trabalho ou deixe vazio para todos" at bounding box center [665, 146] width 481 height 28
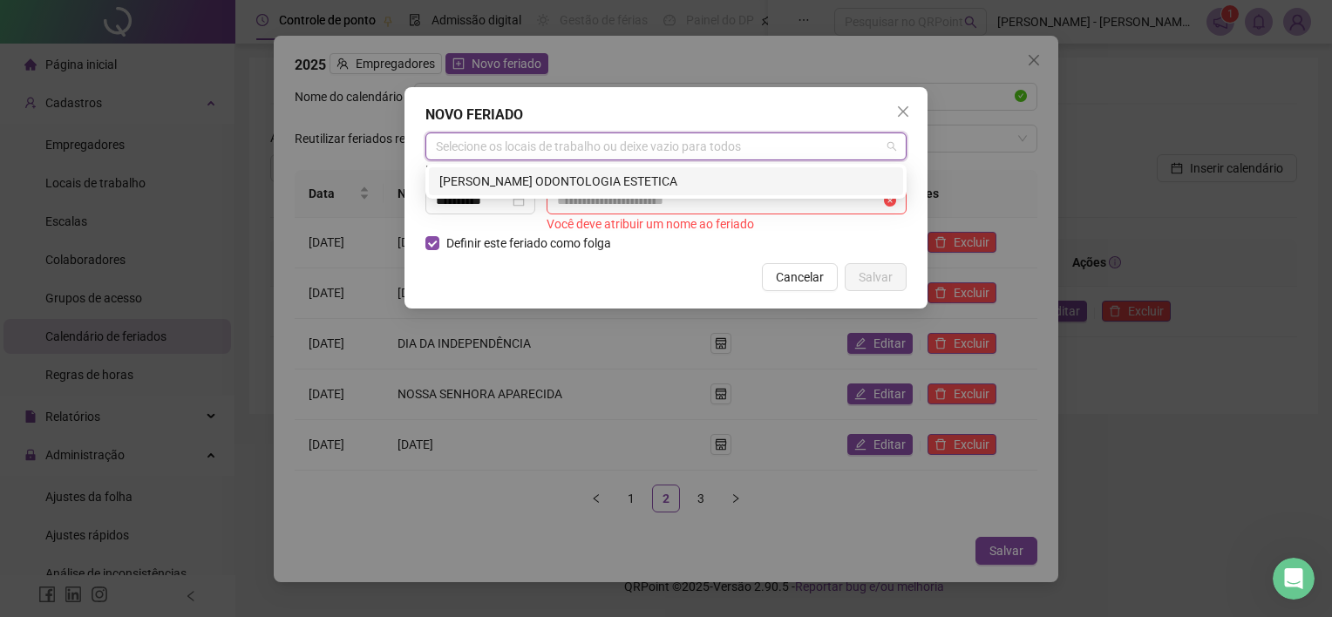
click at [460, 179] on div "[PERSON_NAME] ODONTOLOGIA ESTETICA" at bounding box center [665, 181] width 453 height 19
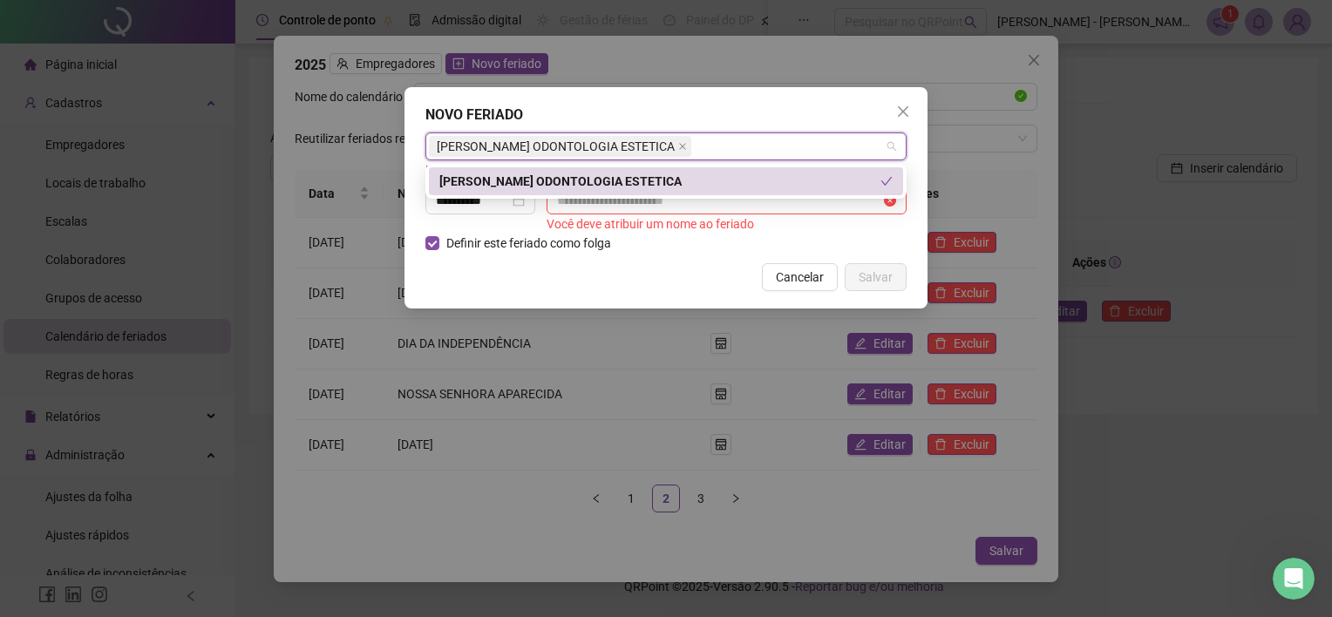
click at [608, 174] on div "[PERSON_NAME] ODONTOLOGIA ESTETICA" at bounding box center [659, 181] width 441 height 19
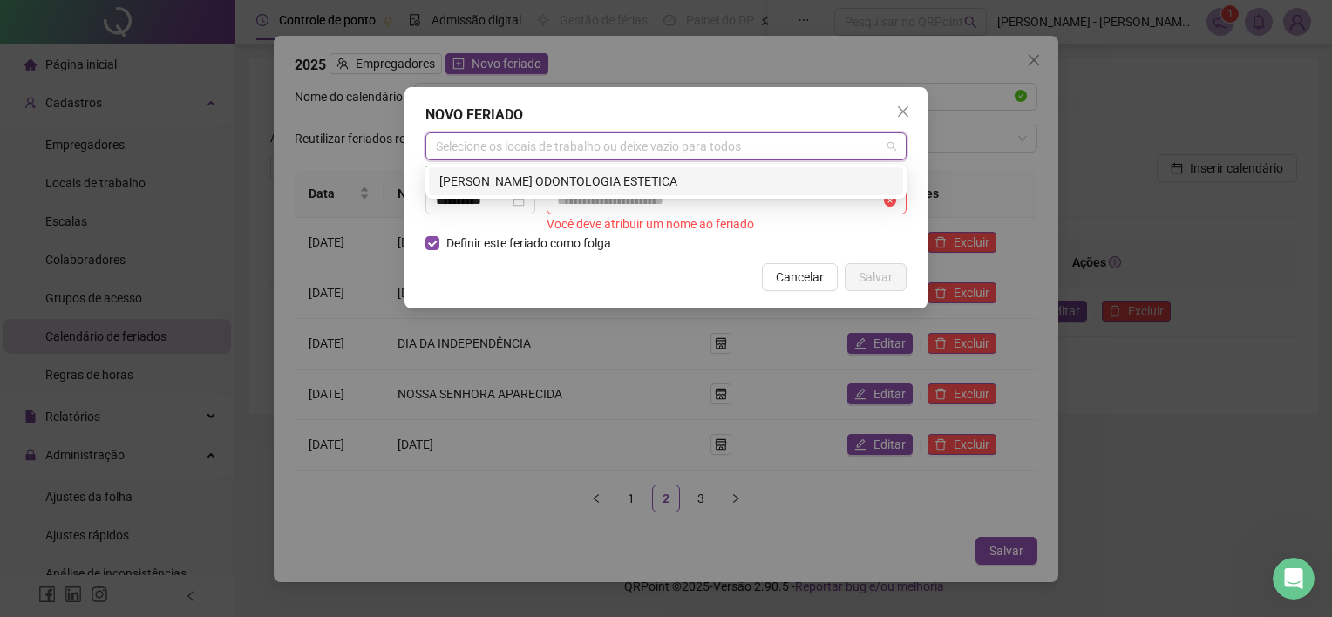
click at [589, 181] on div "[PERSON_NAME] ODONTOLOGIA ESTETICA" at bounding box center [665, 181] width 453 height 19
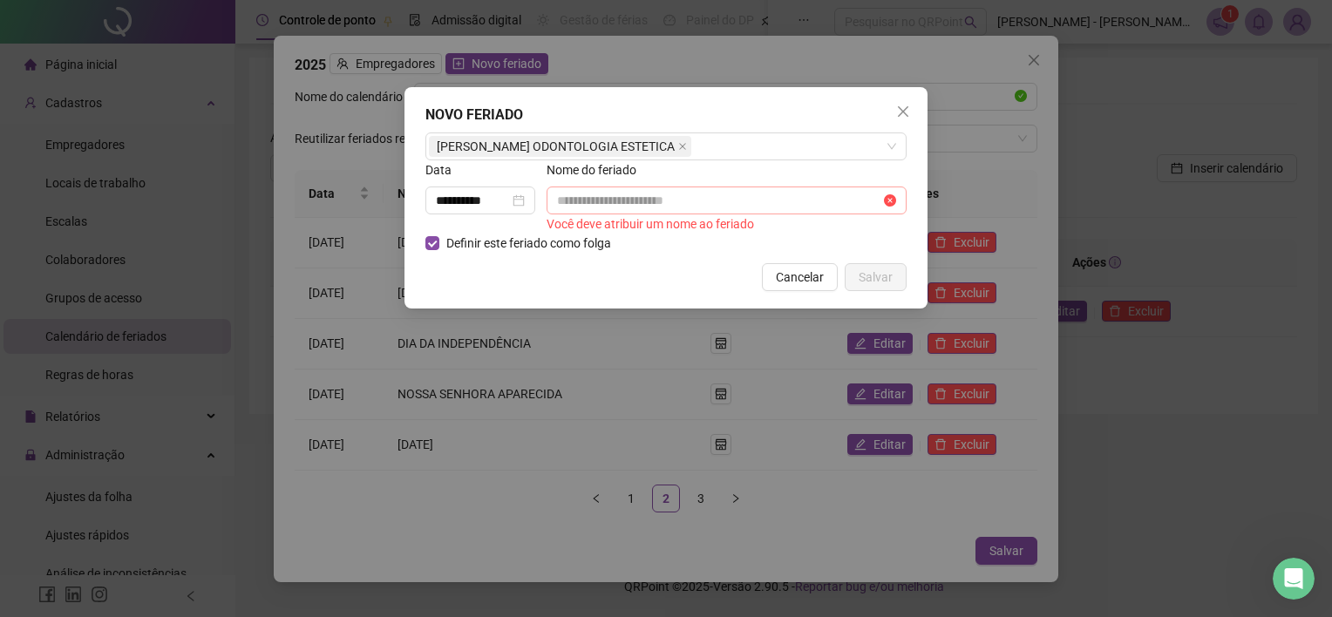
click at [575, 213] on span at bounding box center [727, 201] width 360 height 28
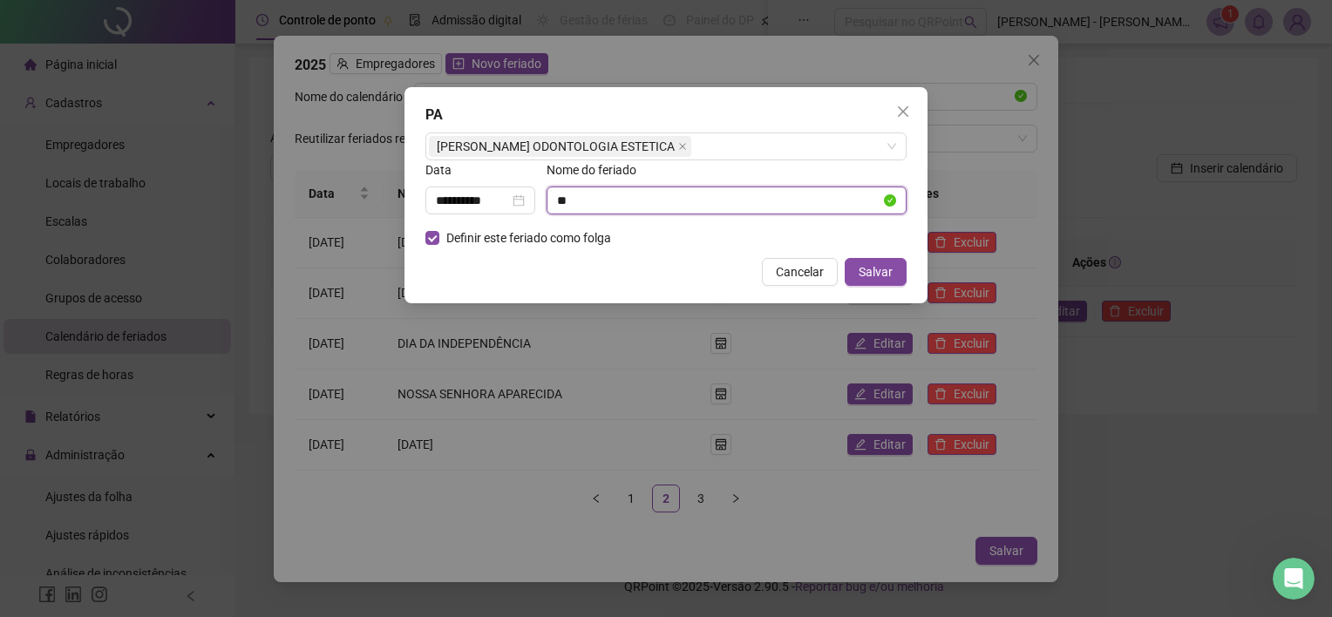
type input "*"
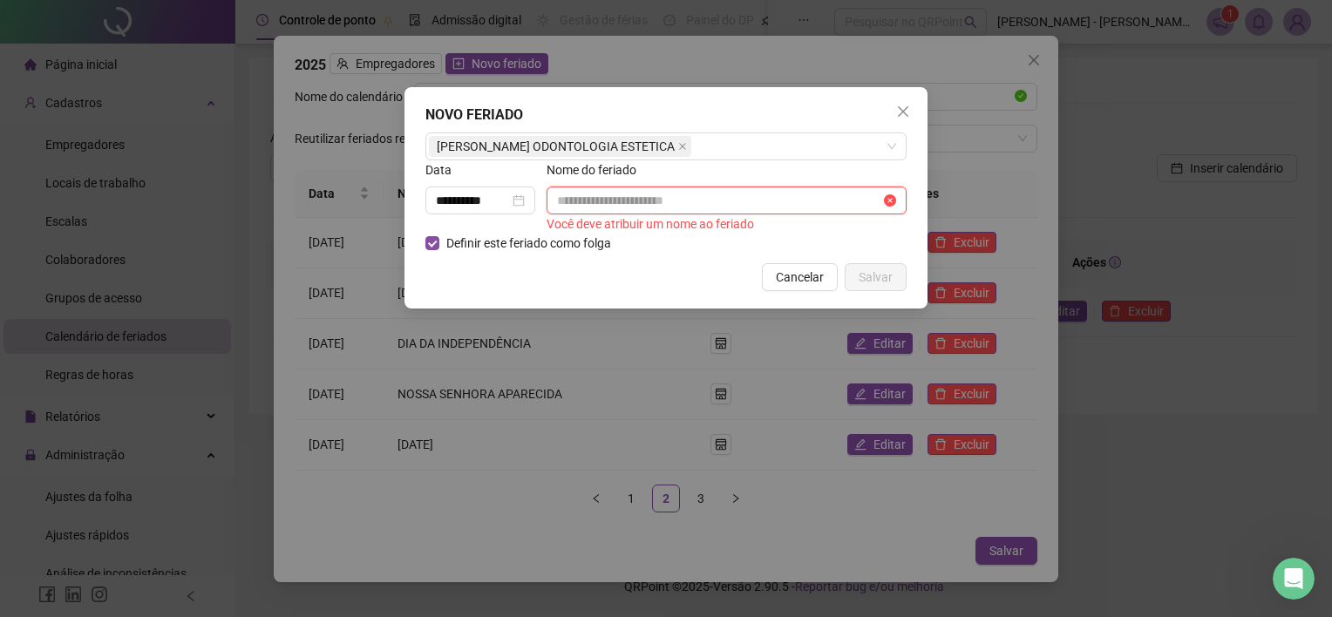
type input "*"
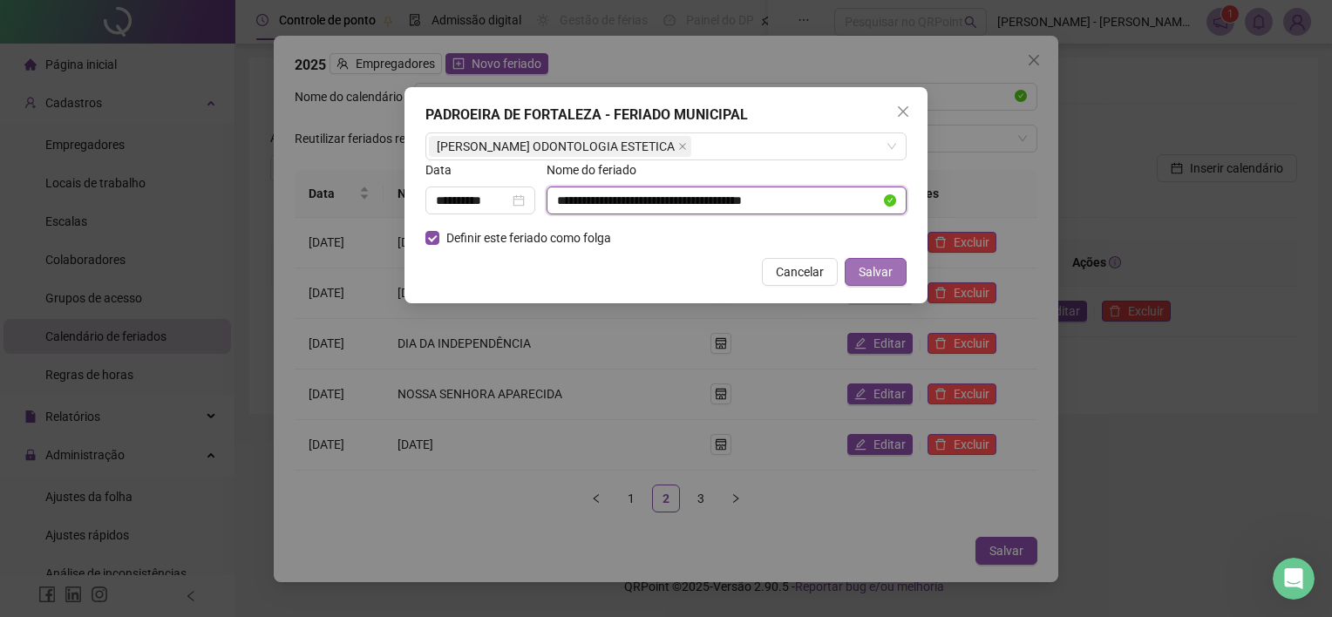
type input "**********"
click at [883, 265] on span "Salvar" at bounding box center [876, 271] width 34 height 19
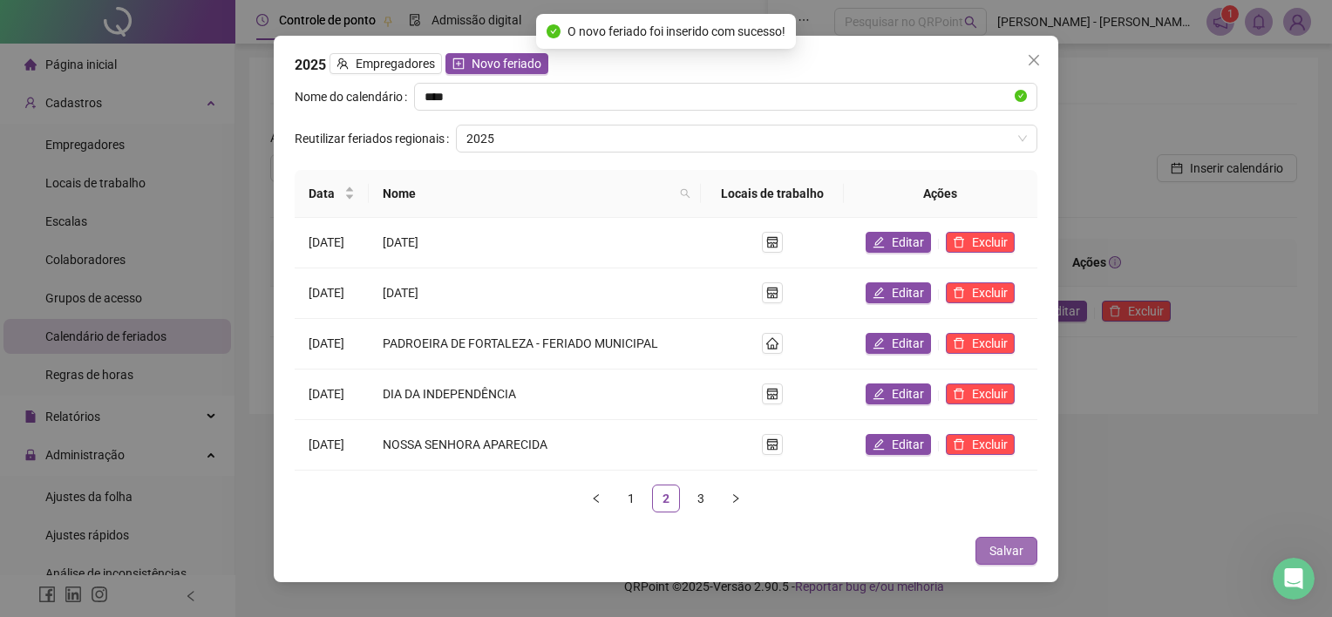
click at [1016, 545] on span "Salvar" at bounding box center [1006, 550] width 34 height 19
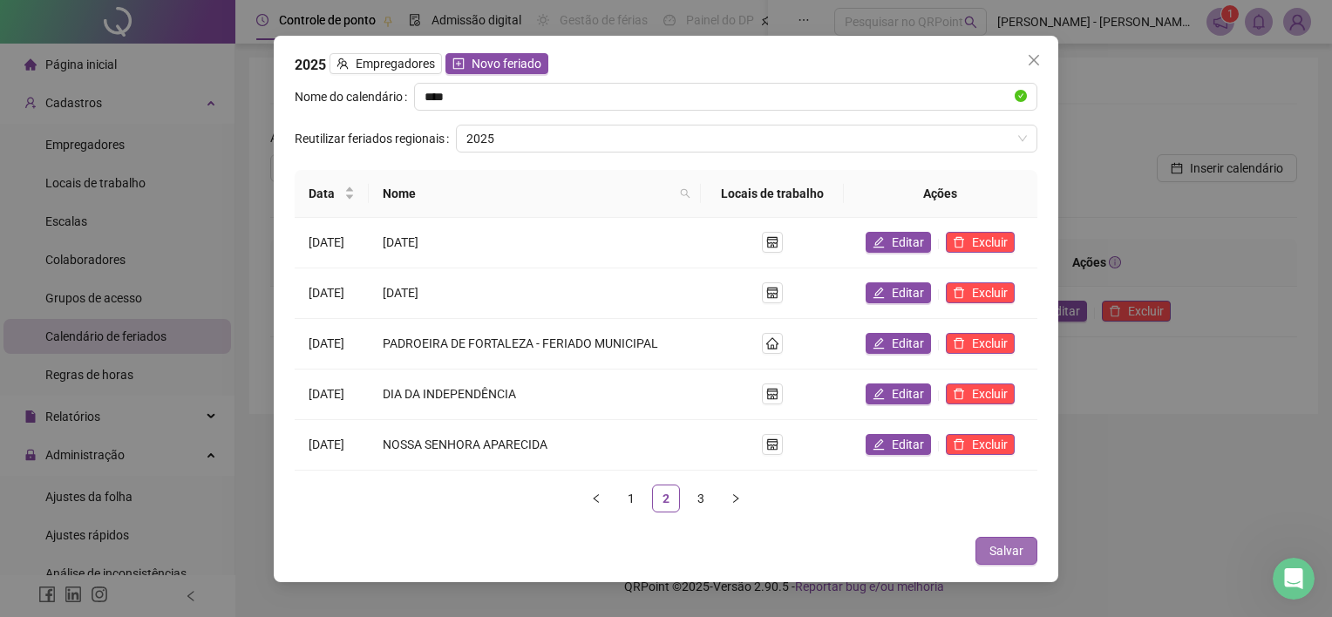
click at [1031, 540] on button "Salvar" at bounding box center [1006, 551] width 62 height 28
click at [1037, 56] on icon "close" at bounding box center [1034, 60] width 14 height 14
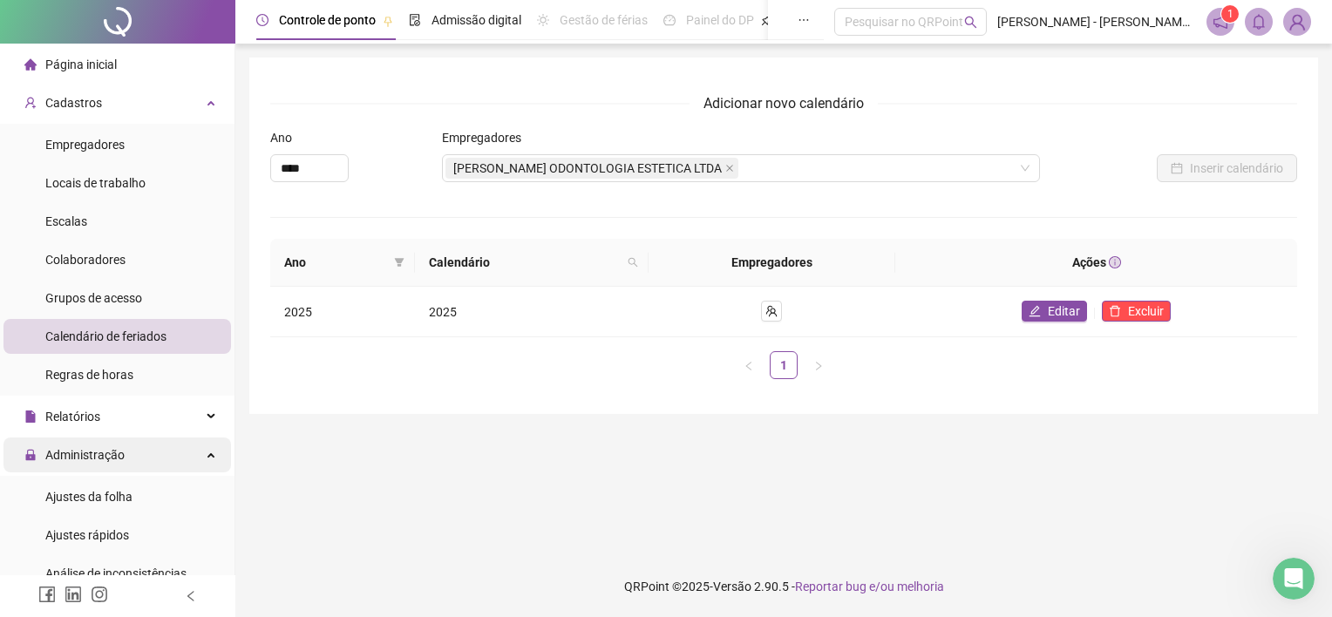
click at [79, 453] on span "Administração" at bounding box center [84, 455] width 79 height 14
click at [99, 449] on span "Administração" at bounding box center [84, 455] width 79 height 14
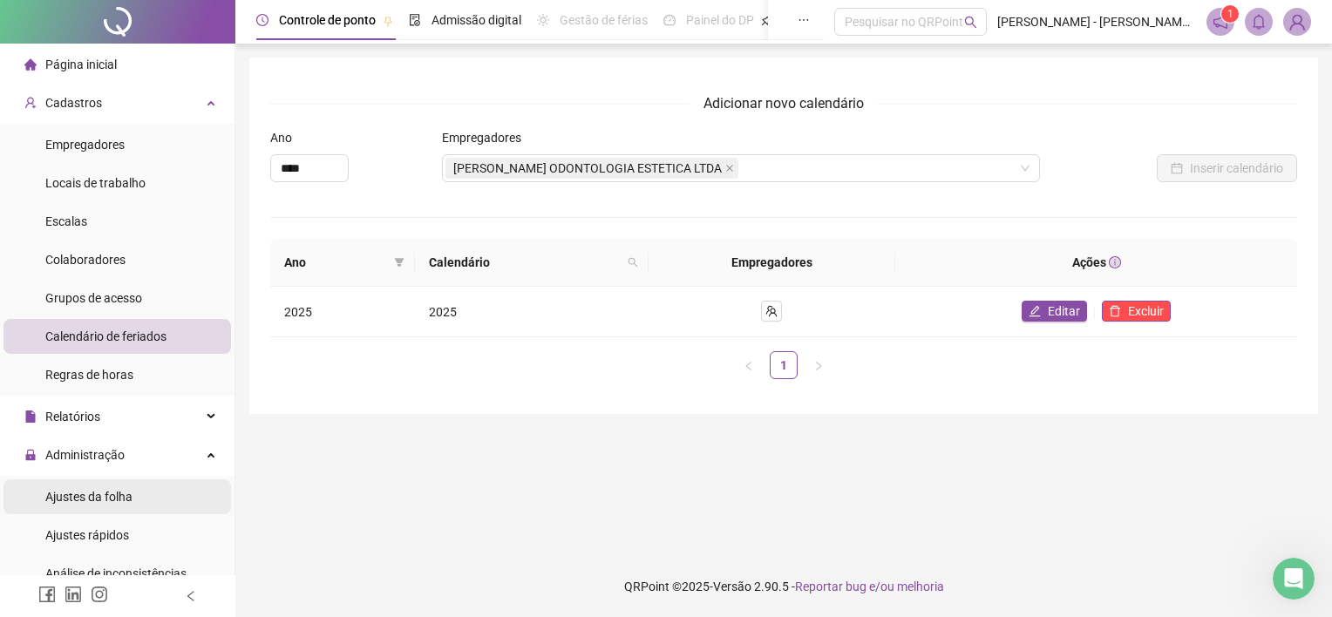
click at [84, 495] on span "Ajustes da folha" at bounding box center [88, 497] width 87 height 14
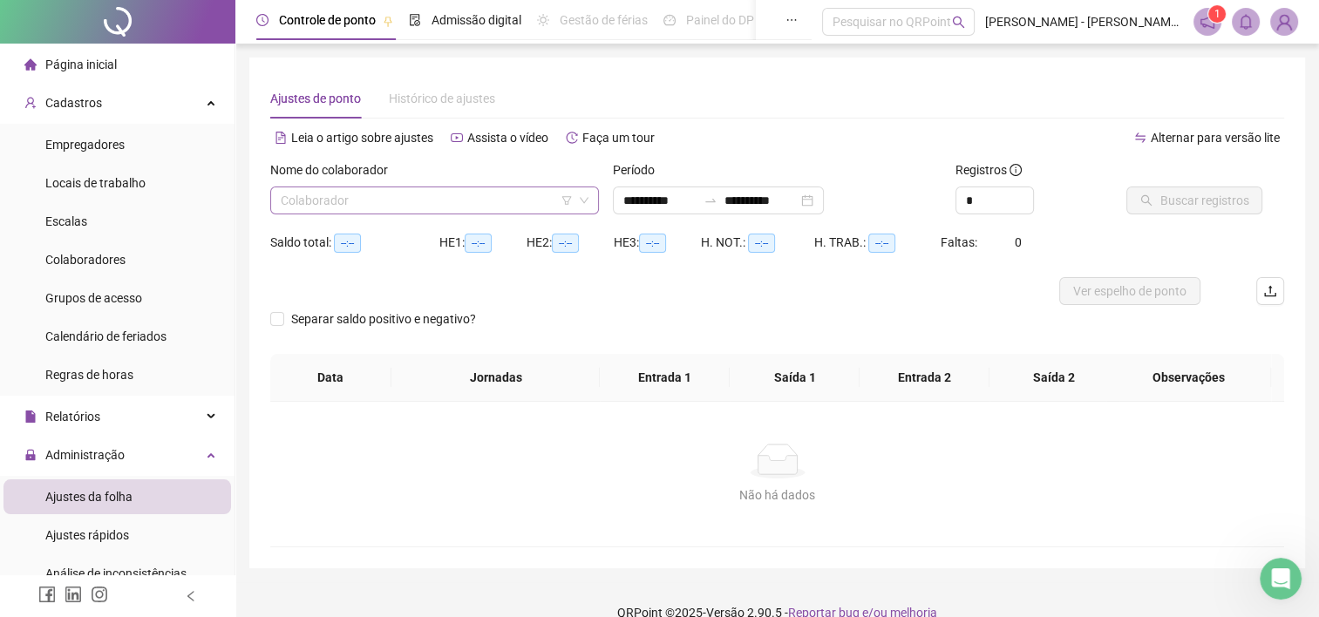
drag, startPoint x: 472, startPoint y: 173, endPoint x: 471, endPoint y: 195, distance: 21.9
click at [472, 176] on div "Nome do colaborador" at bounding box center [434, 173] width 329 height 26
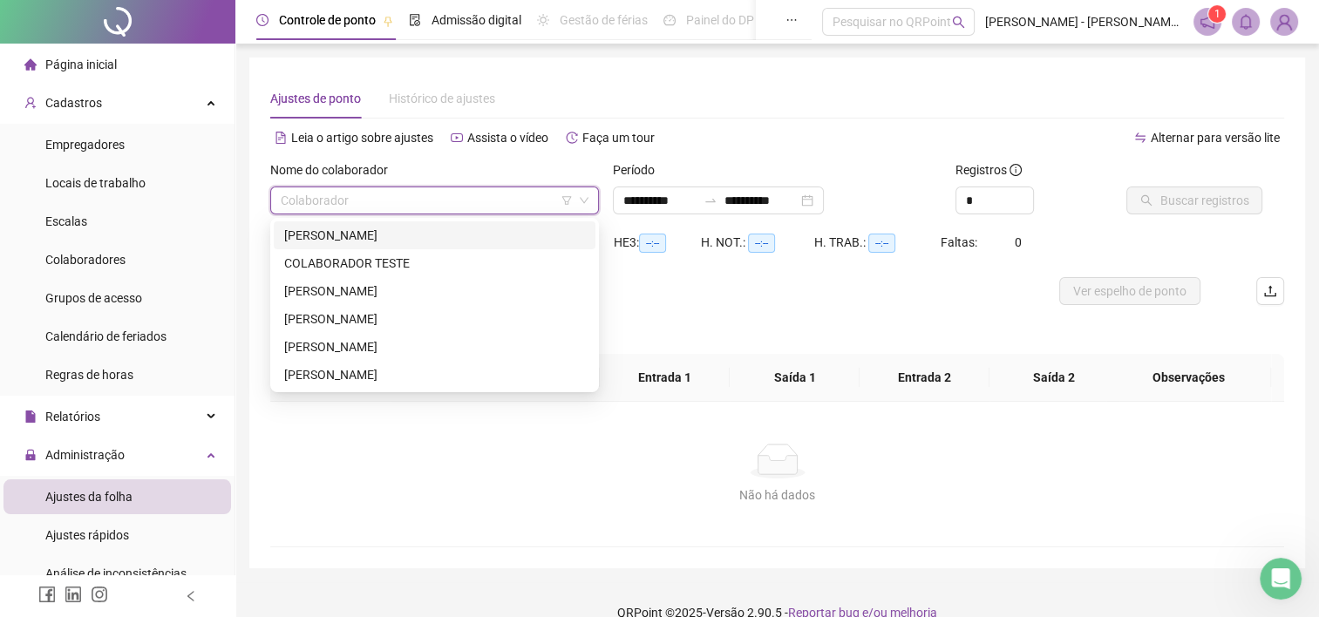
click at [471, 207] on input "search" at bounding box center [427, 200] width 292 height 26
click at [321, 380] on div "[PERSON_NAME]" at bounding box center [434, 374] width 301 height 19
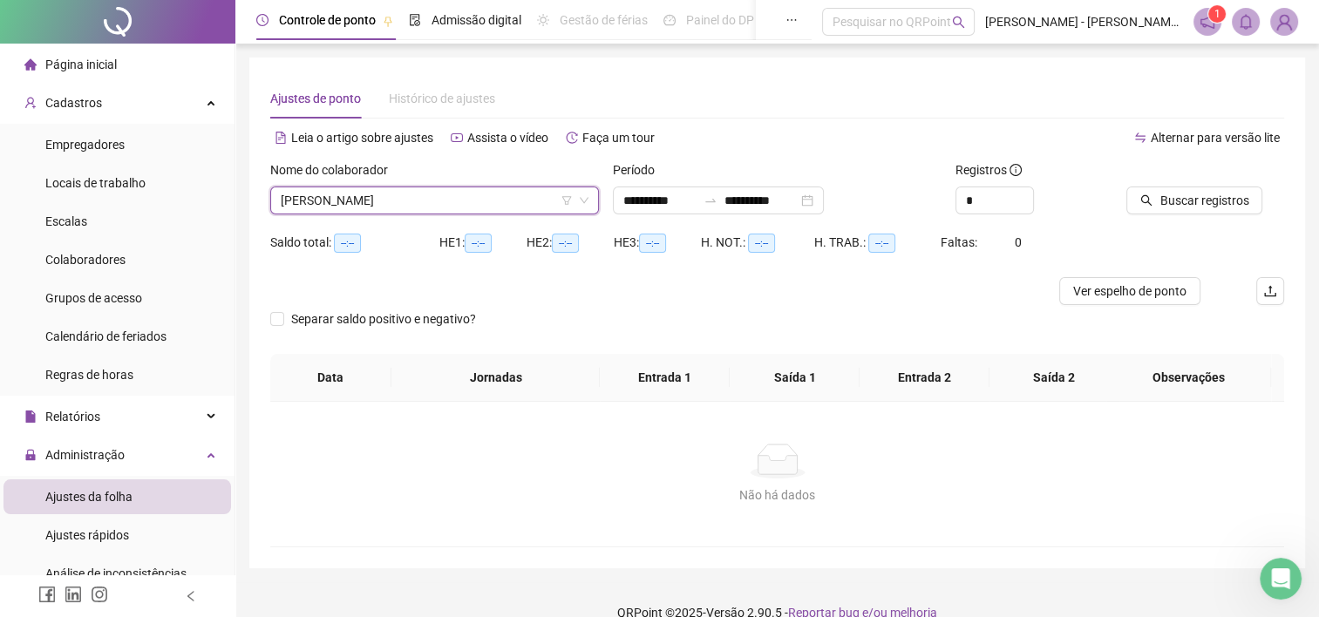
click at [337, 200] on span "[PERSON_NAME]" at bounding box center [435, 200] width 308 height 26
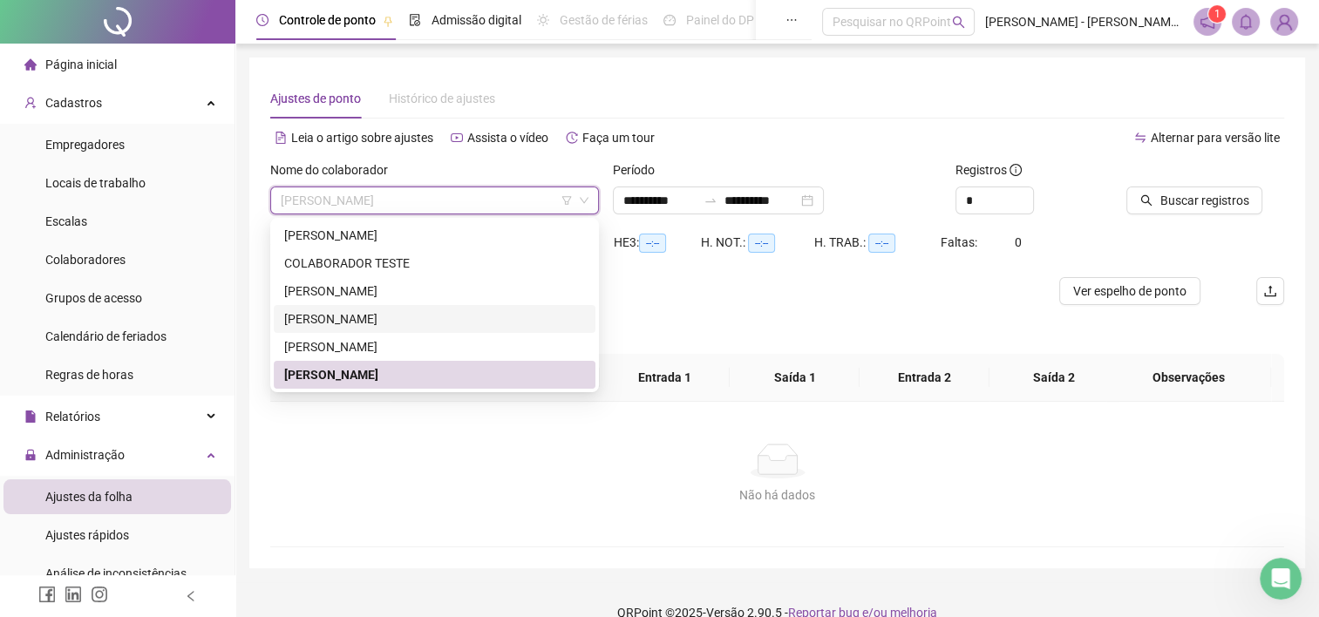
click at [323, 320] on div "[PERSON_NAME]" at bounding box center [434, 318] width 301 height 19
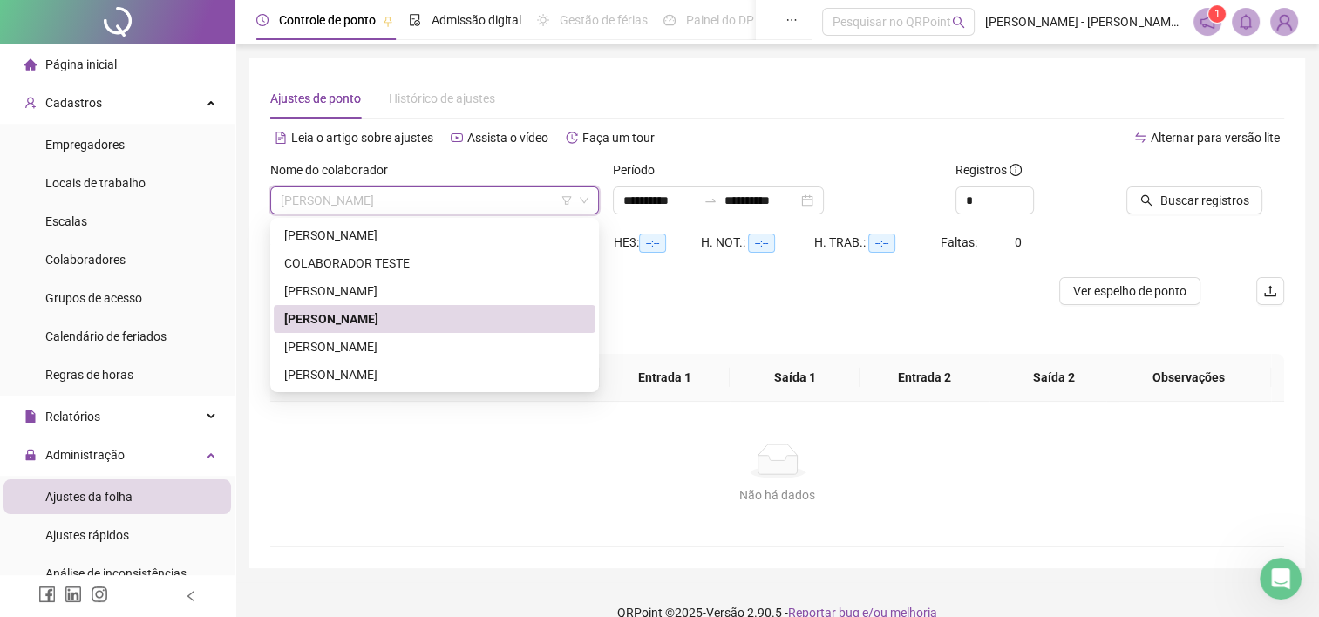
click at [351, 193] on span "[PERSON_NAME]" at bounding box center [435, 200] width 308 height 26
click at [316, 302] on div "[PERSON_NAME]" at bounding box center [435, 291] width 322 height 28
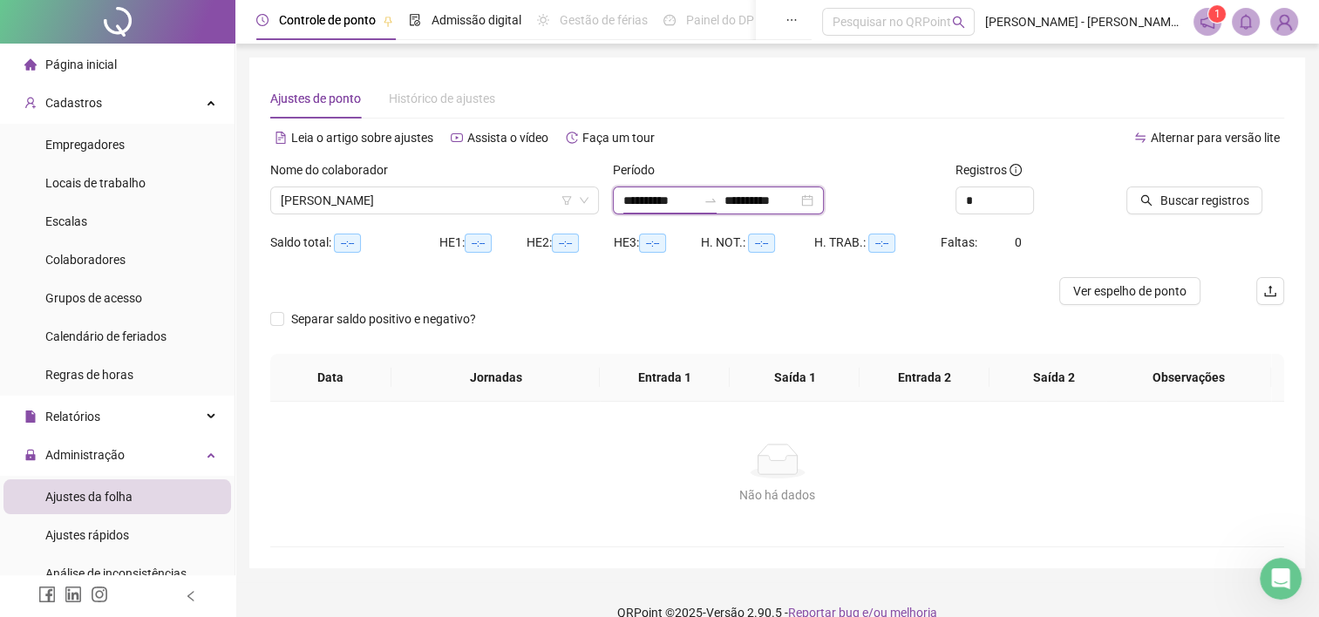
click at [690, 191] on input "**********" at bounding box center [659, 200] width 73 height 19
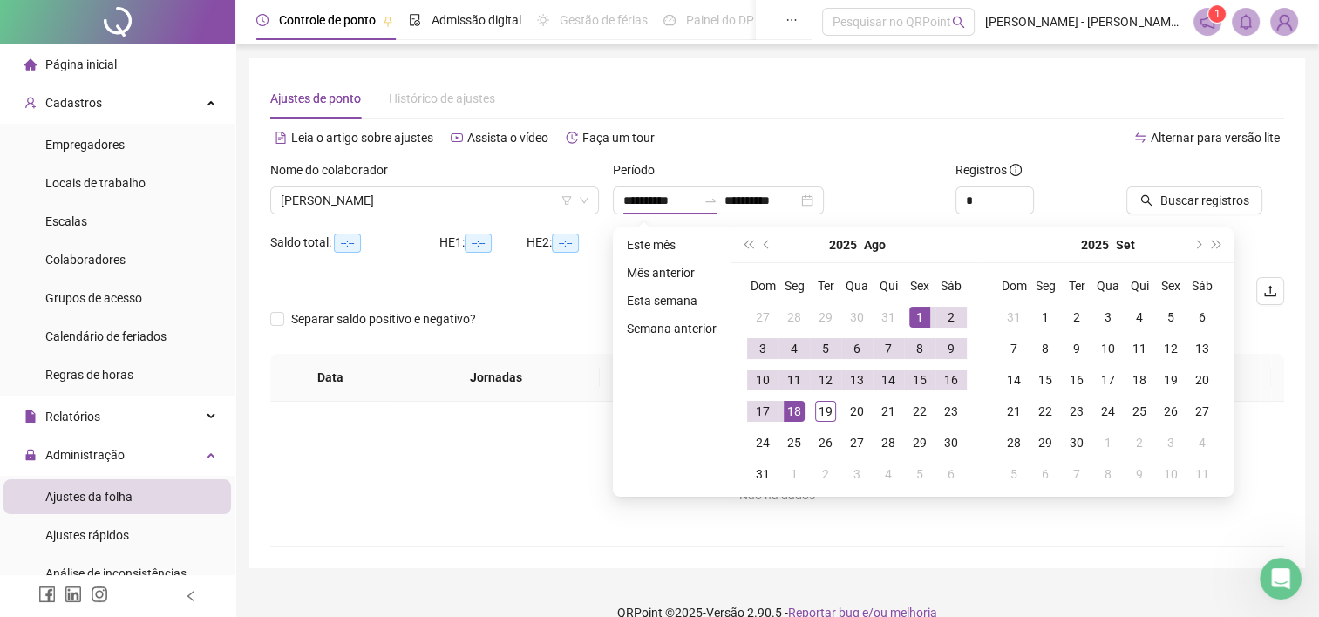
drag, startPoint x: 1003, startPoint y: 90, endPoint x: 1016, endPoint y: 98, distance: 14.5
click at [1003, 92] on div "Ajustes de ponto Histórico de ajustes" at bounding box center [777, 98] width 1014 height 40
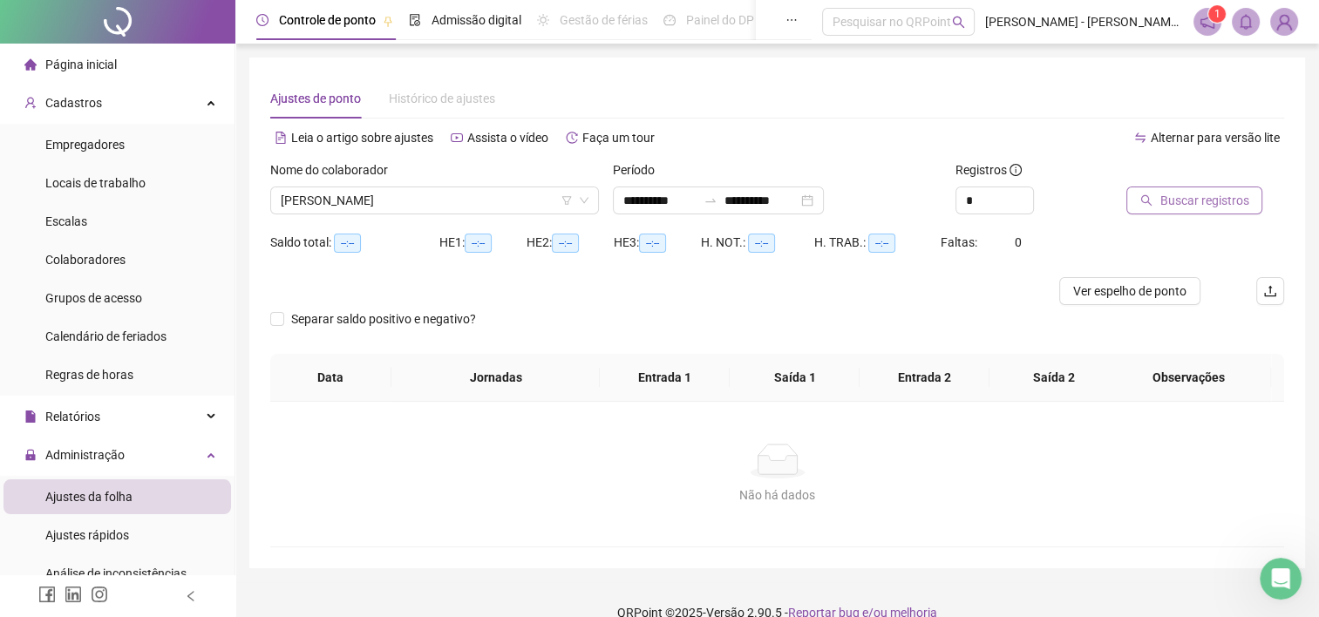
click at [1176, 202] on span "Buscar registros" at bounding box center [1203, 200] width 89 height 19
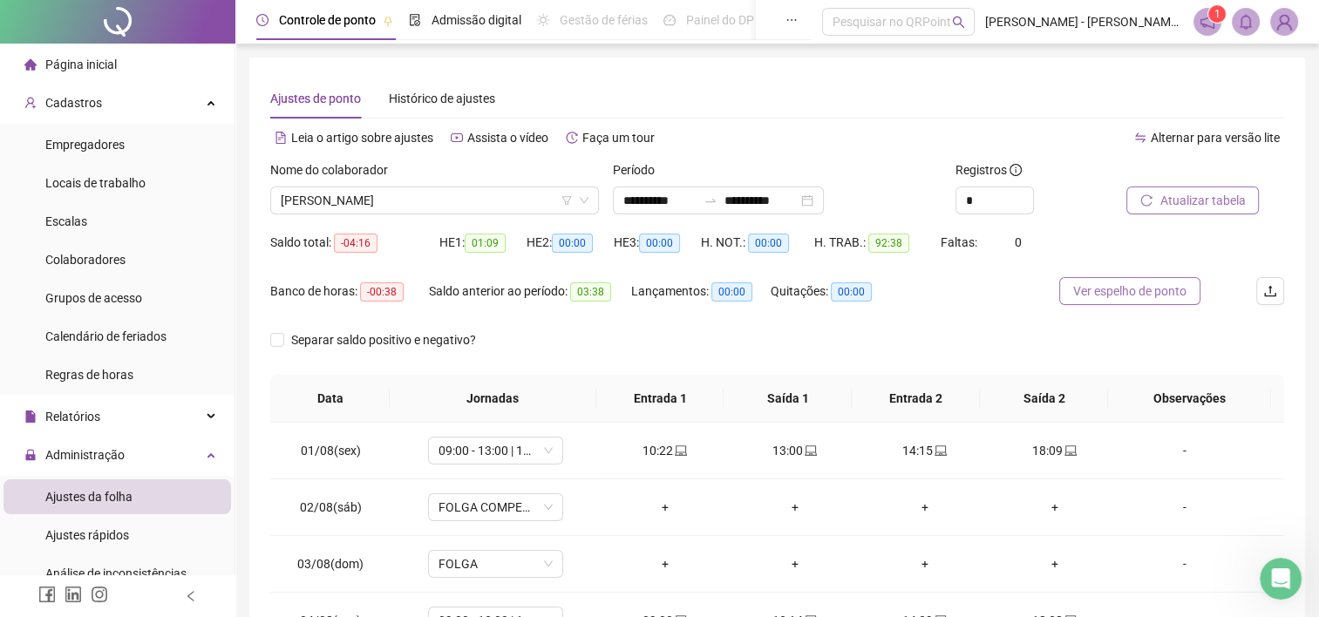
click at [1132, 289] on span "Ver espelho de ponto" at bounding box center [1129, 291] width 113 height 19
click at [459, 199] on span "[PERSON_NAME]" at bounding box center [435, 200] width 308 height 26
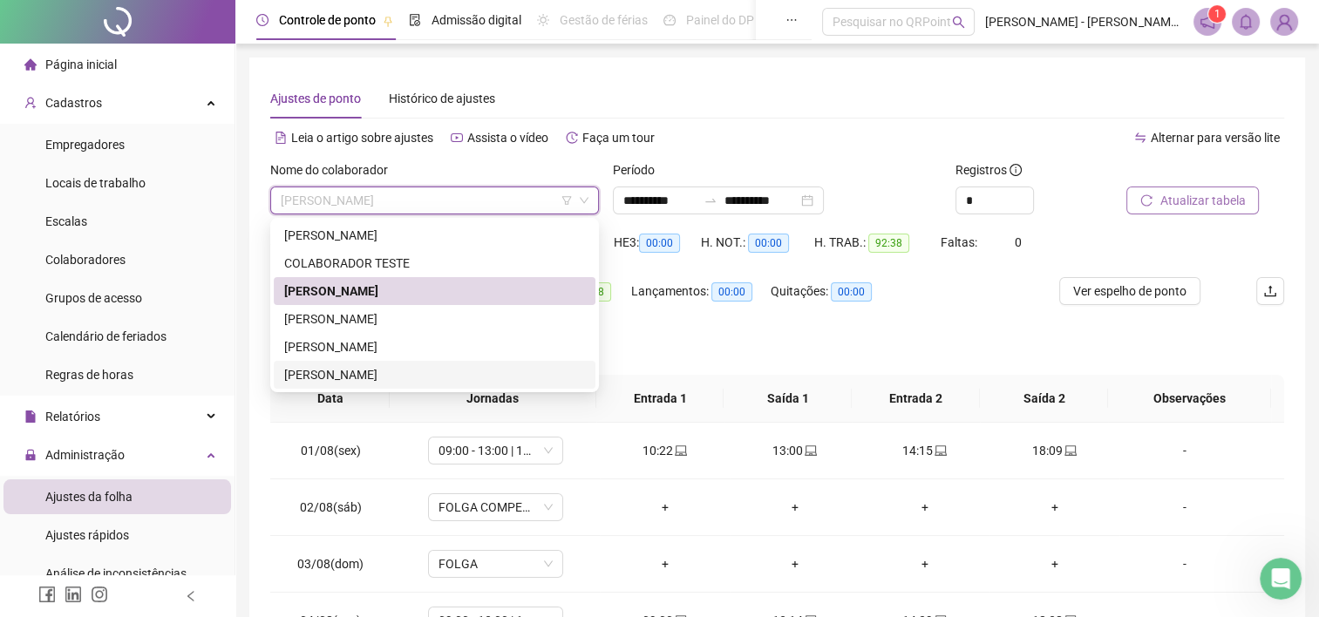
click at [360, 366] on div "[PERSON_NAME]" at bounding box center [434, 374] width 301 height 19
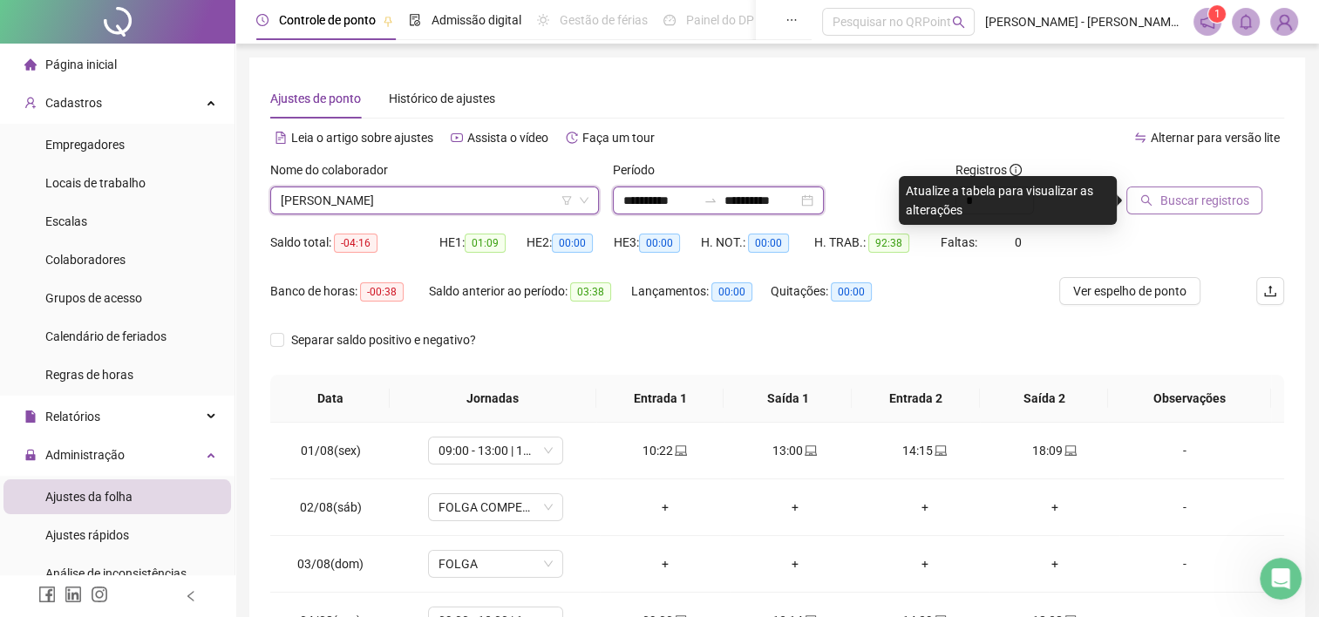
click at [682, 207] on input "**********" at bounding box center [659, 200] width 73 height 19
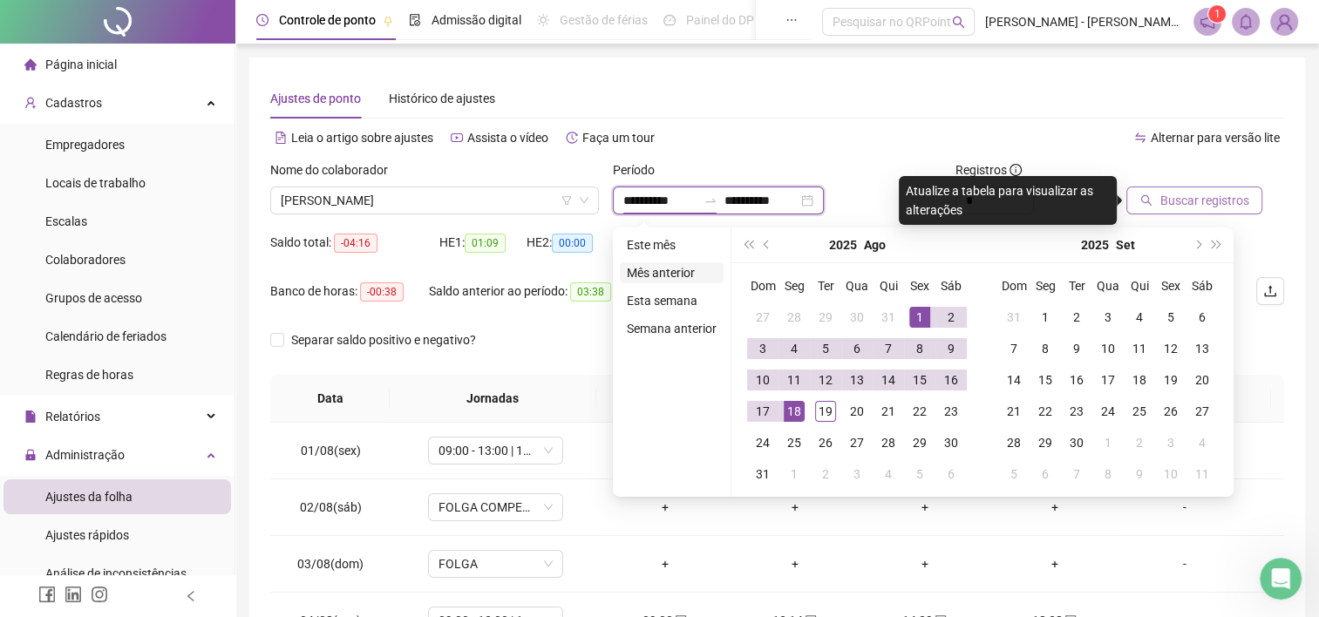
type input "**********"
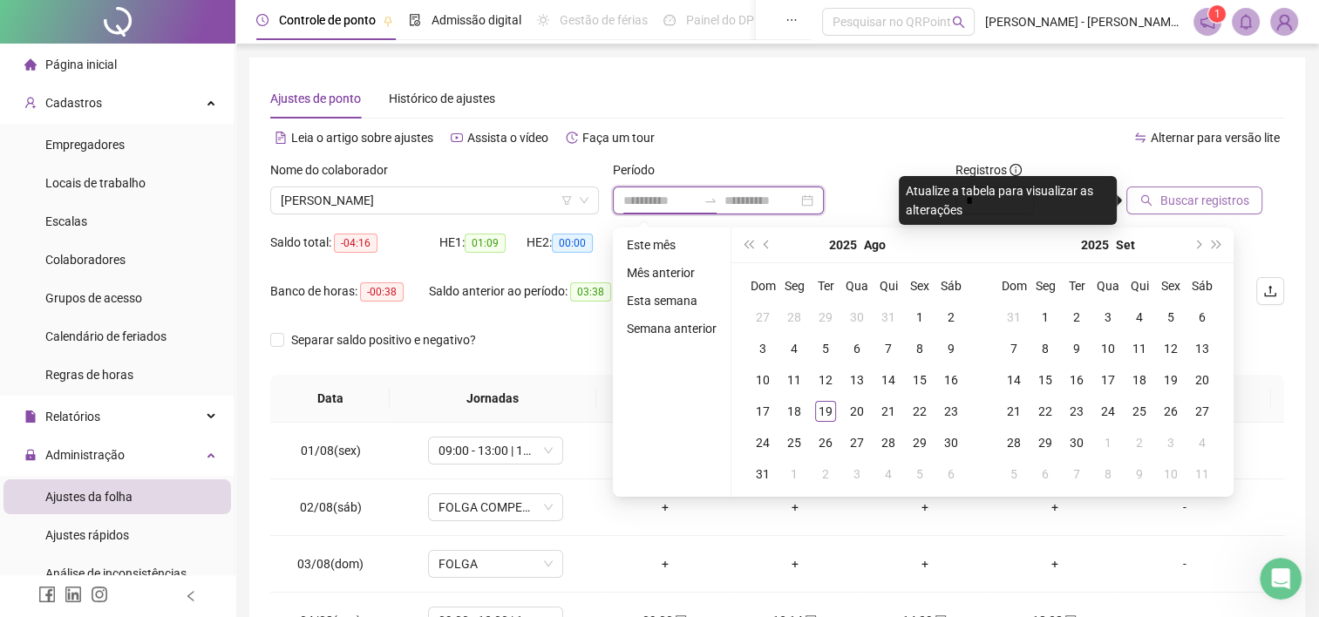
type input "**********"
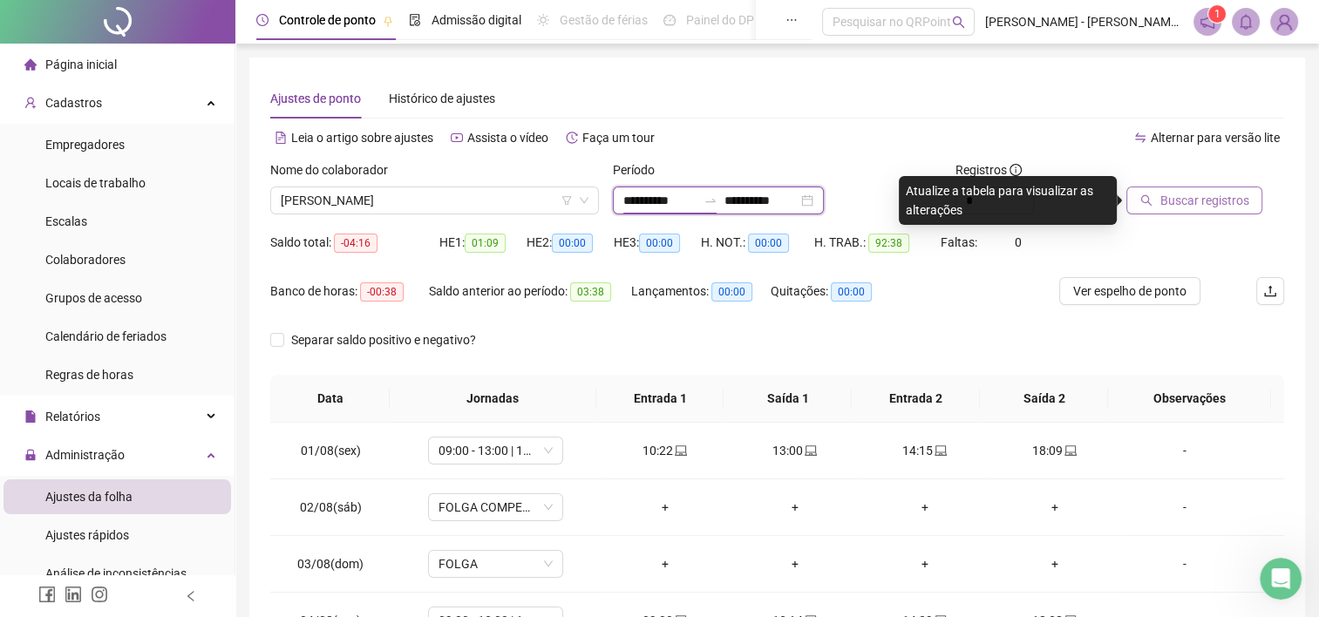
click at [689, 195] on input "**********" at bounding box center [659, 200] width 73 height 19
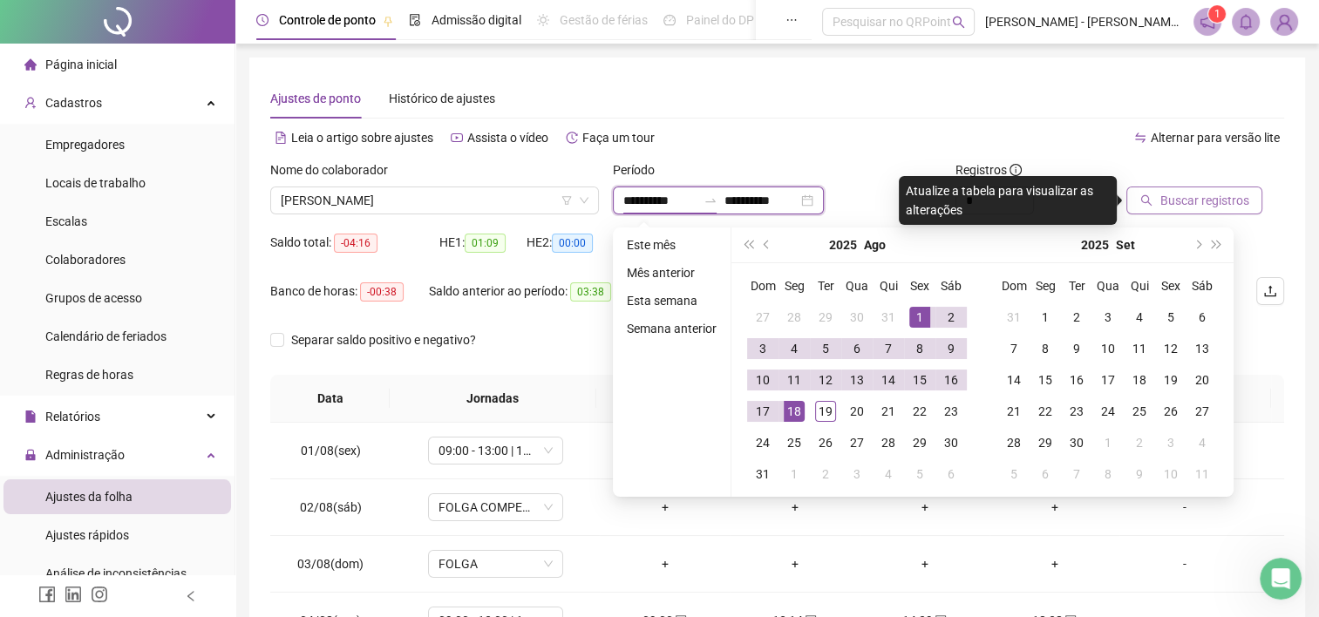
type input "**********"
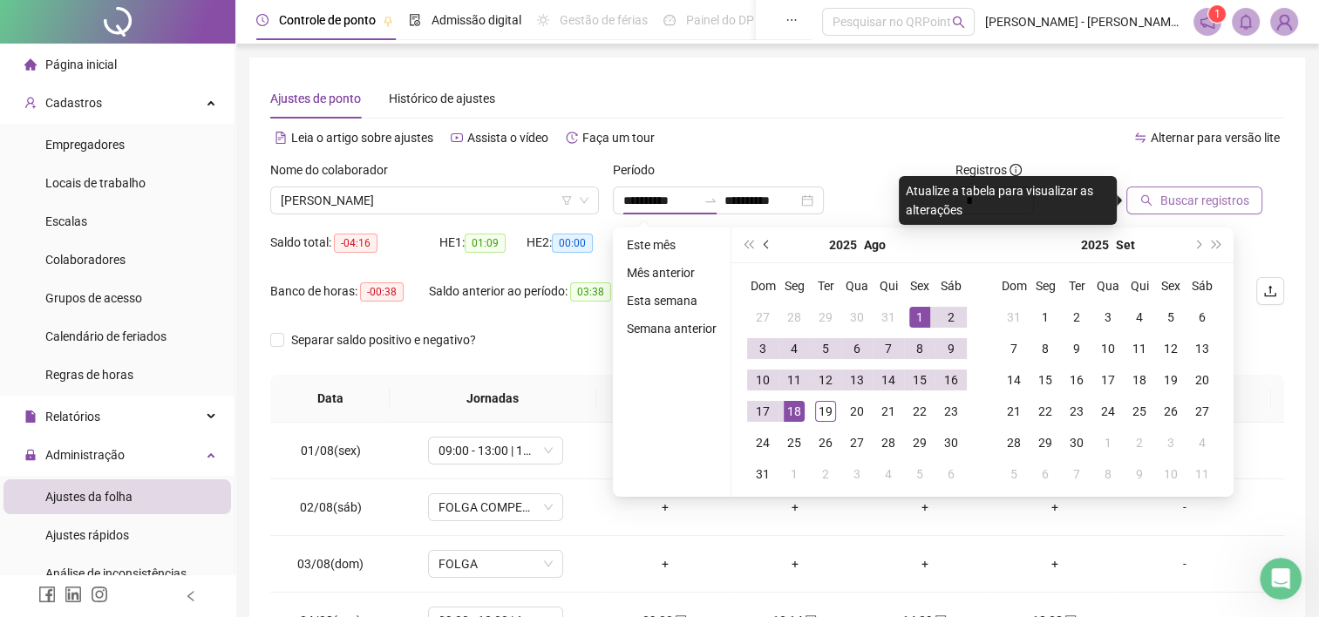
click at [770, 236] on button "prev-year" at bounding box center [767, 245] width 19 height 35
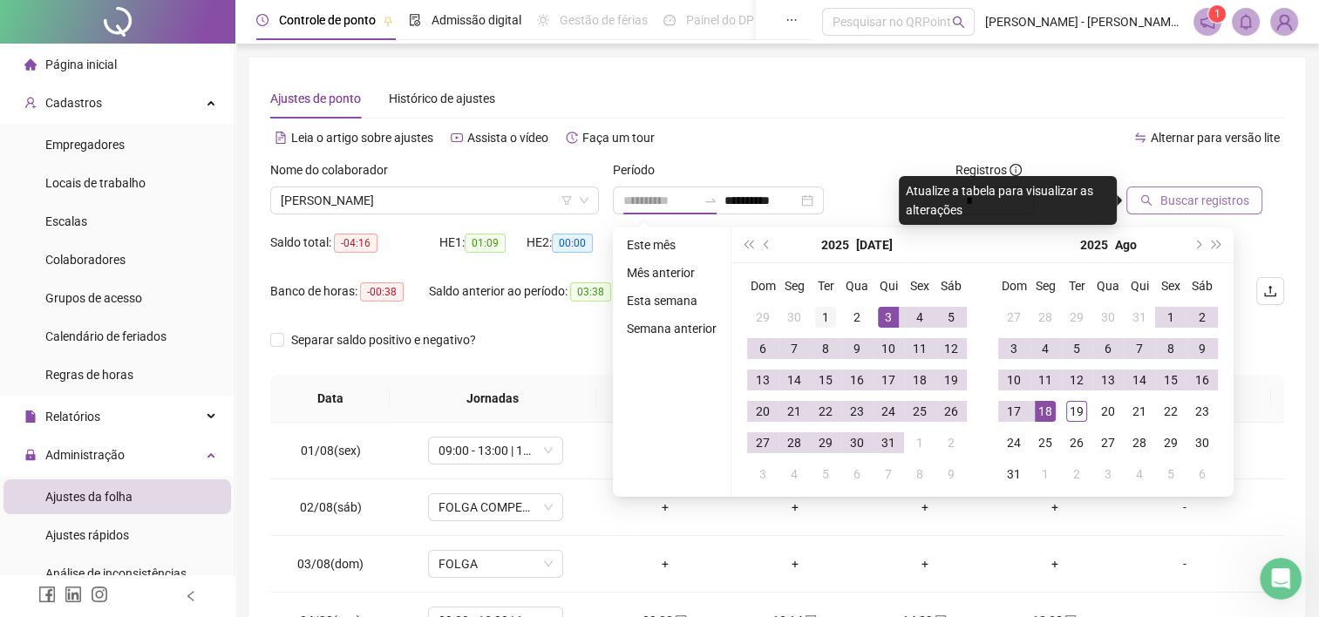
type input "**********"
click at [829, 314] on div "1" at bounding box center [825, 317] width 21 height 21
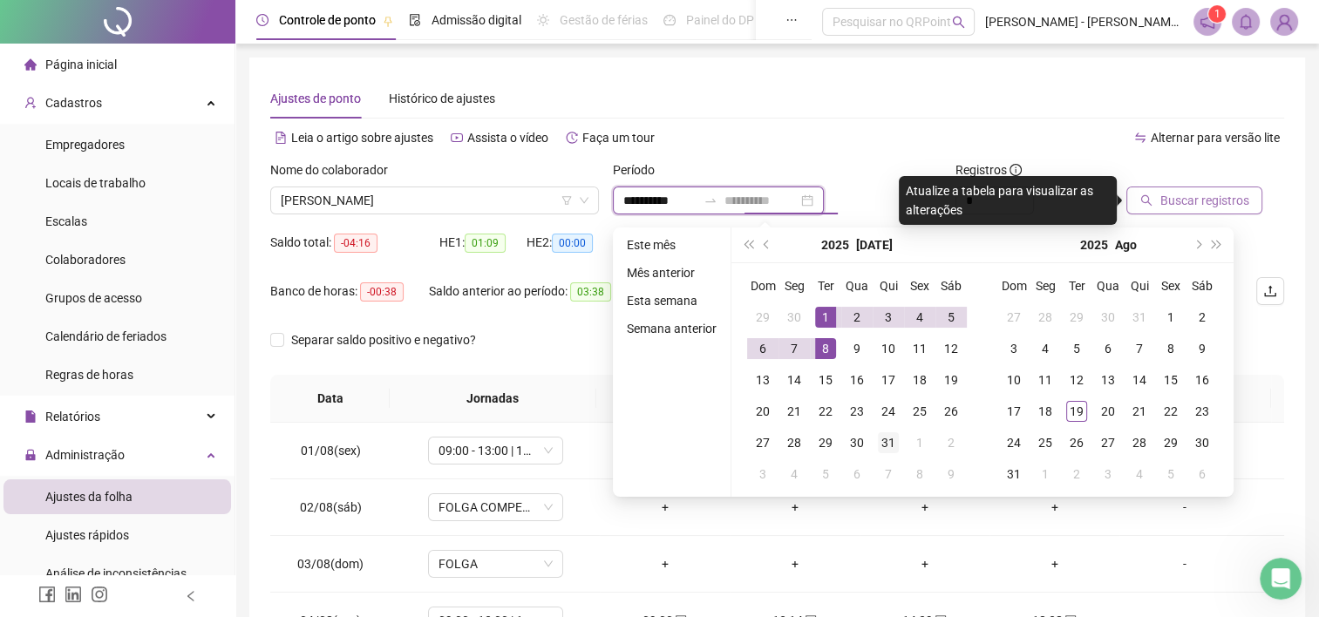
type input "**********"
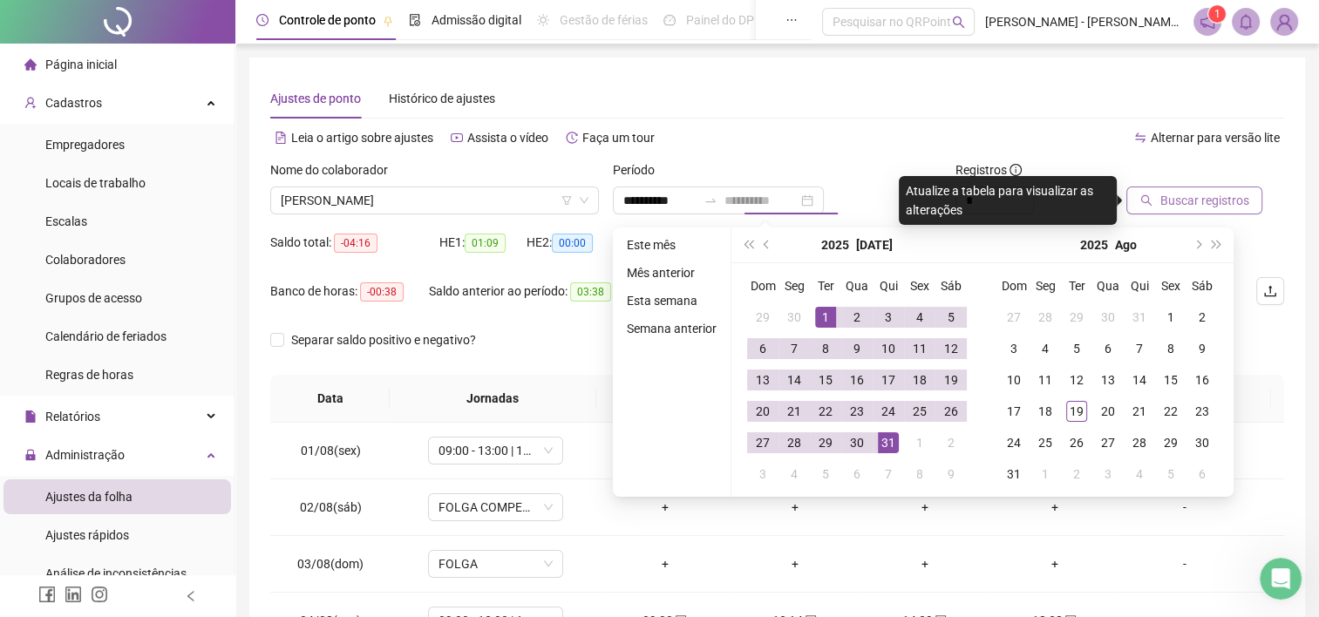
click at [889, 444] on div "31" at bounding box center [888, 442] width 21 height 21
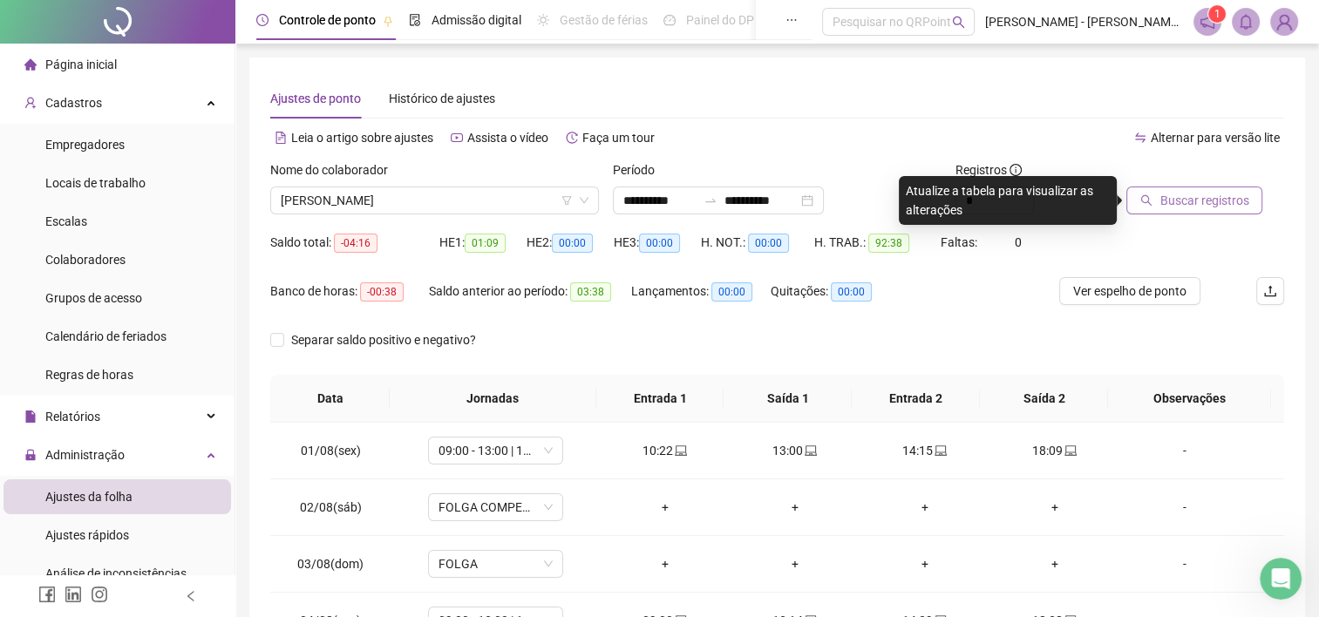
click at [1186, 195] on span "Buscar registros" at bounding box center [1203, 200] width 89 height 19
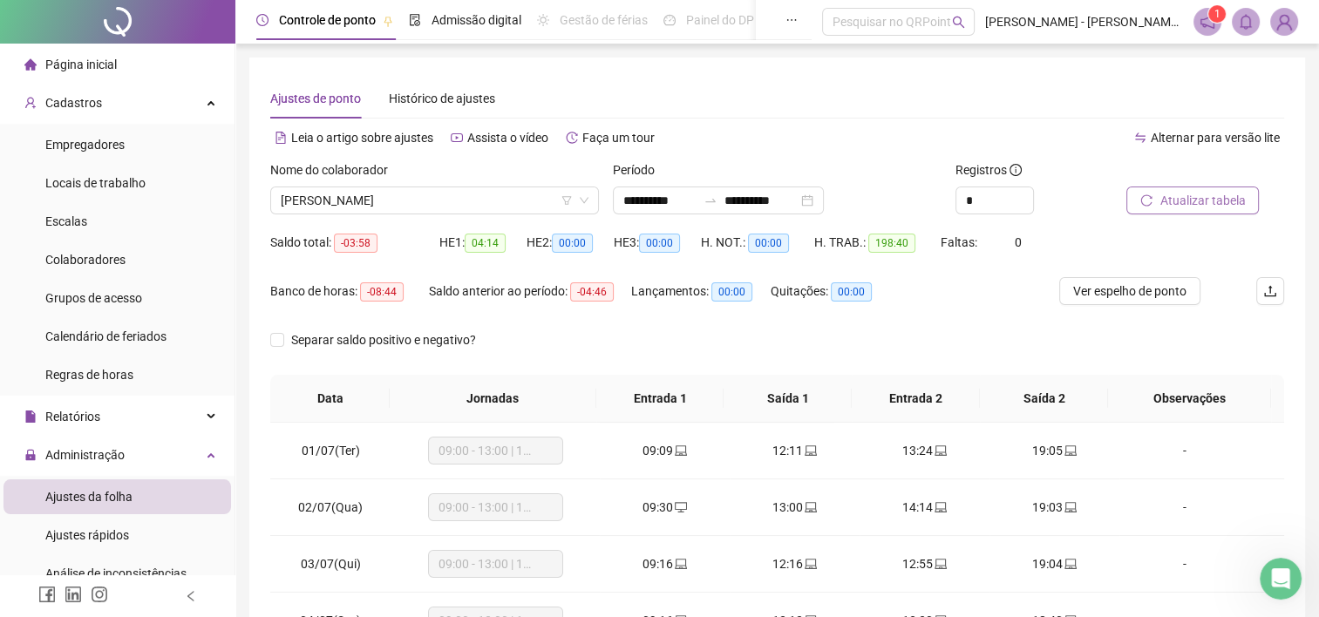
click at [1196, 199] on span "Atualizar tabela" at bounding box center [1201, 200] width 85 height 19
click at [1141, 289] on span "Ver espelho de ponto" at bounding box center [1129, 291] width 113 height 19
click at [674, 188] on div "**********" at bounding box center [718, 201] width 211 height 28
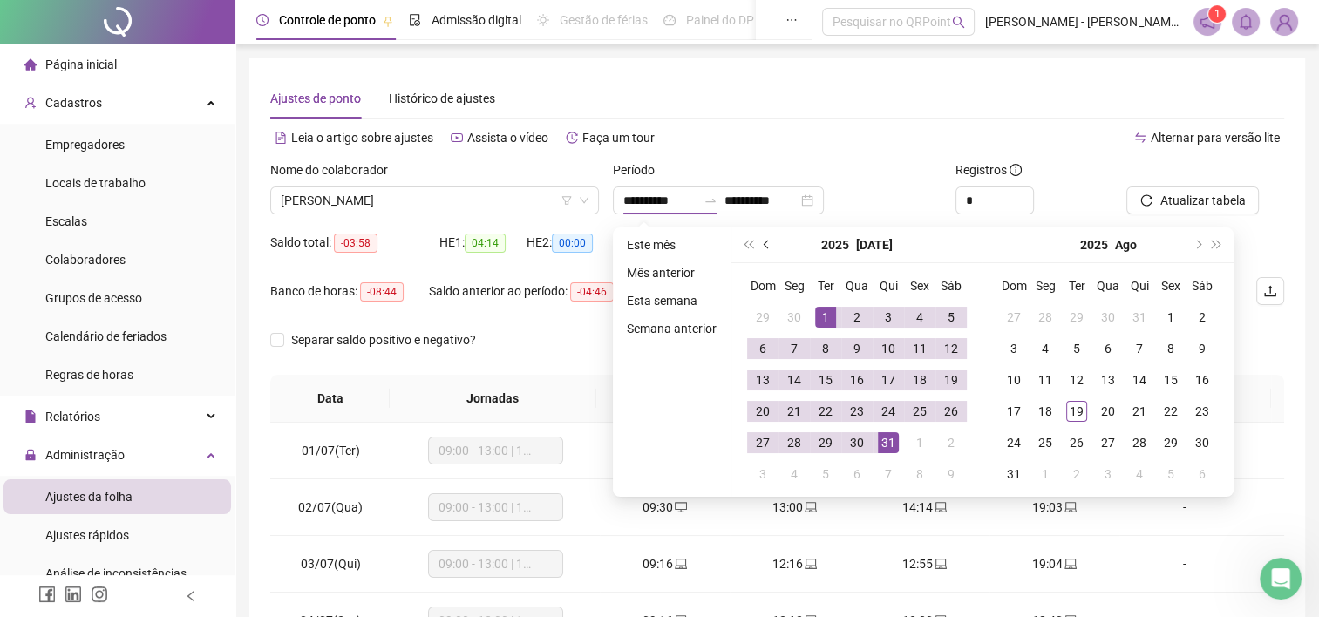
click at [770, 238] on button "prev-year" at bounding box center [767, 245] width 19 height 35
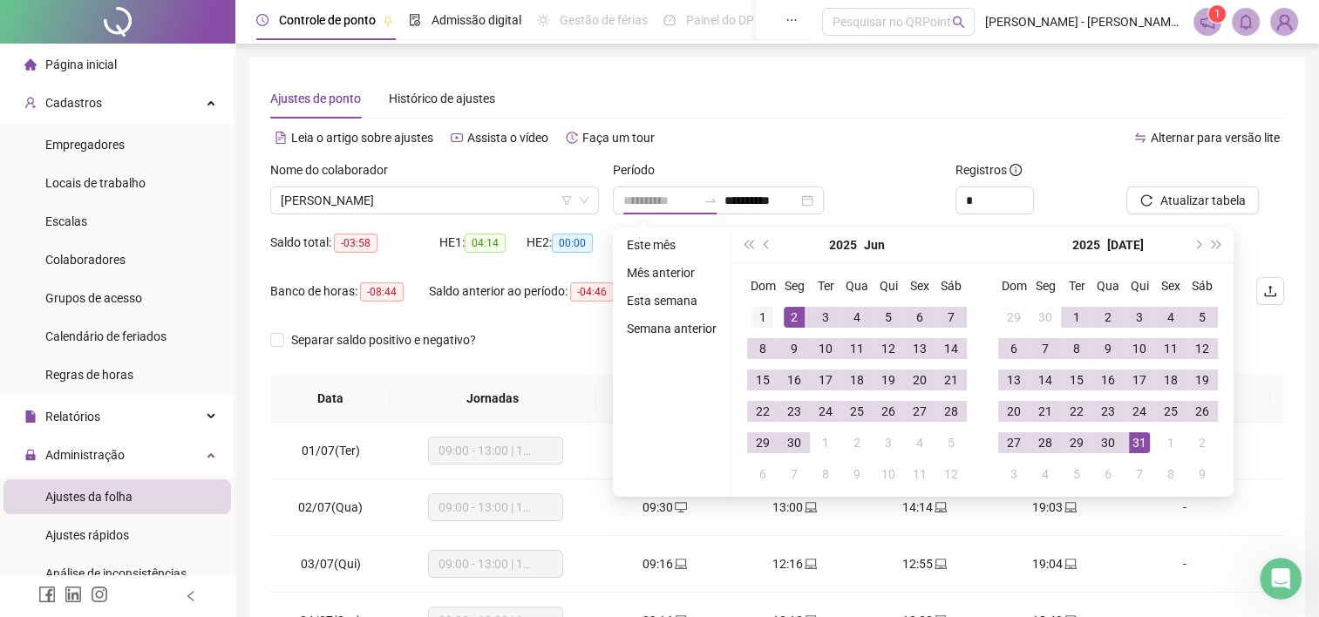
type input "**********"
click at [771, 314] on div "1" at bounding box center [762, 317] width 21 height 21
type input "**********"
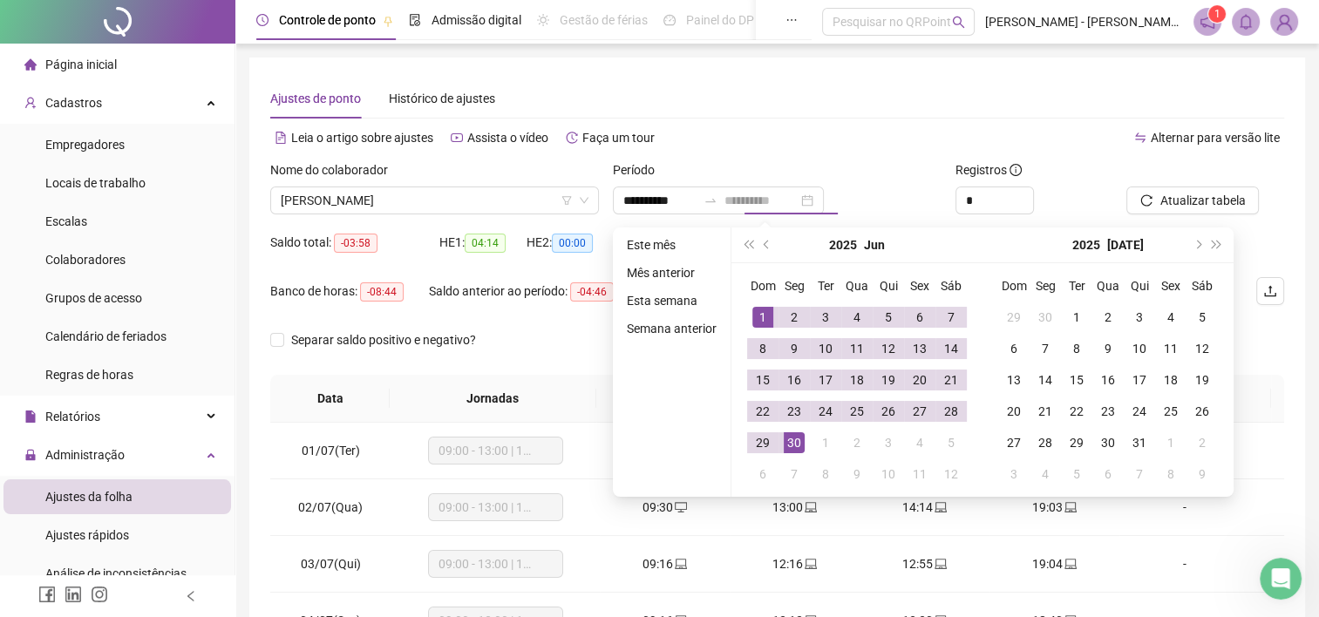
click at [788, 446] on div "30" at bounding box center [794, 442] width 21 height 21
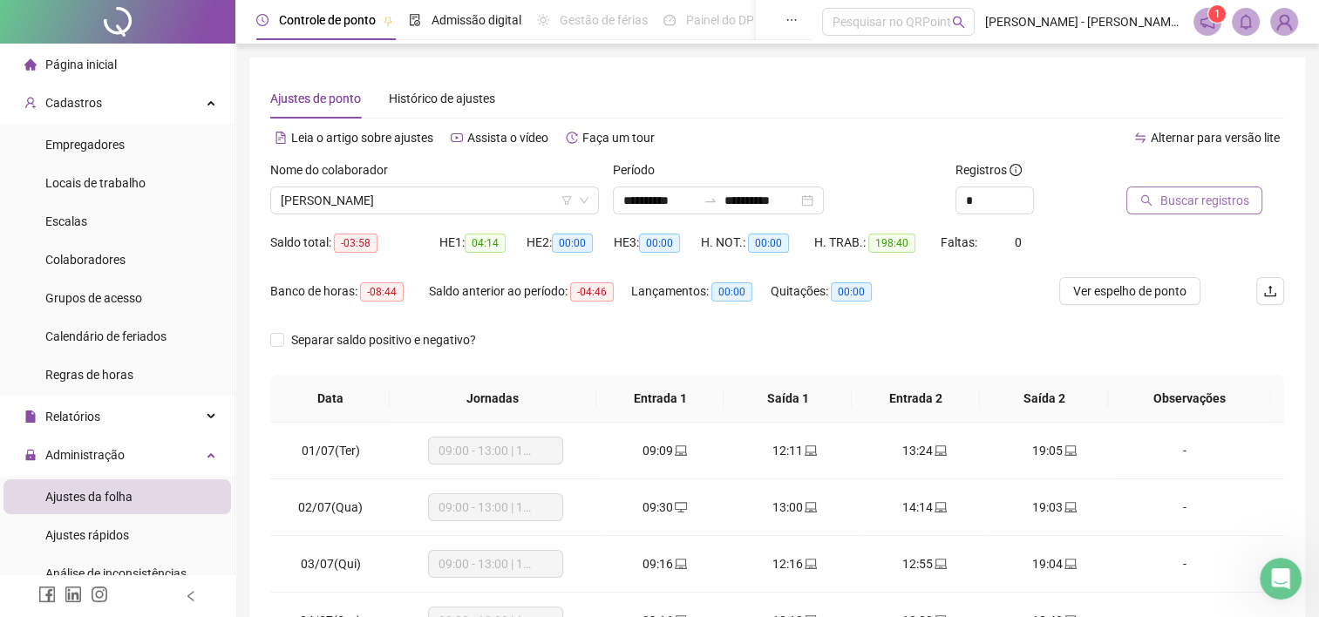
click at [1182, 211] on button "Buscar registros" at bounding box center [1194, 201] width 136 height 28
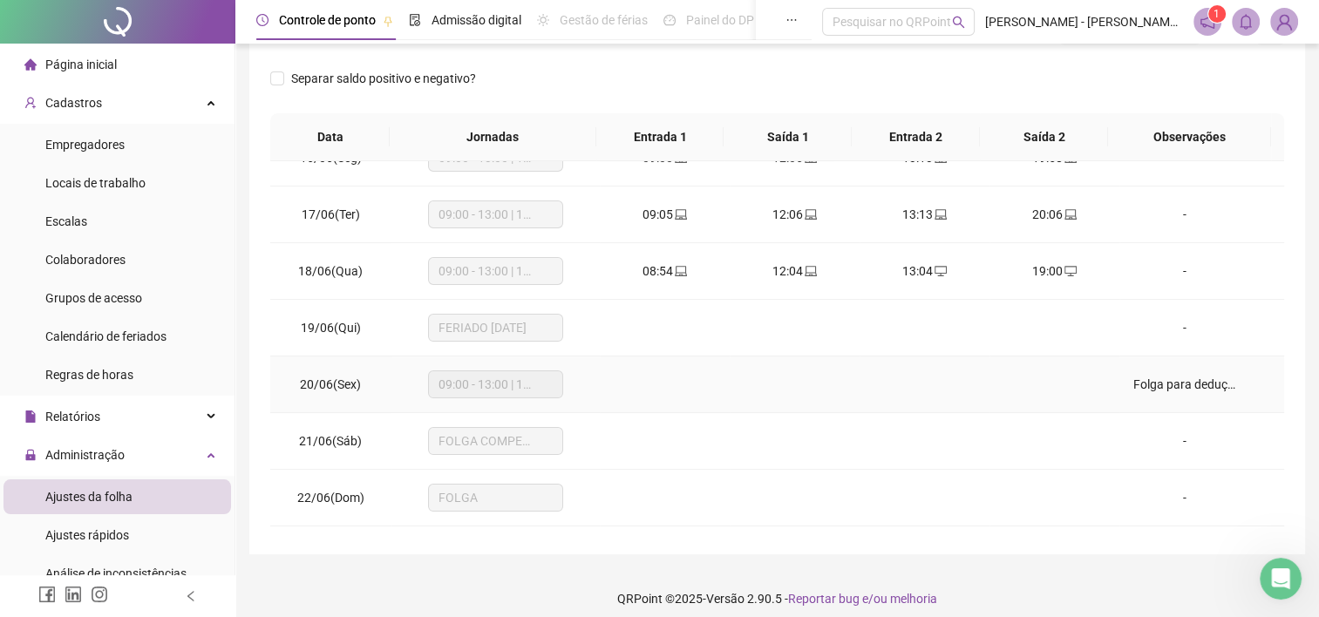
scroll to position [521, 0]
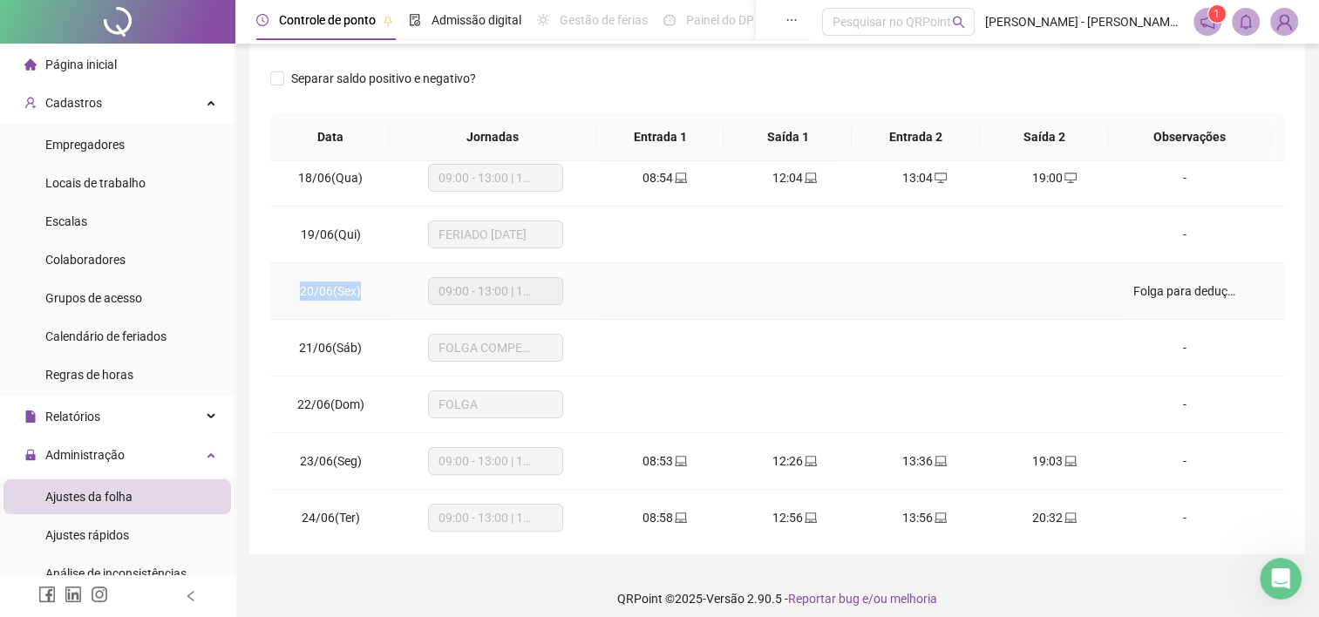
drag, startPoint x: 287, startPoint y: 291, endPoint x: 378, endPoint y: 293, distance: 91.5
click at [378, 293] on td "20/06(Sex)" at bounding box center [330, 291] width 121 height 57
drag, startPoint x: 1118, startPoint y: 287, endPoint x: 1240, endPoint y: 287, distance: 121.2
click at [1240, 287] on td "Folga para dedução no banco de horas" at bounding box center [1201, 291] width 165 height 57
click at [357, 284] on span "20/06(Sex)" at bounding box center [330, 291] width 61 height 14
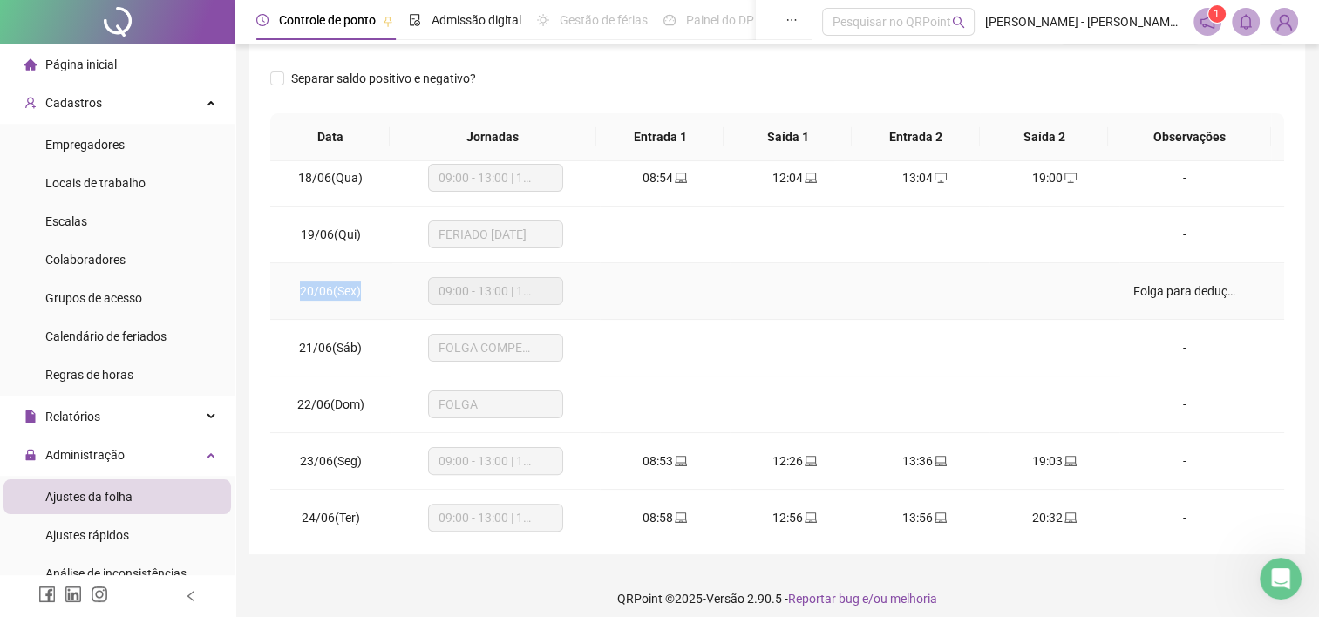
drag, startPoint x: 366, startPoint y: 286, endPoint x: 274, endPoint y: 288, distance: 92.4
click at [274, 288] on td "20/06(Sex)" at bounding box center [330, 291] width 121 height 57
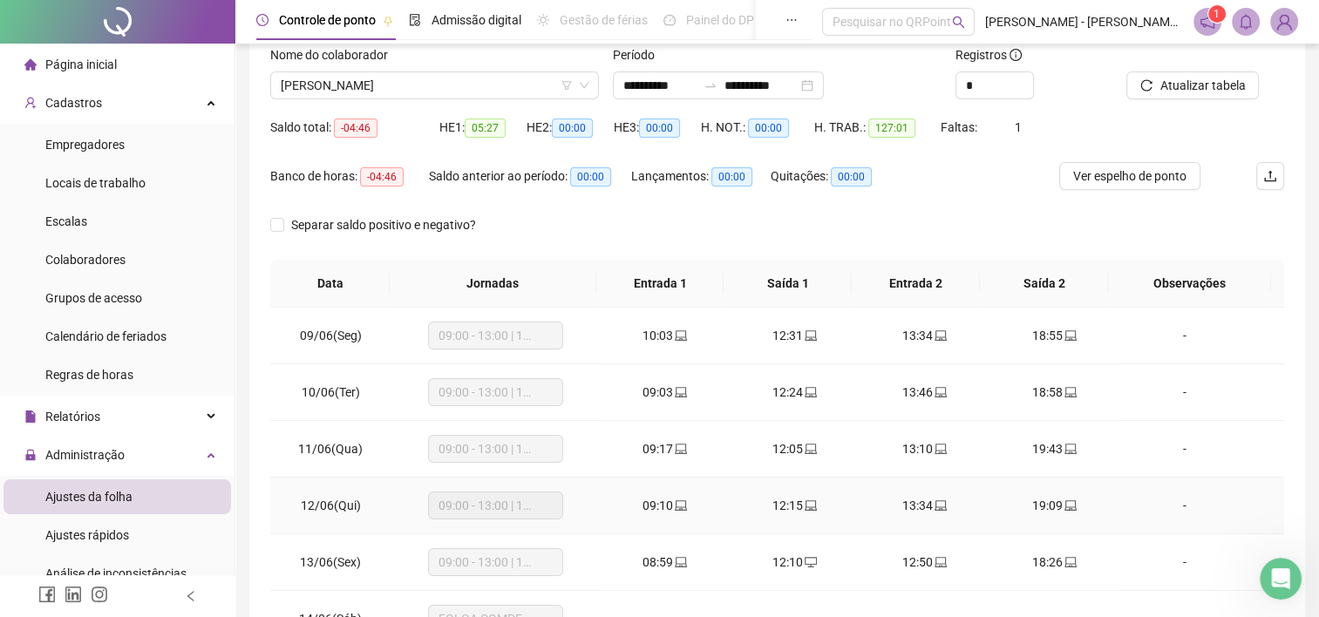
scroll to position [0, 0]
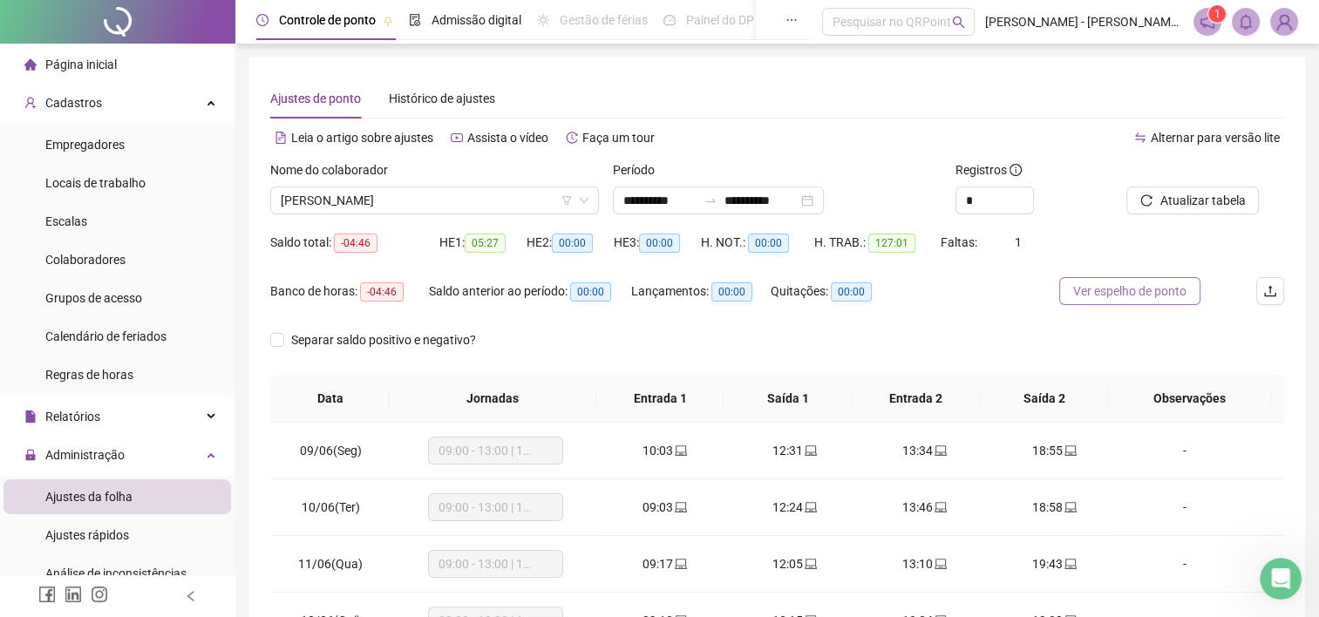
click at [1155, 297] on span "Ver espelho de ponto" at bounding box center [1129, 291] width 113 height 19
